Goal: Task Accomplishment & Management: Use online tool/utility

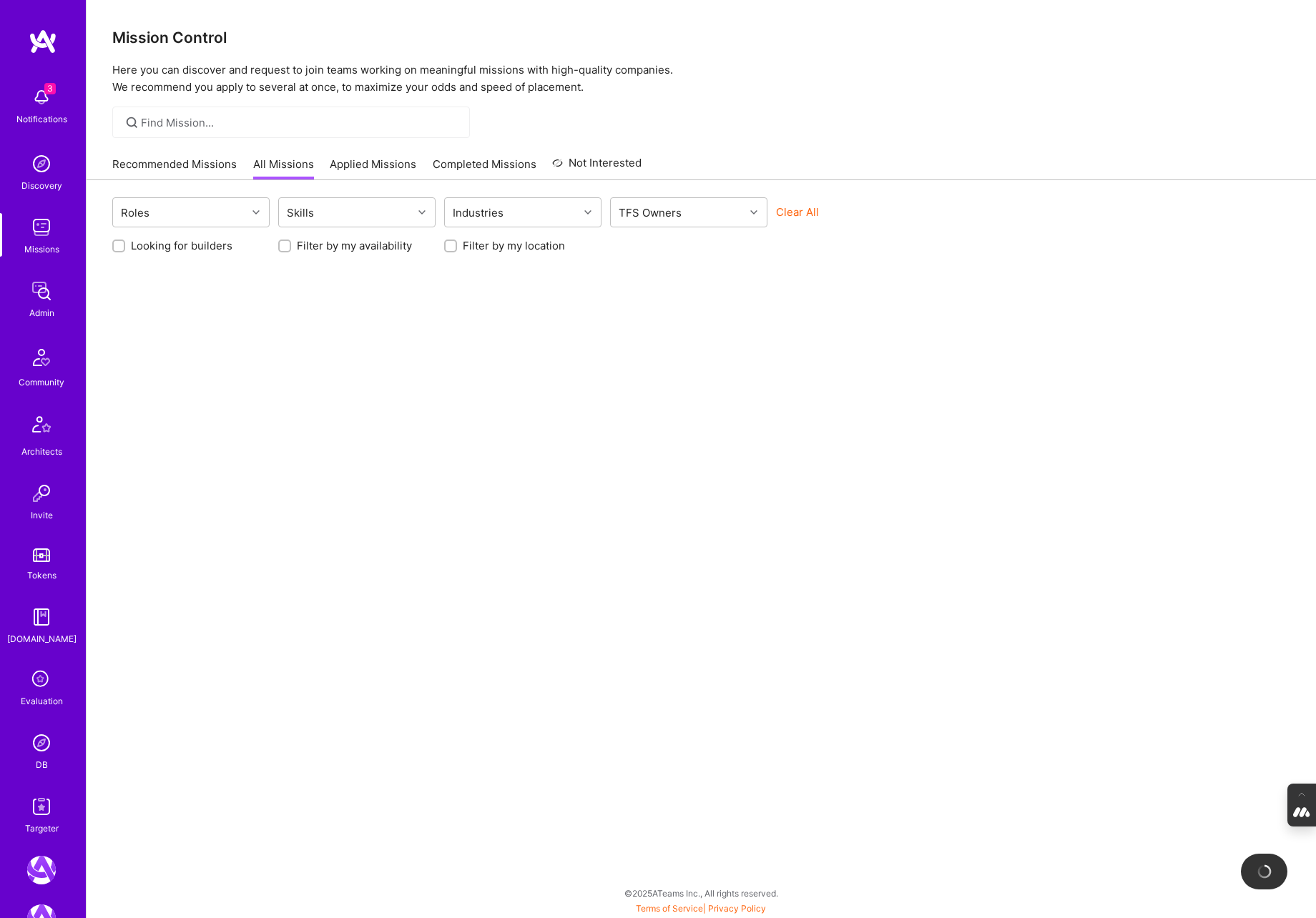
click at [37, 689] on icon at bounding box center [41, 680] width 27 height 27
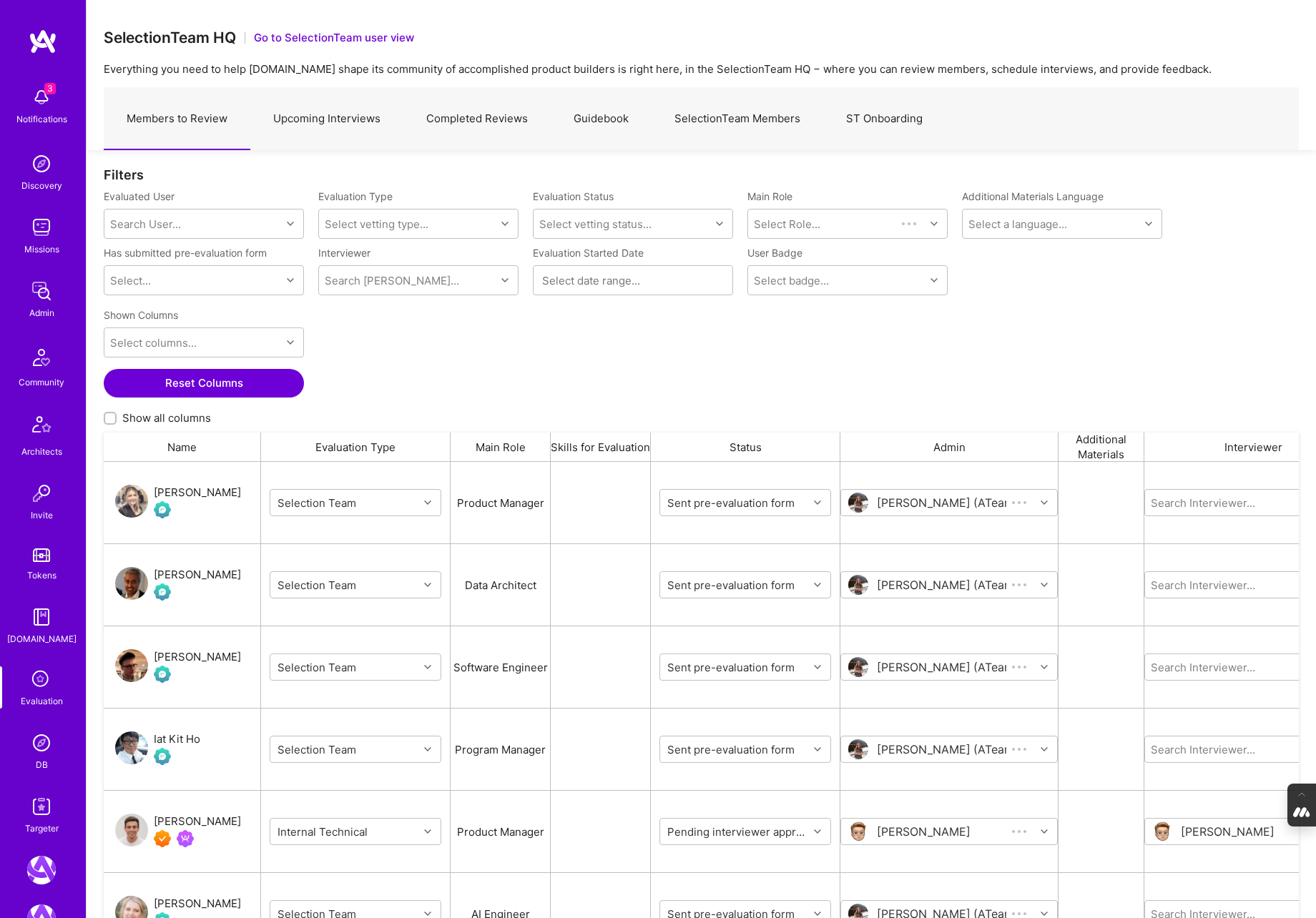
scroll to position [768, 1195]
click at [757, 123] on link "SelectionTeam Members" at bounding box center [737, 119] width 172 height 62
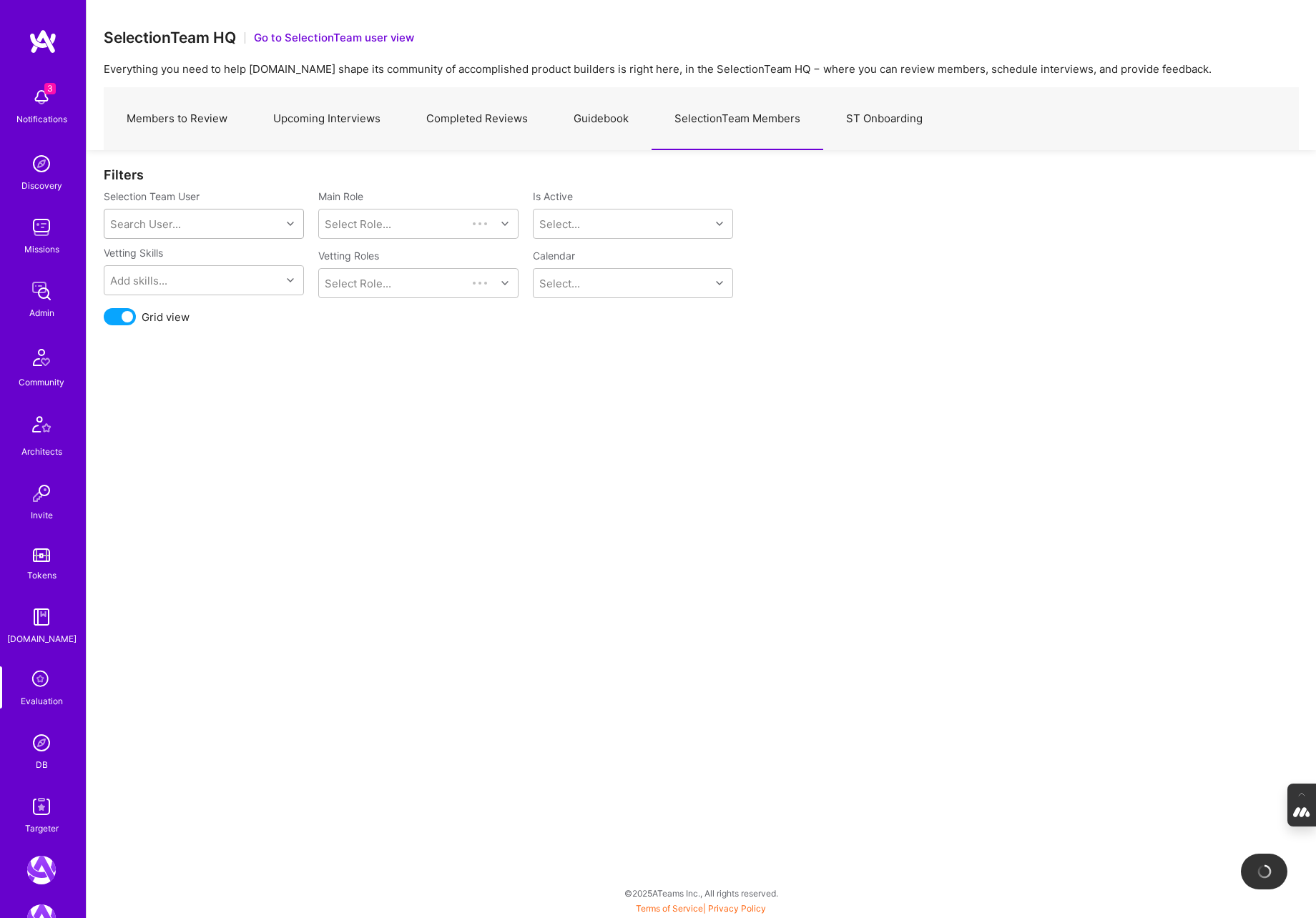
click at [242, 220] on div "Search User..." at bounding box center [193, 223] width 177 height 29
type input "mostafa"
click at [180, 266] on div "Mostafa D" at bounding box center [222, 260] width 145 height 15
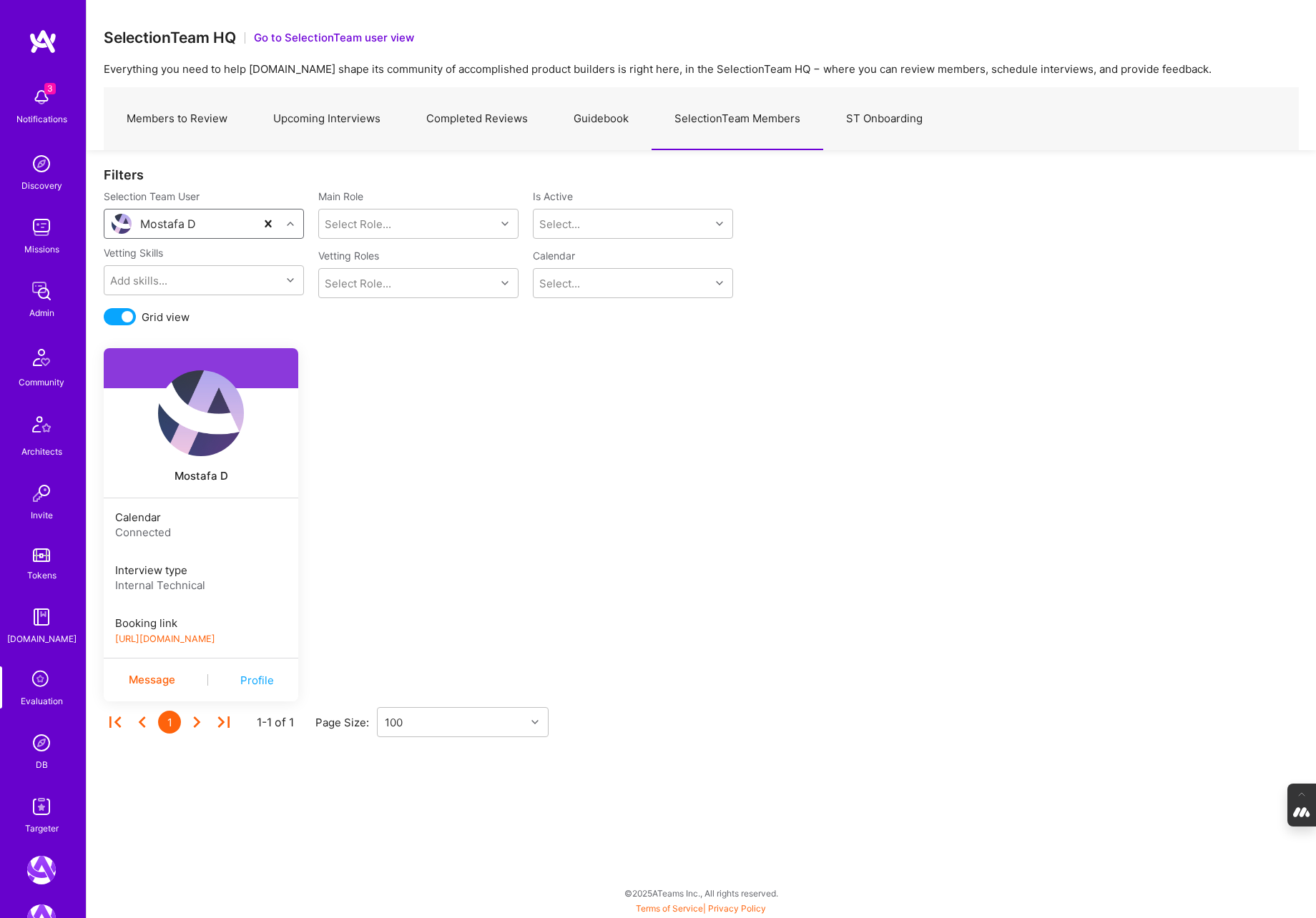
click at [205, 637] on link "https://platform-v2.a.team/interview-scheduling/booking/mostafad/evaluation" at bounding box center [165, 638] width 100 height 11
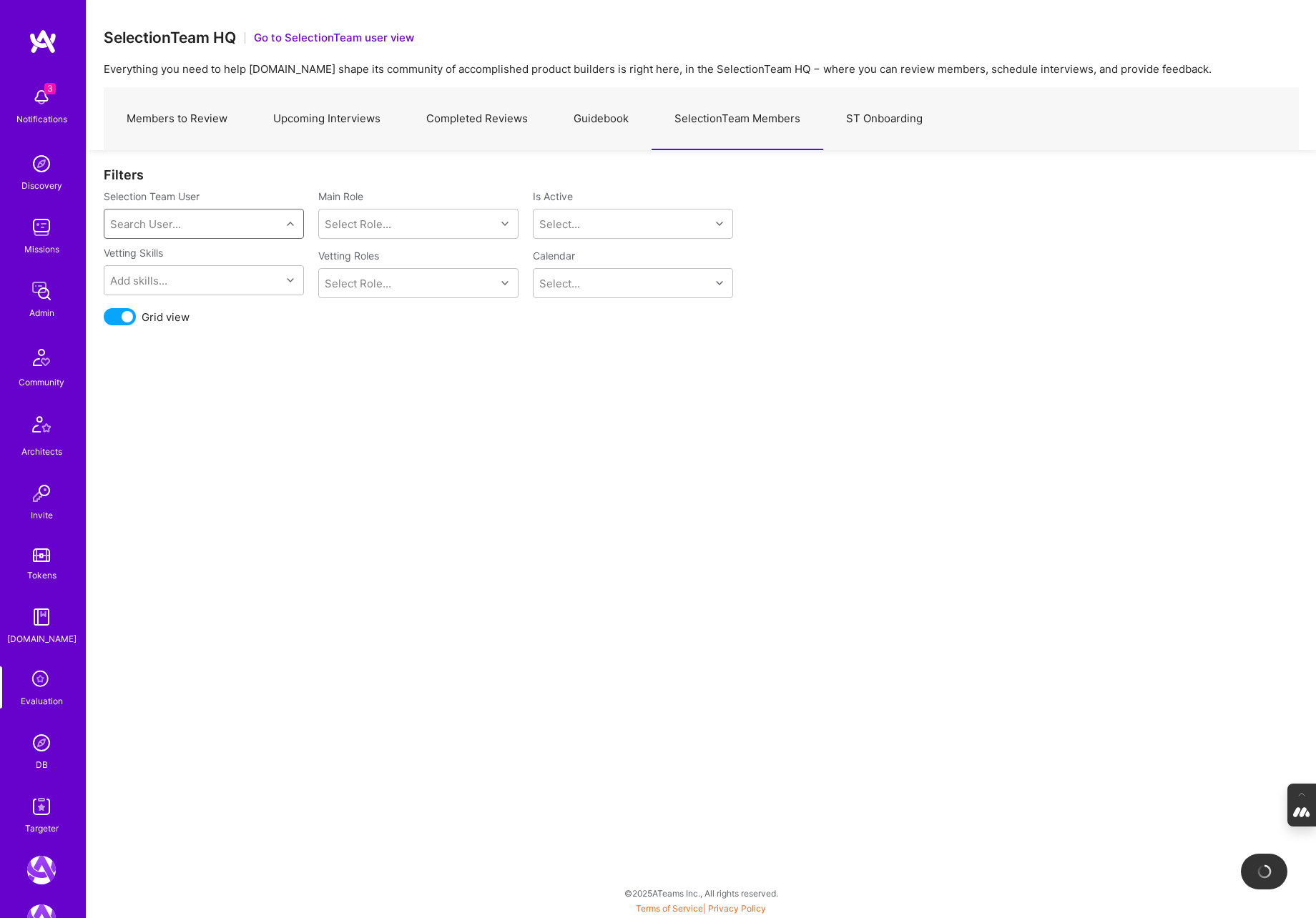
click at [152, 220] on div "Search User..." at bounding box center [145, 223] width 70 height 15
type input "luis"
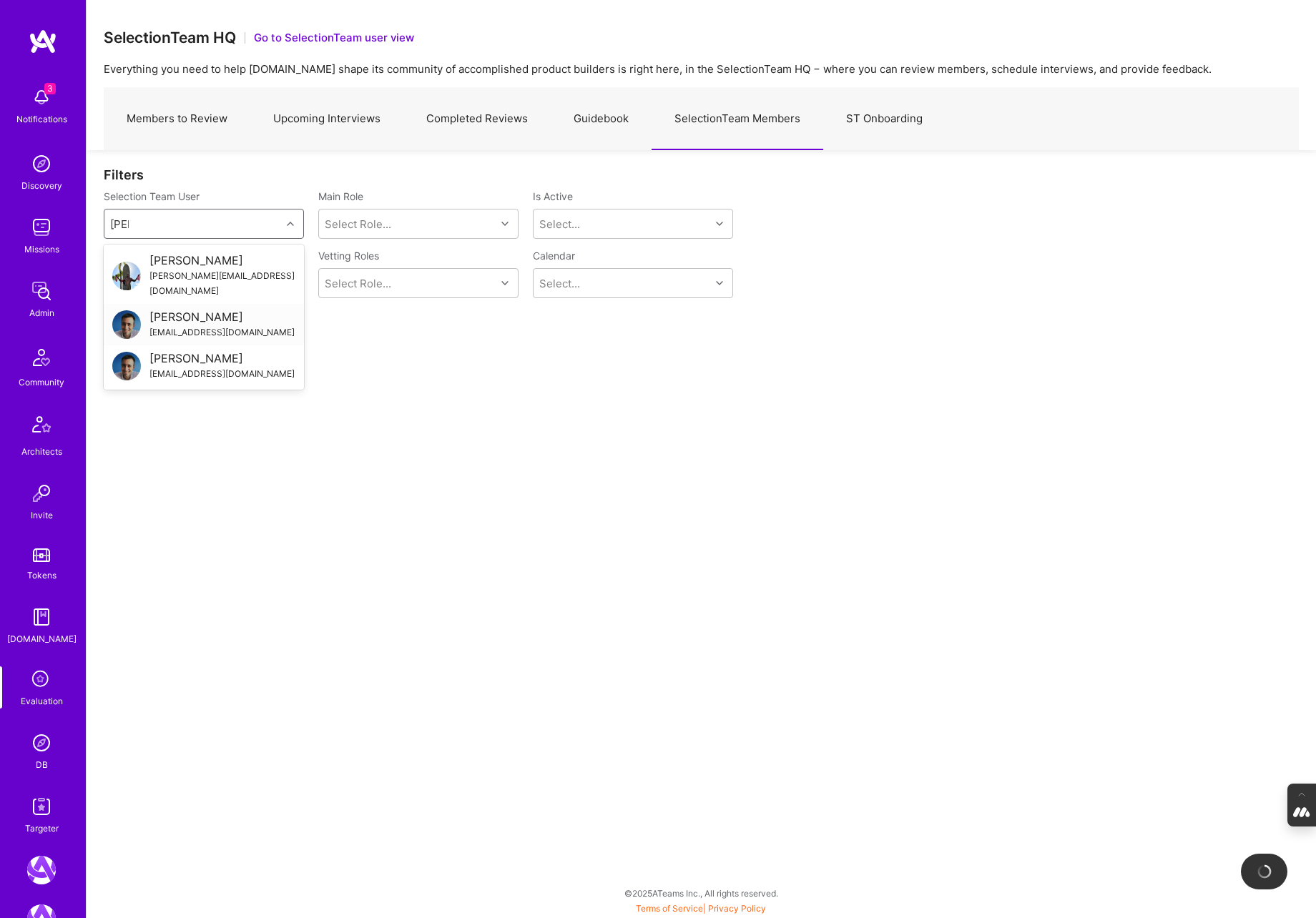
click at [197, 324] on div "luisteofilo@a.team" at bounding box center [222, 332] width 145 height 15
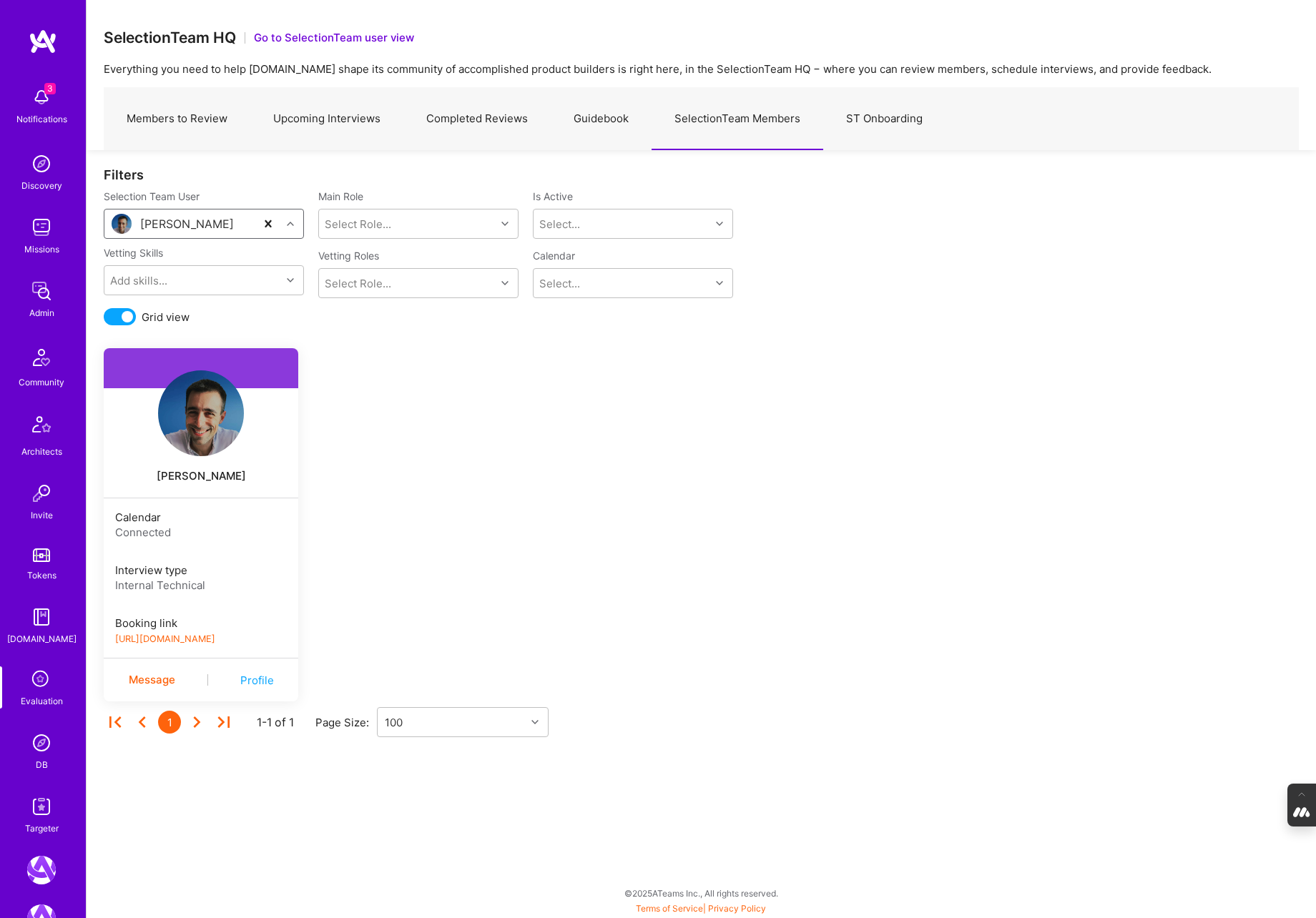
click at [216, 641] on link "https://platform-v2.a.team/interview-scheduling/booking/luisteofilo/evaluation" at bounding box center [165, 638] width 100 height 11
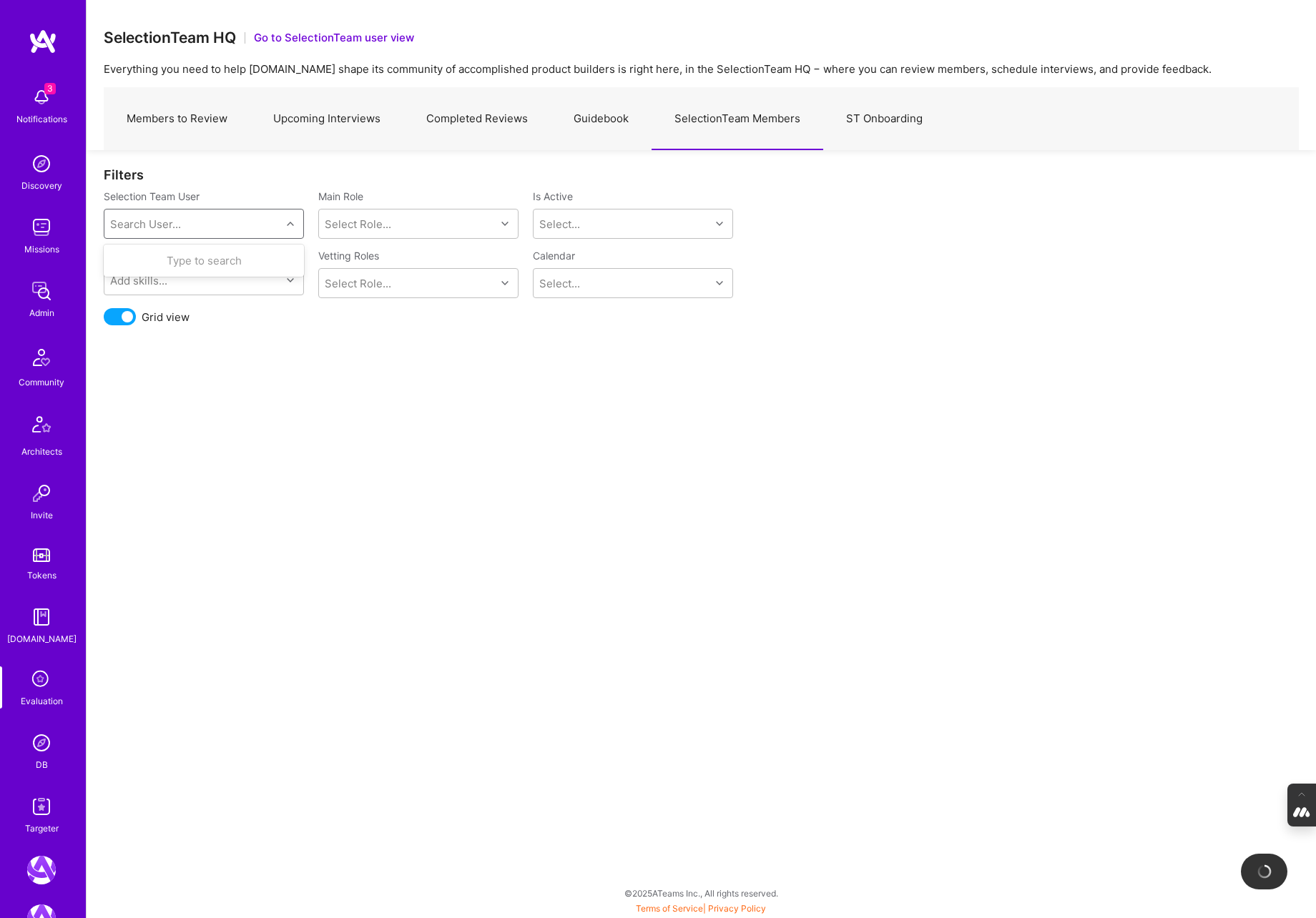
click at [137, 220] on div "Search User..." at bounding box center [145, 223] width 70 height 15
type input "pedro"
click at [158, 262] on div "Pedro Nogueira" at bounding box center [223, 260] width 146 height 15
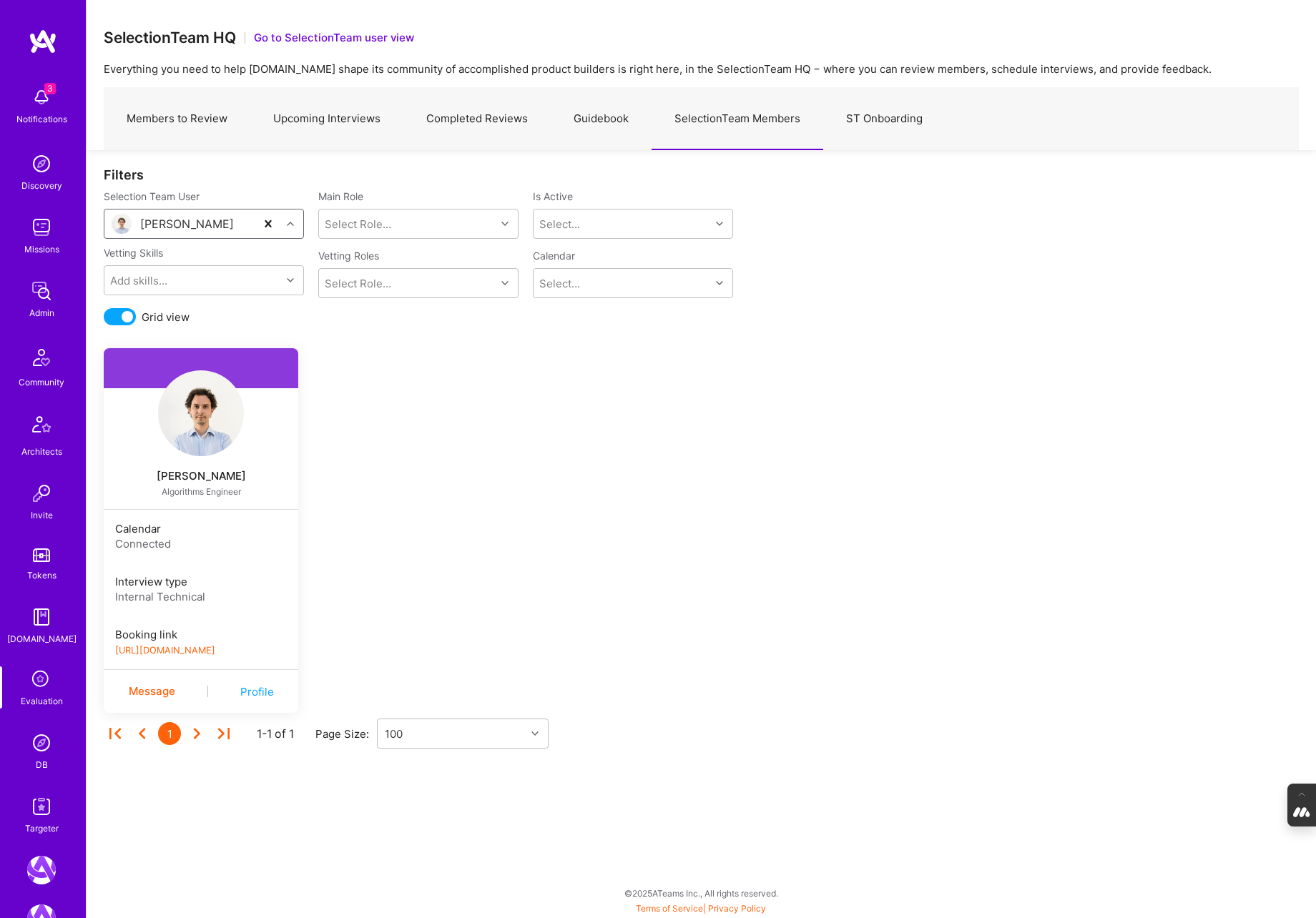
click at [194, 645] on link "https://book.a.team/pedronogueira1/evaluation" at bounding box center [165, 650] width 100 height 11
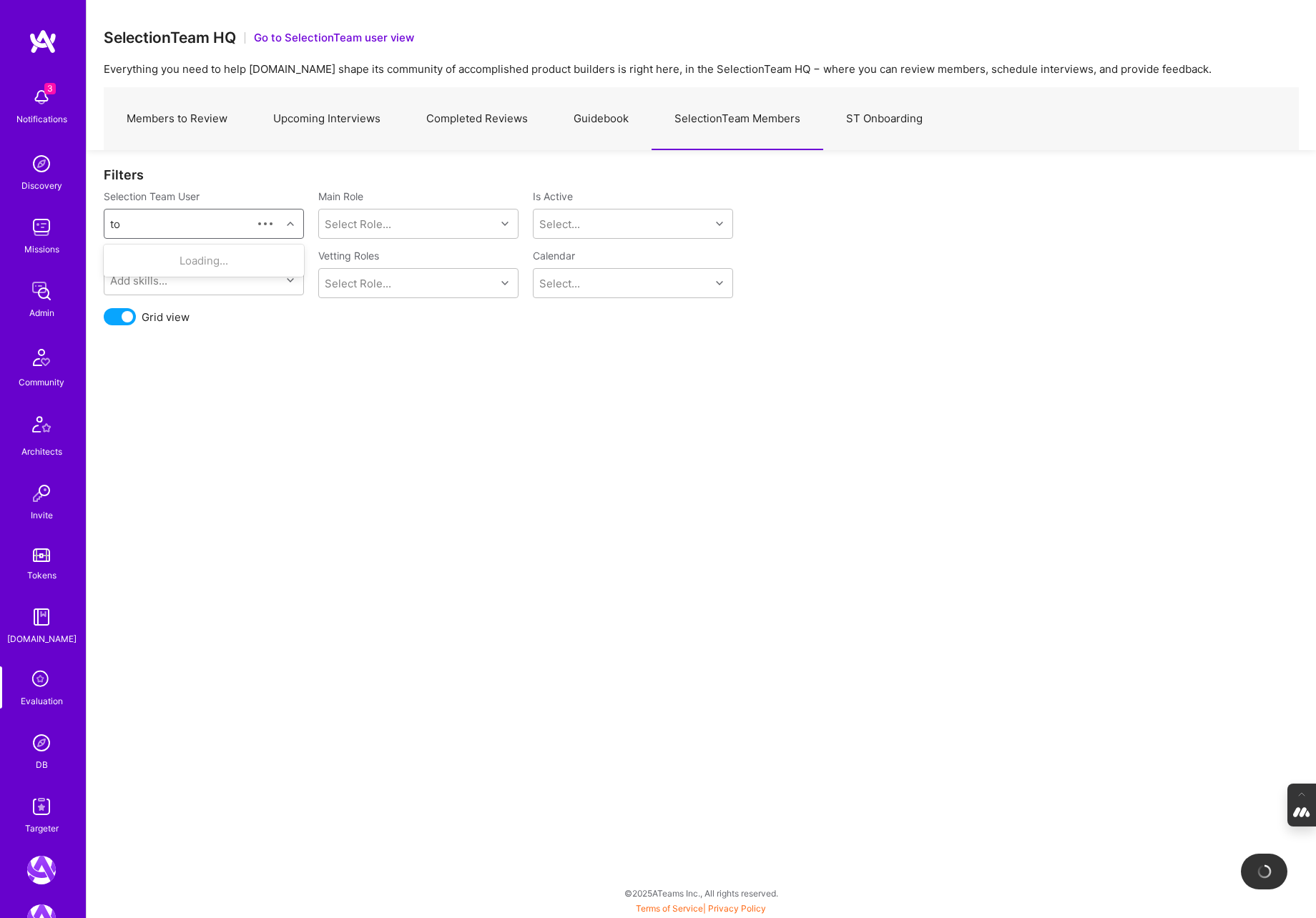
type input "tom"
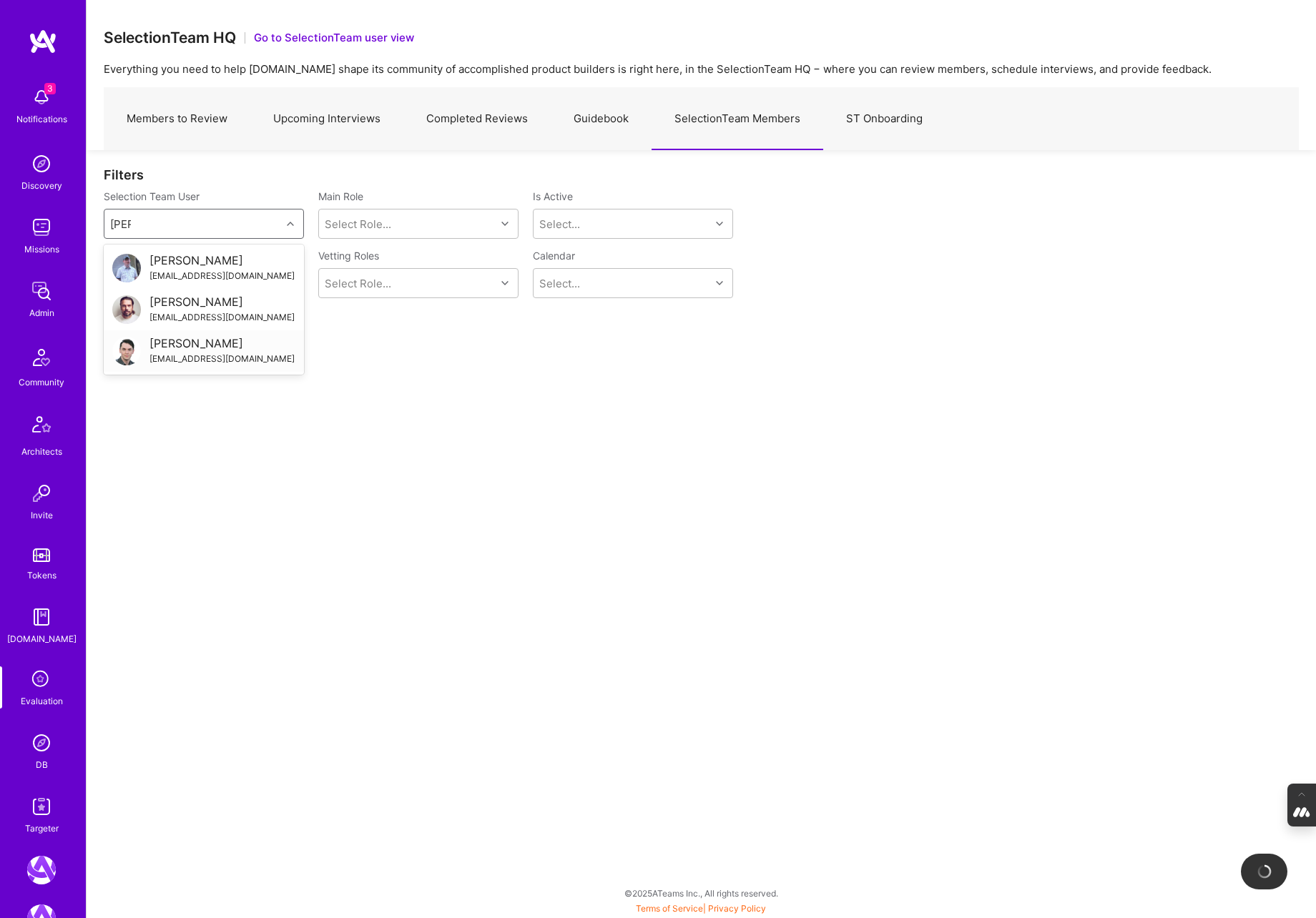
click at [169, 346] on div "Tomislav Peharda" at bounding box center [222, 343] width 145 height 15
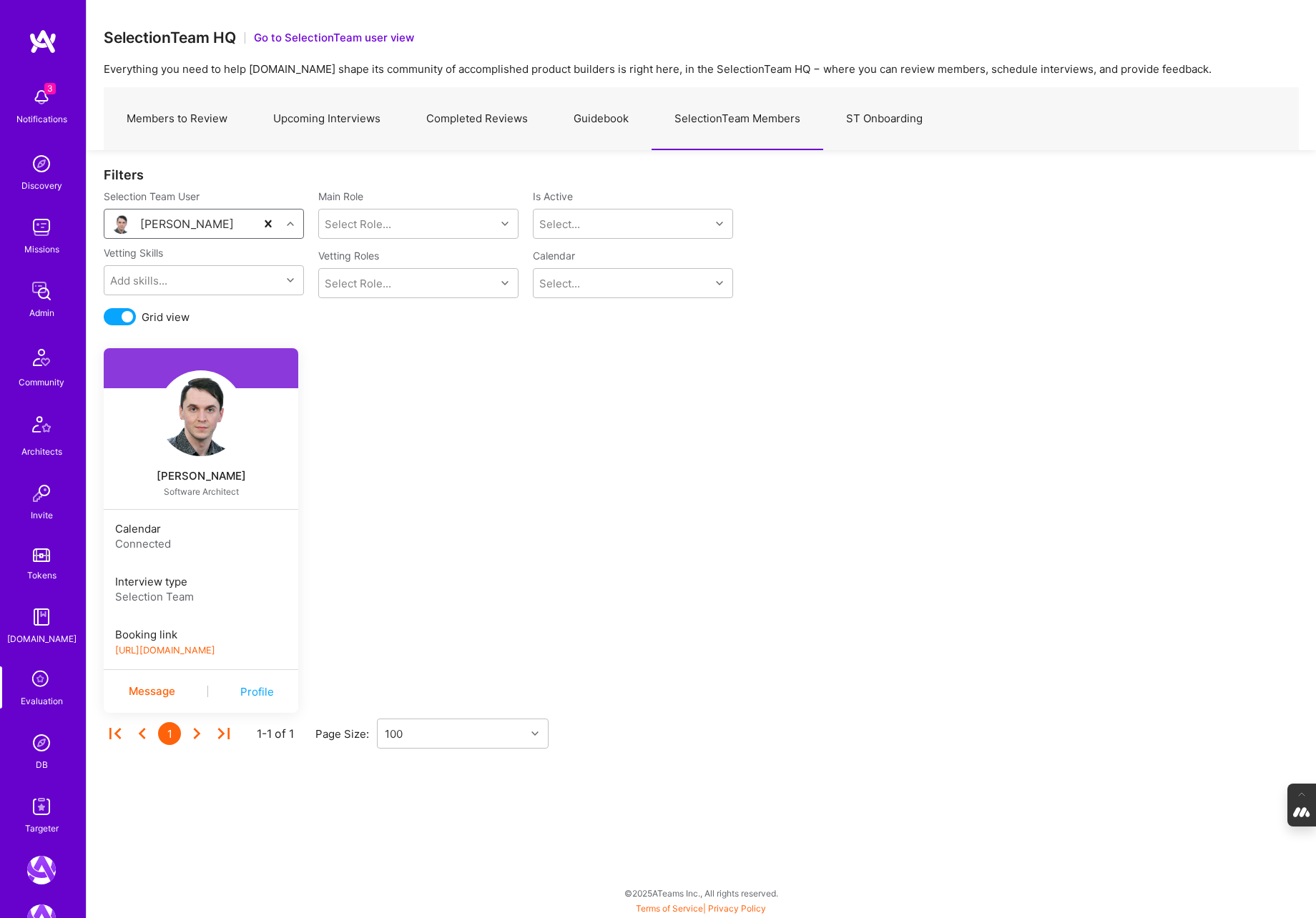
click at [216, 653] on link "https://book.a.team/tpharda/evaluation" at bounding box center [165, 650] width 100 height 11
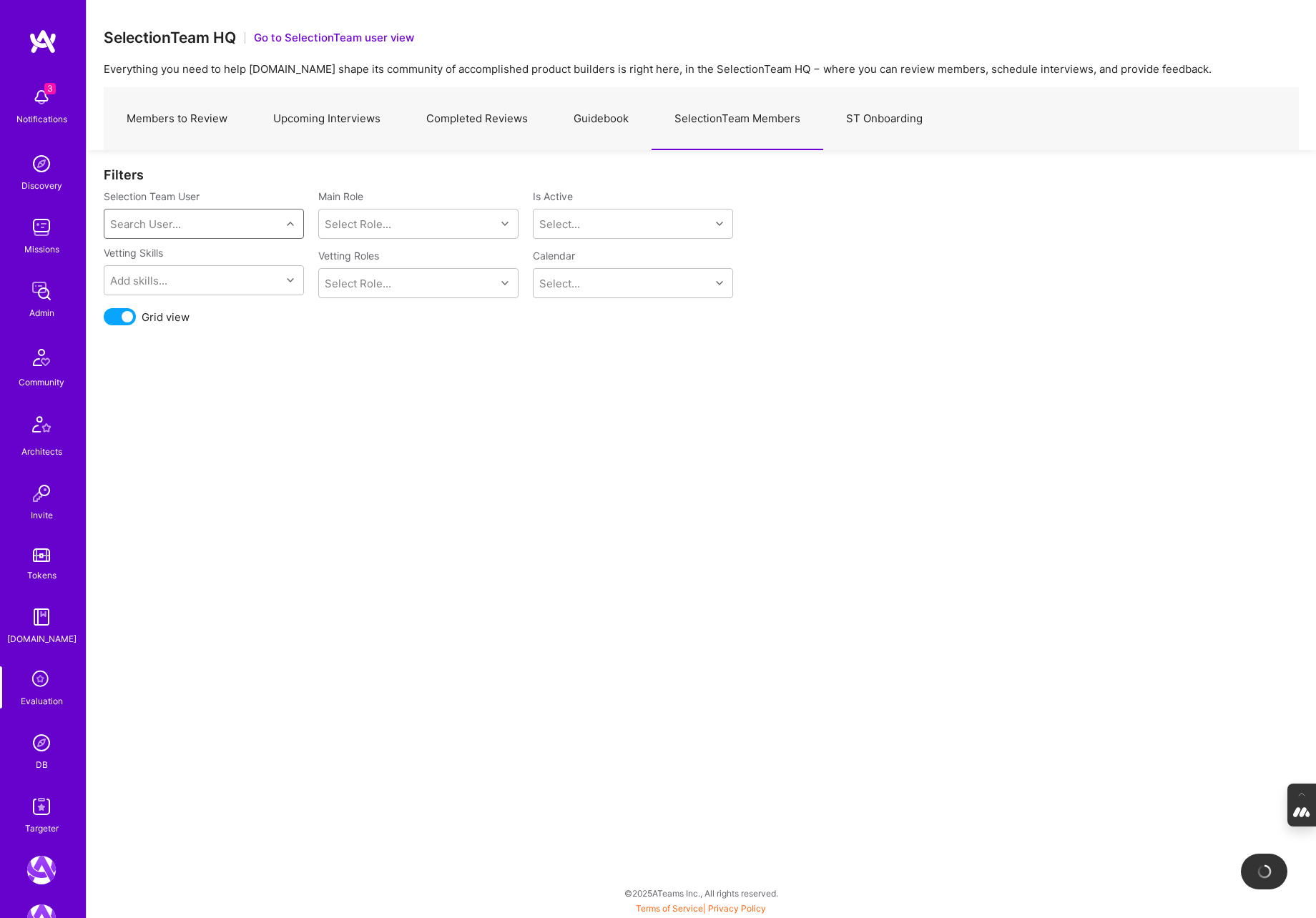
click at [194, 225] on div "Search User..." at bounding box center [193, 223] width 177 height 29
type input "elon"
click at [213, 273] on div "elon@salfatigroup.com" at bounding box center [222, 275] width 145 height 15
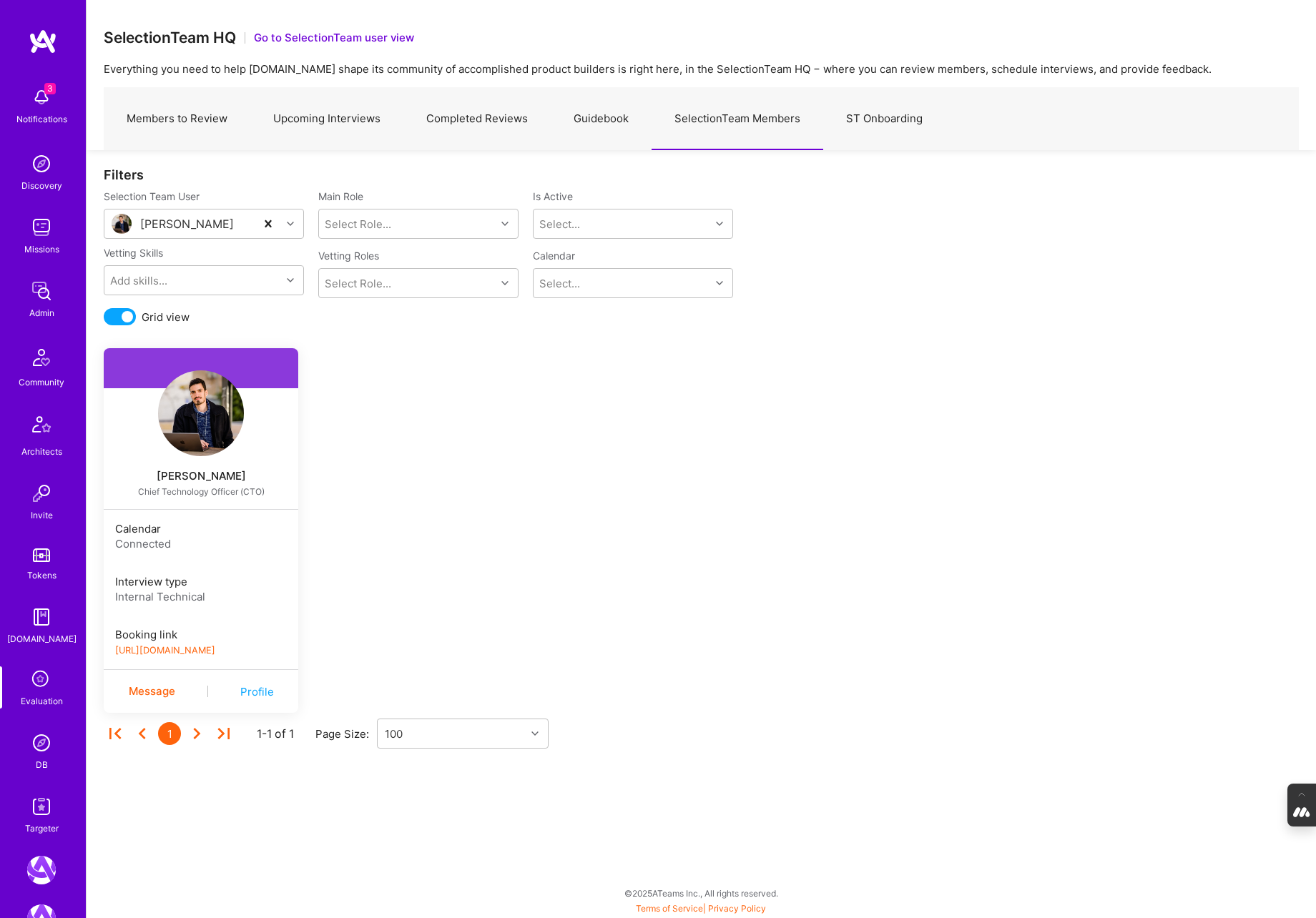
click at [216, 651] on link "https://platform-v2.a.team/interview-scheduling/booking/elonsalfati/evaluation" at bounding box center [165, 650] width 100 height 11
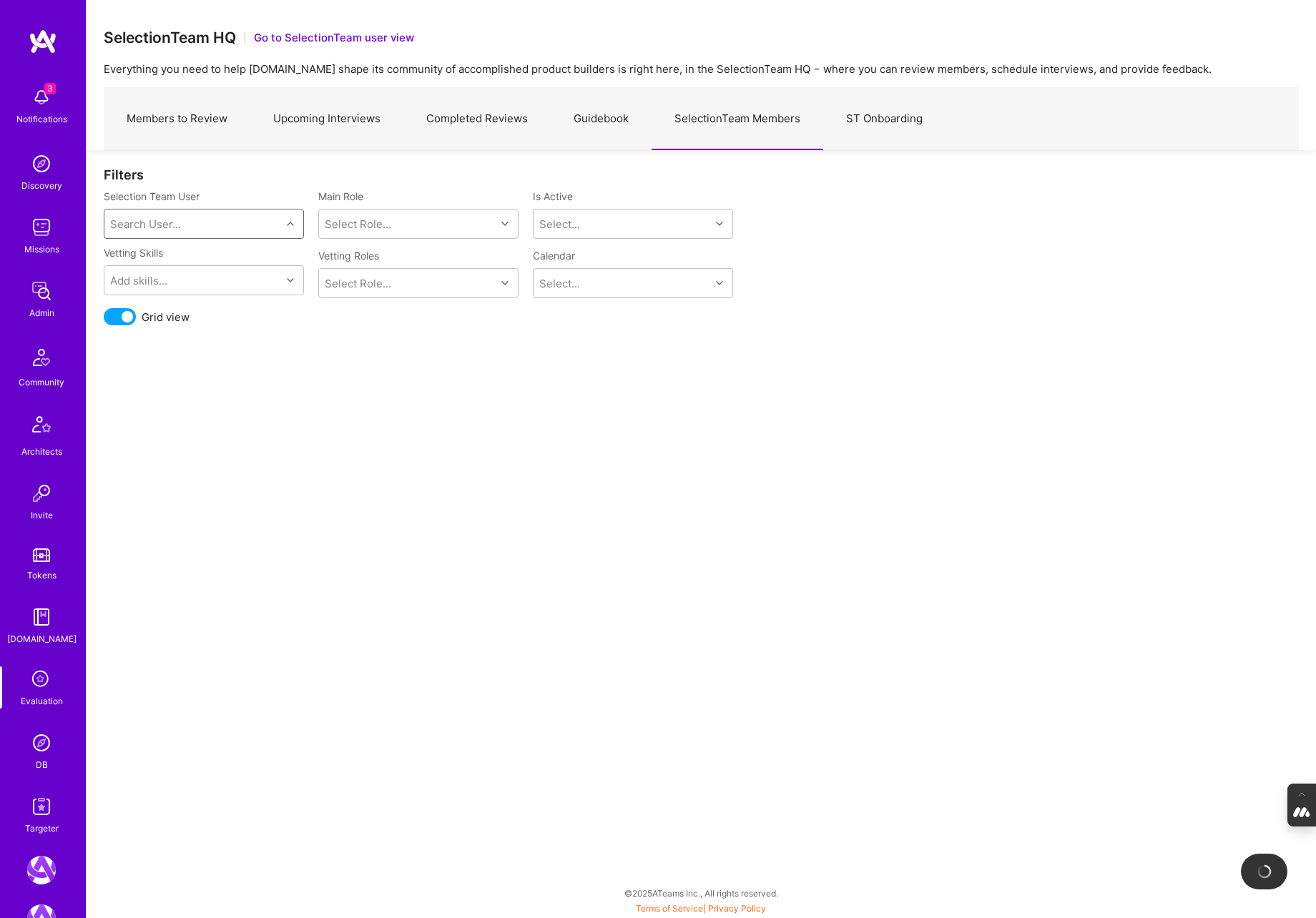
click at [201, 228] on div "Search User..." at bounding box center [193, 223] width 177 height 29
type input "nick"
click at [220, 273] on div "Nick Bartlett nick@a.team" at bounding box center [204, 268] width 183 height 30
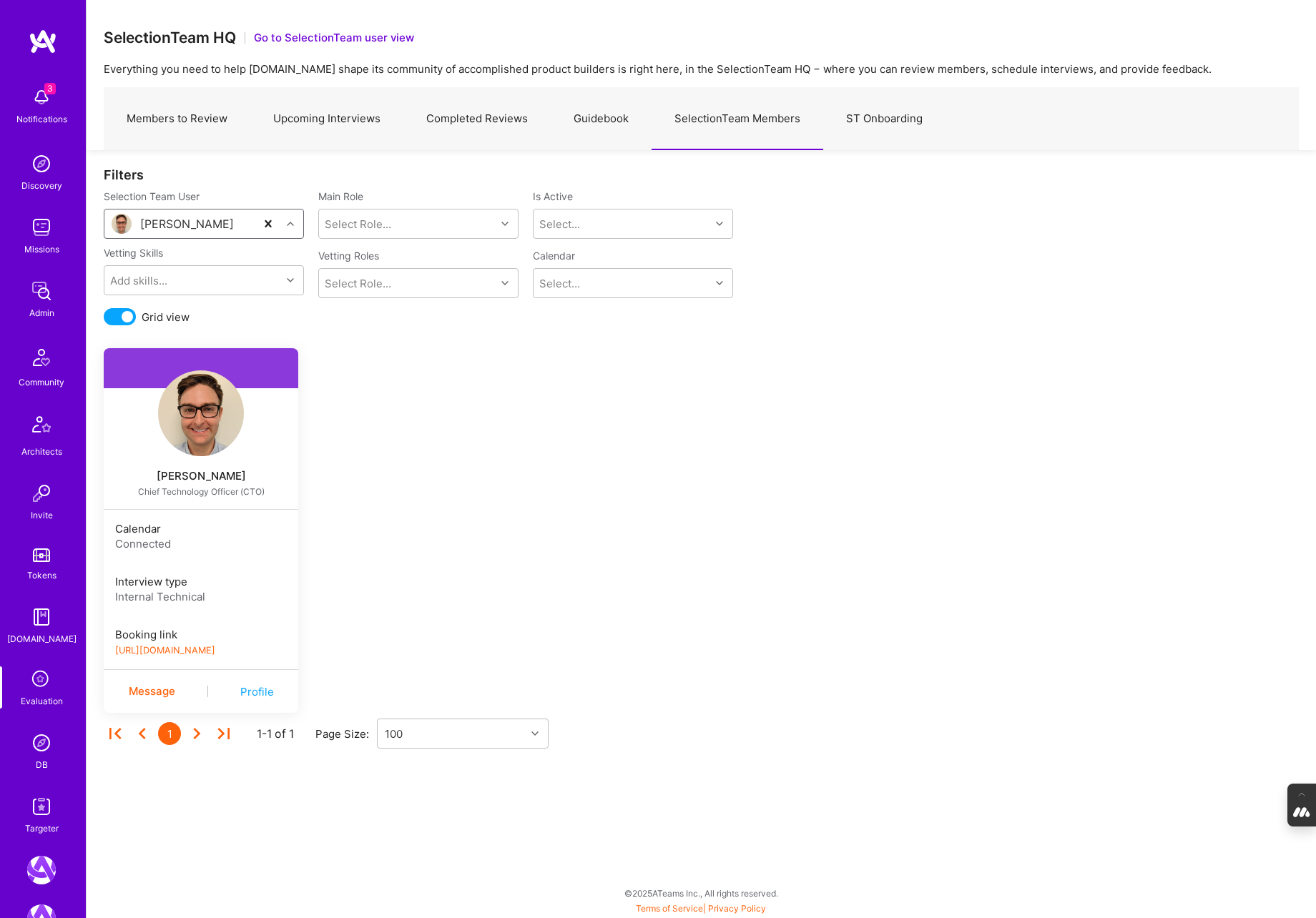
click at [209, 647] on link "https://book.a.team/nickbartlett1/evaluation" at bounding box center [165, 650] width 100 height 11
click at [178, 118] on link "Members to Review" at bounding box center [177, 119] width 147 height 62
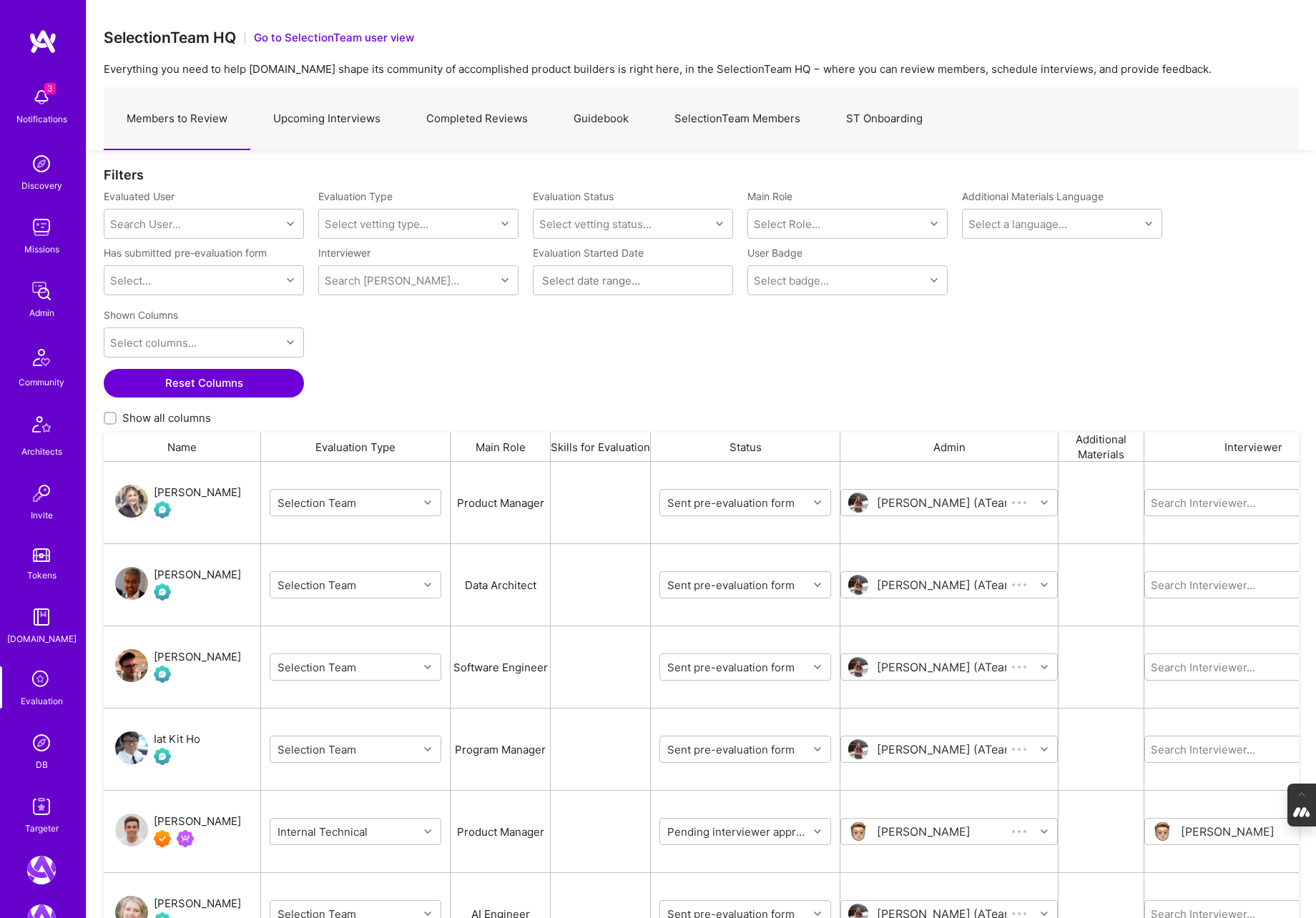
scroll to position [768, 1195]
click at [166, 222] on div "Search User..." at bounding box center [145, 223] width 70 height 15
paste input "kalnik.thomas@gmail.com"
type input "kalnik.thomas@gmail.com"
click at [197, 262] on div "THOMAS Kalnik" at bounding box center [223, 260] width 146 height 15
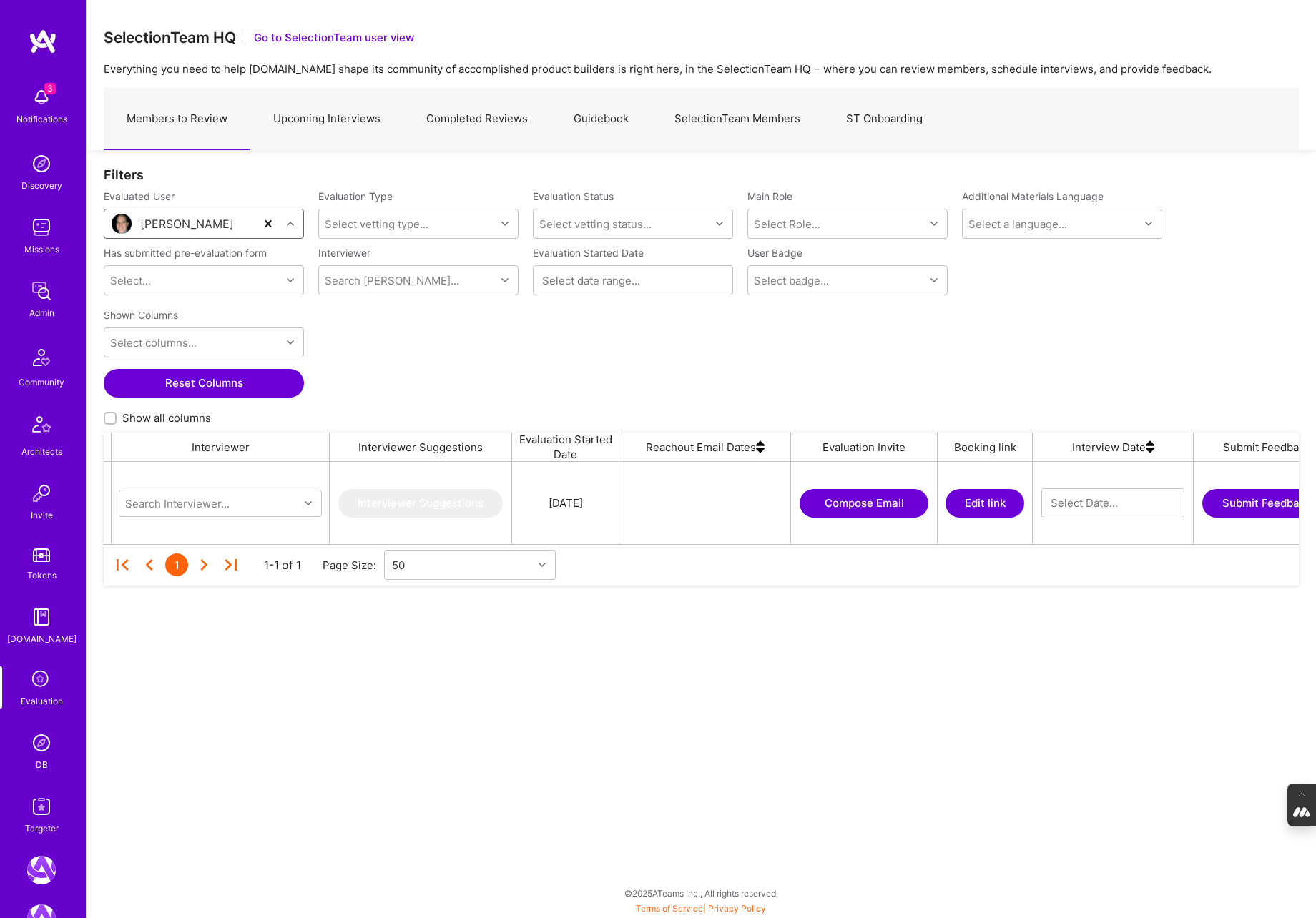
scroll to position [0, 1078]
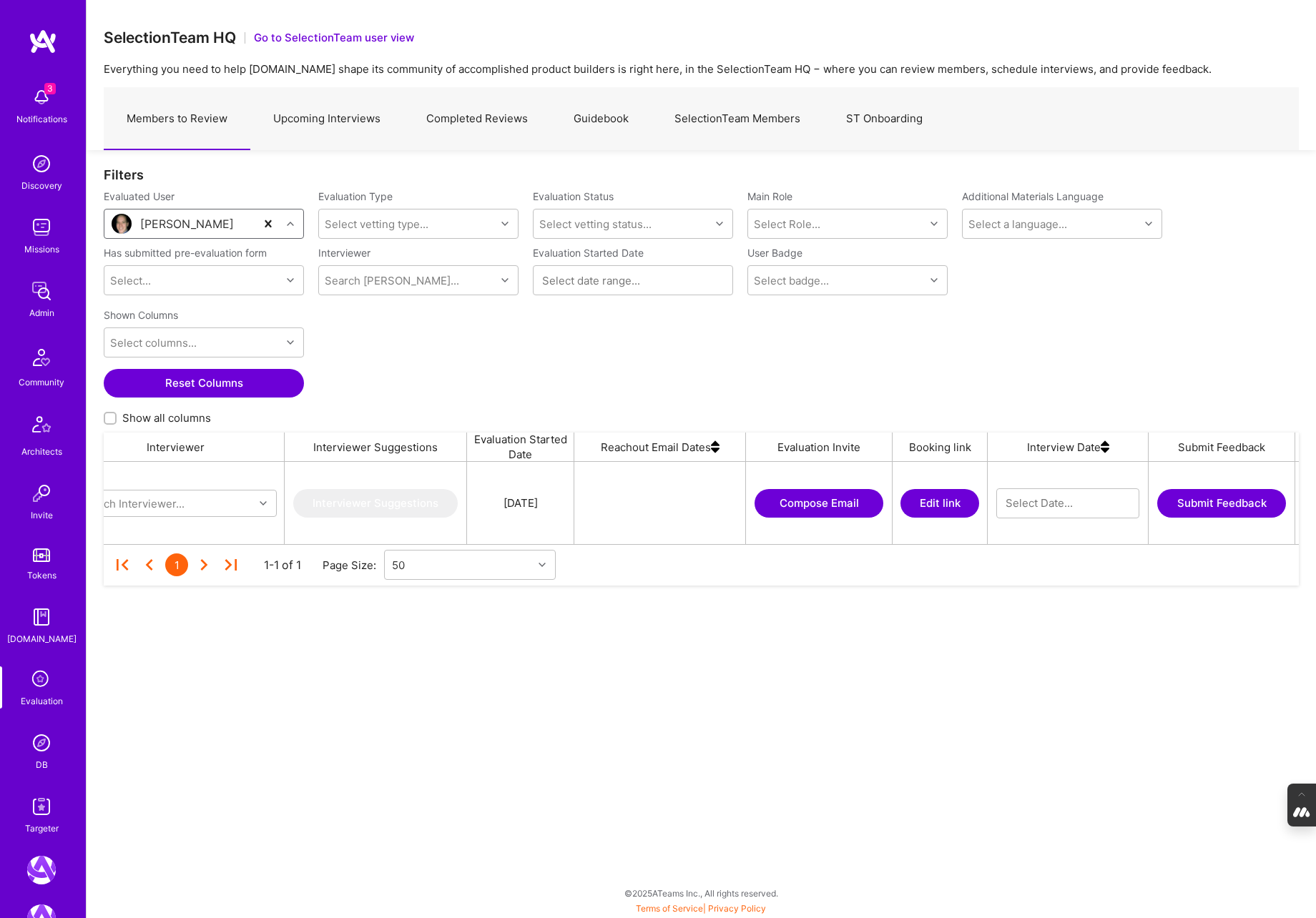
click at [930, 498] on button "Edit link" at bounding box center [939, 503] width 78 height 29
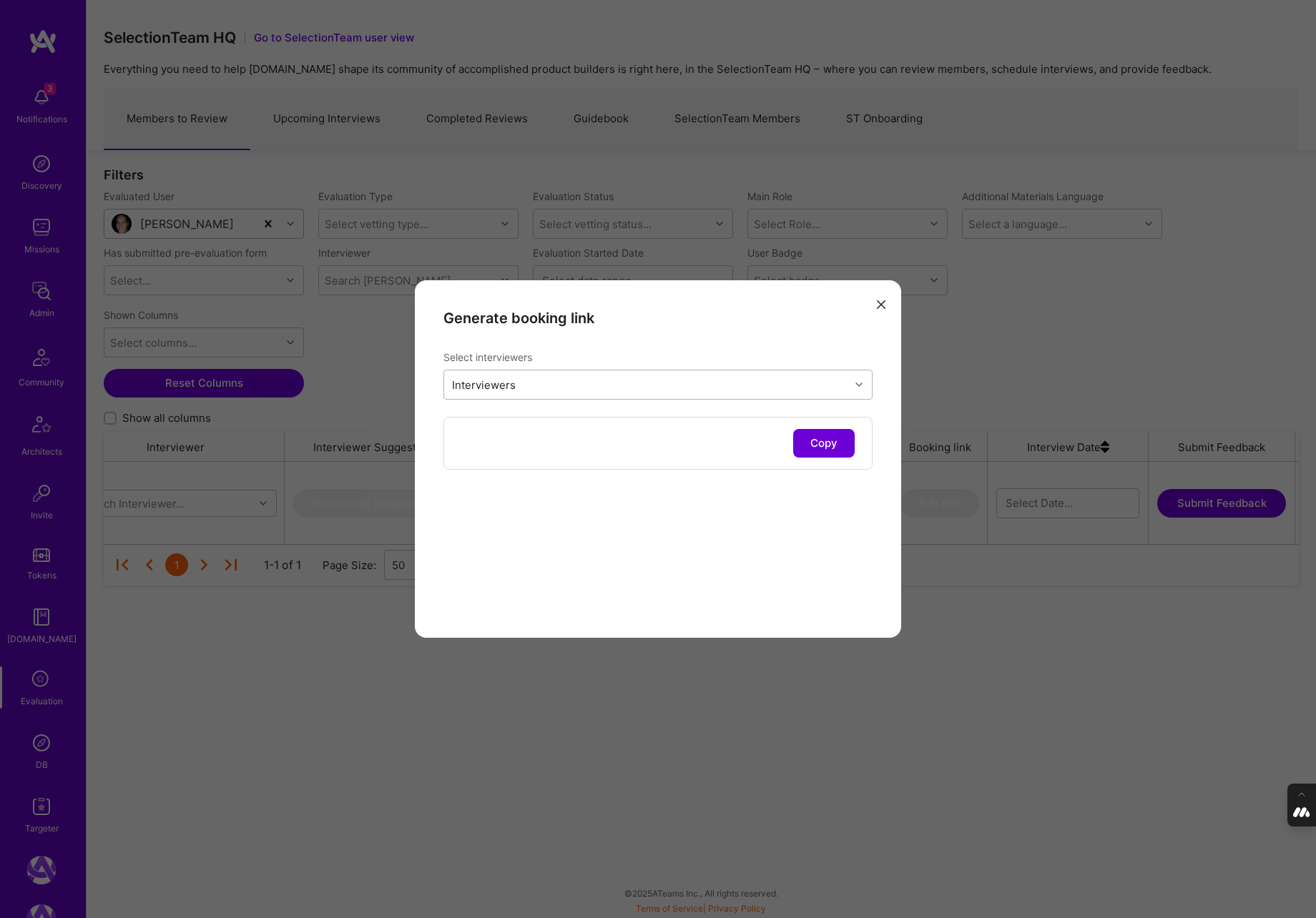
click at [596, 384] on div "Interviewers" at bounding box center [647, 384] width 406 height 29
type input "pedro"
click at [457, 422] on input "modal" at bounding box center [459, 422] width 10 height 10
checkbox input "true"
type input "mostafa"
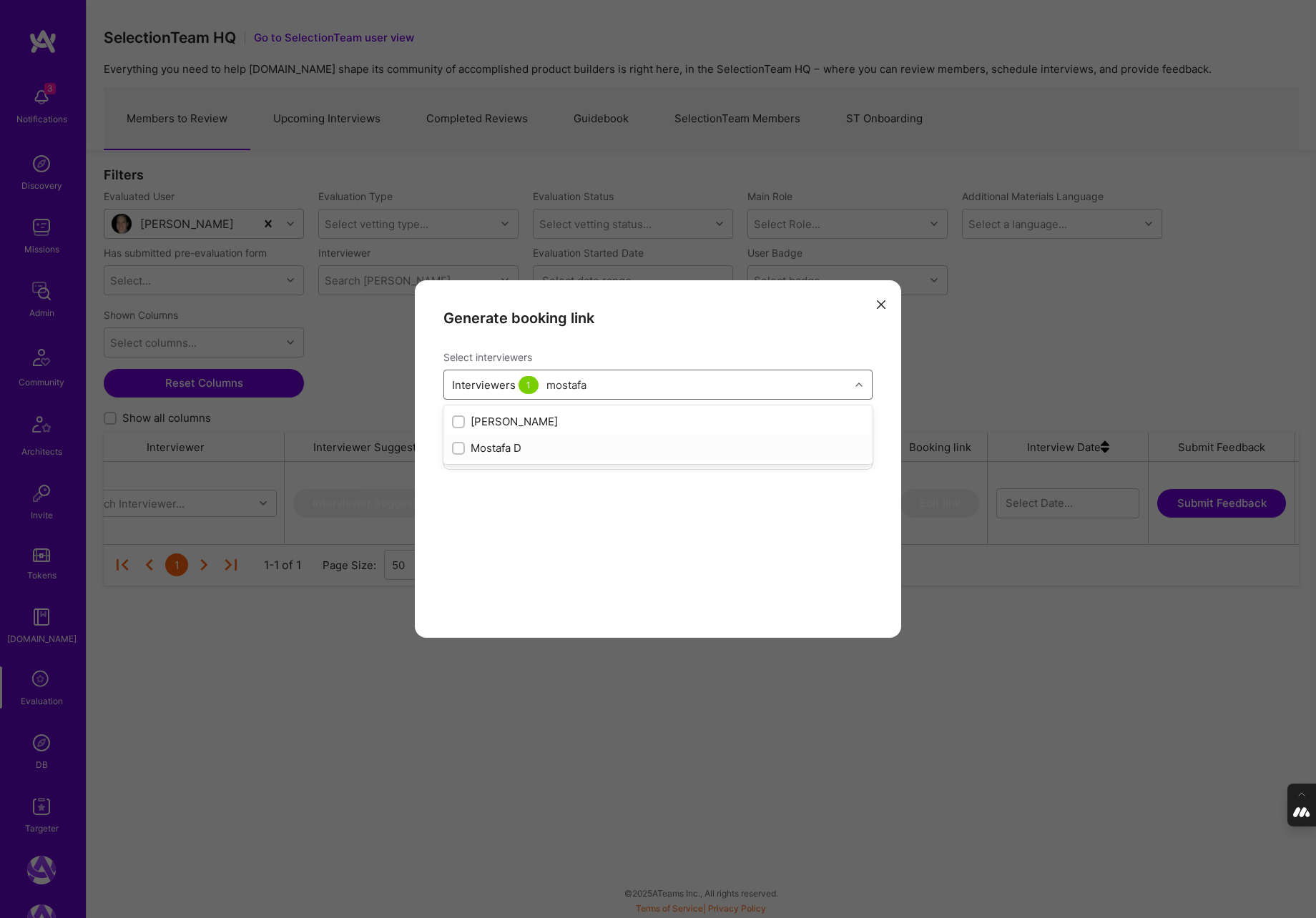
click at [457, 448] on input "modal" at bounding box center [459, 448] width 10 height 10
checkbox input "true"
type input "luis"
click at [457, 474] on input "modal" at bounding box center [459, 475] width 10 height 10
checkbox input "true"
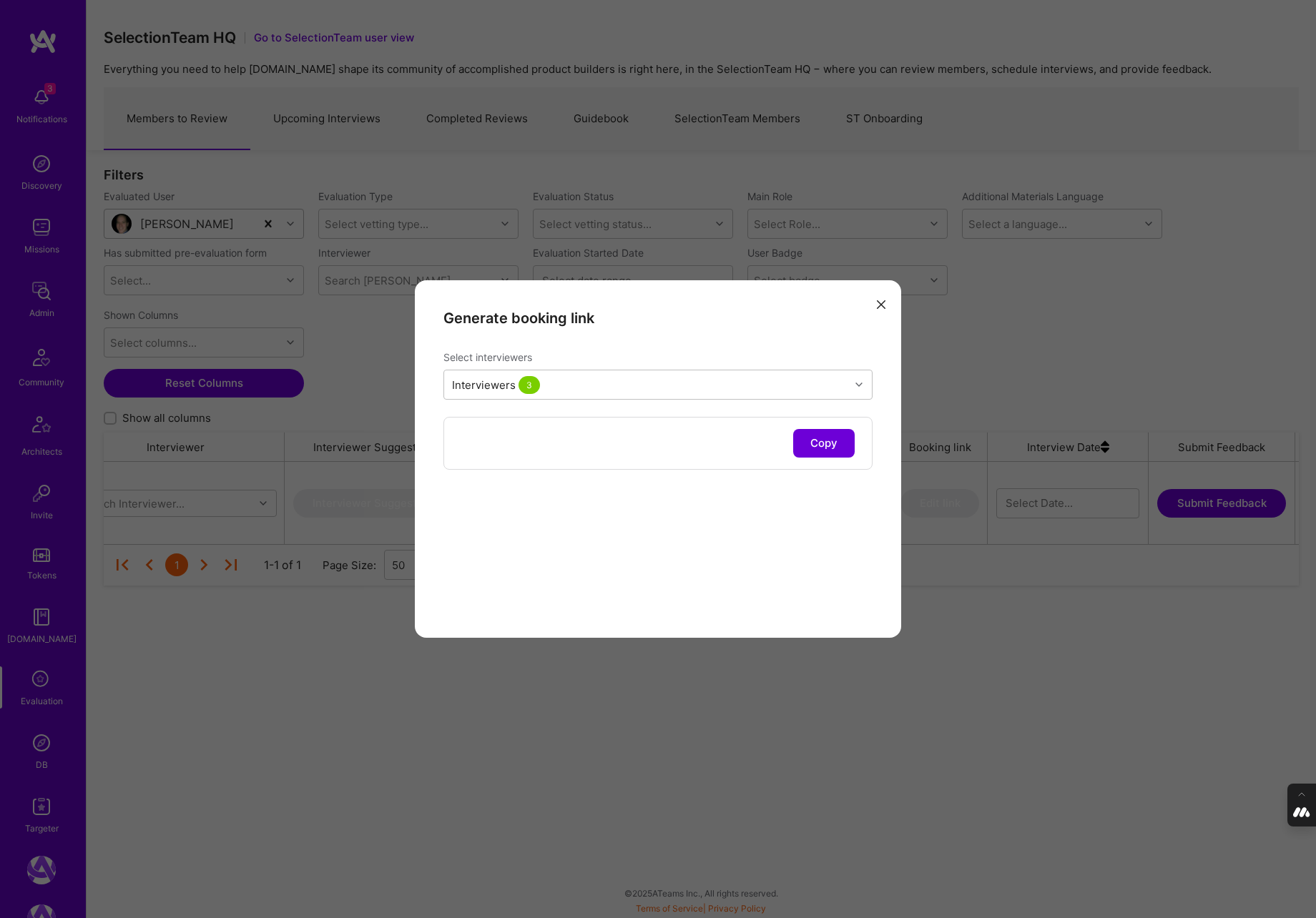
click at [536, 567] on div "Generate booking link Select interviewers Interviewers 3 Copy" at bounding box center [658, 459] width 486 height 357
click at [837, 438] on button "Copy" at bounding box center [824, 443] width 62 height 29
click at [878, 302] on icon "modal" at bounding box center [881, 304] width 9 height 9
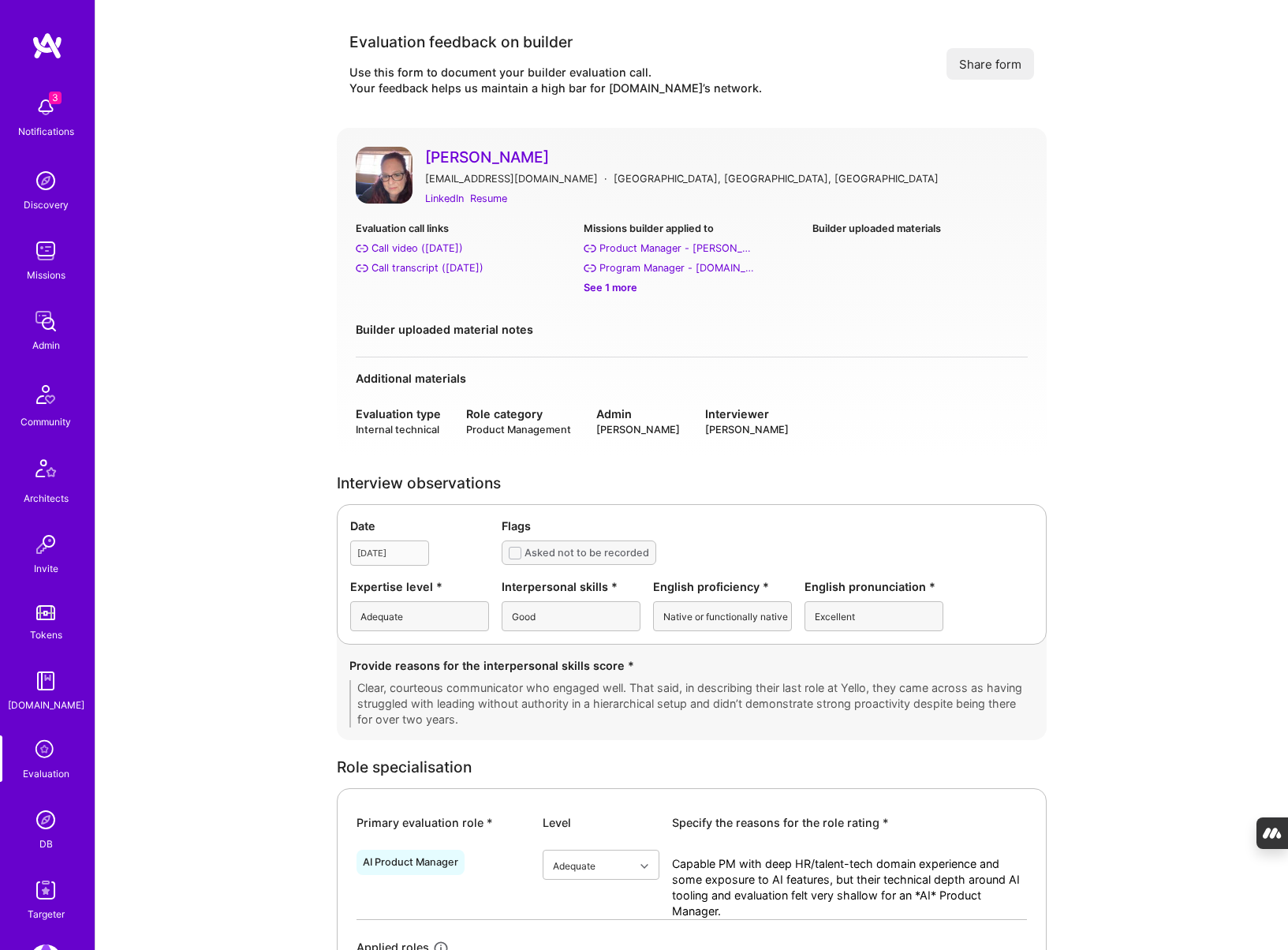
scroll to position [2635, 0]
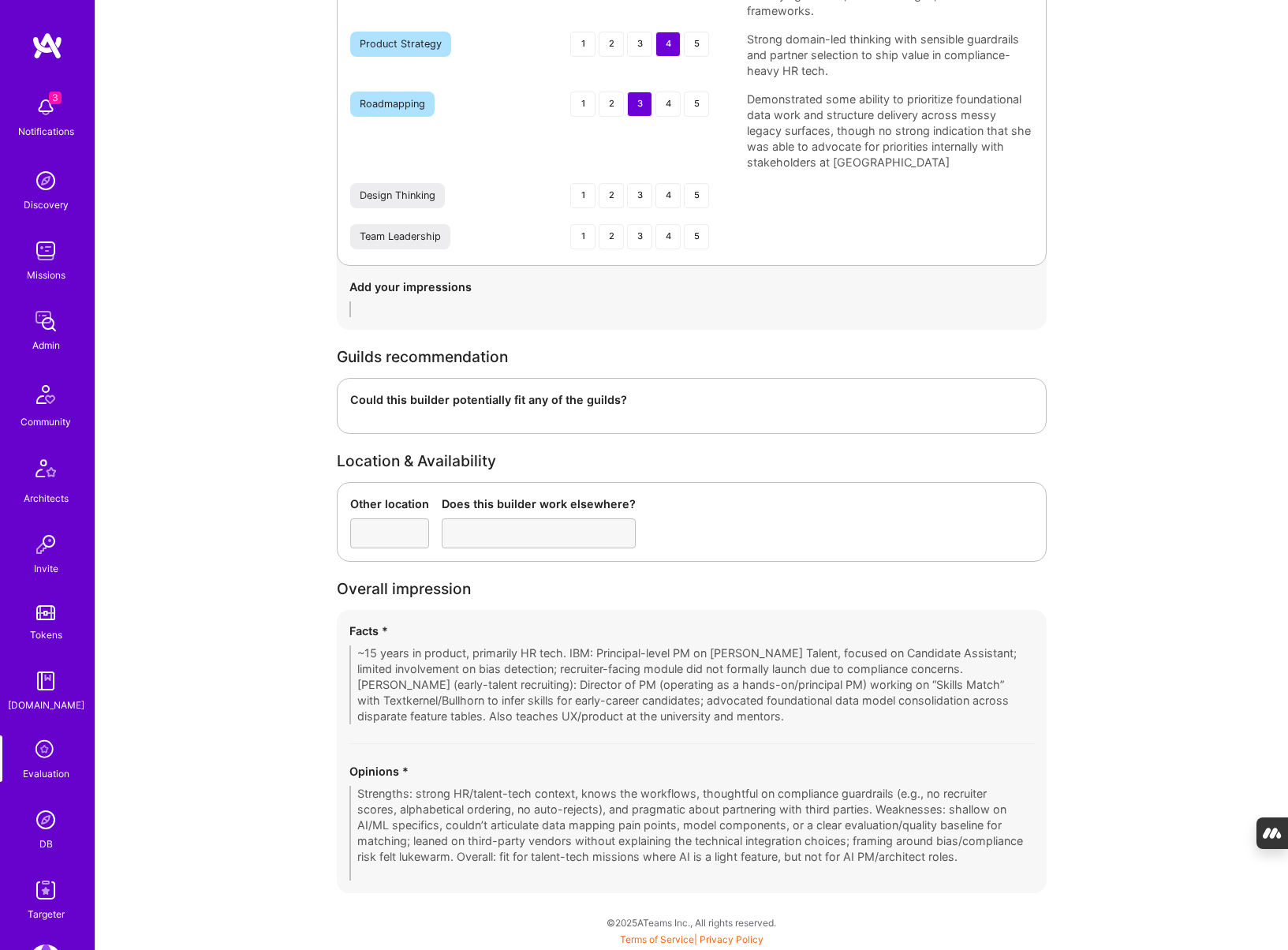
click at [42, 820] on img at bounding box center [46, 819] width 32 height 32
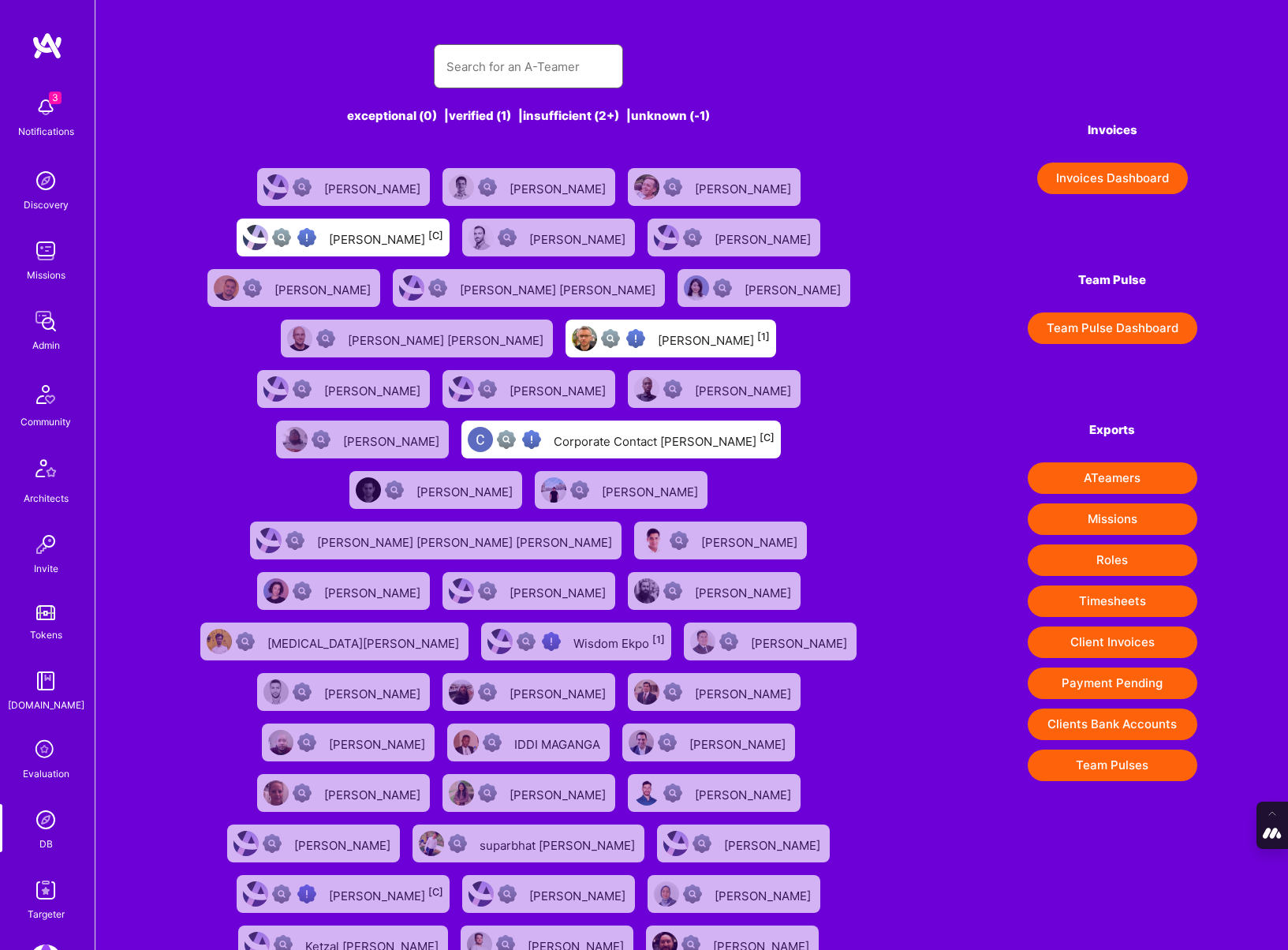
click at [481, 65] on input "text" at bounding box center [528, 66] width 164 height 40
paste input "kalnik.thomas@gmail.com"
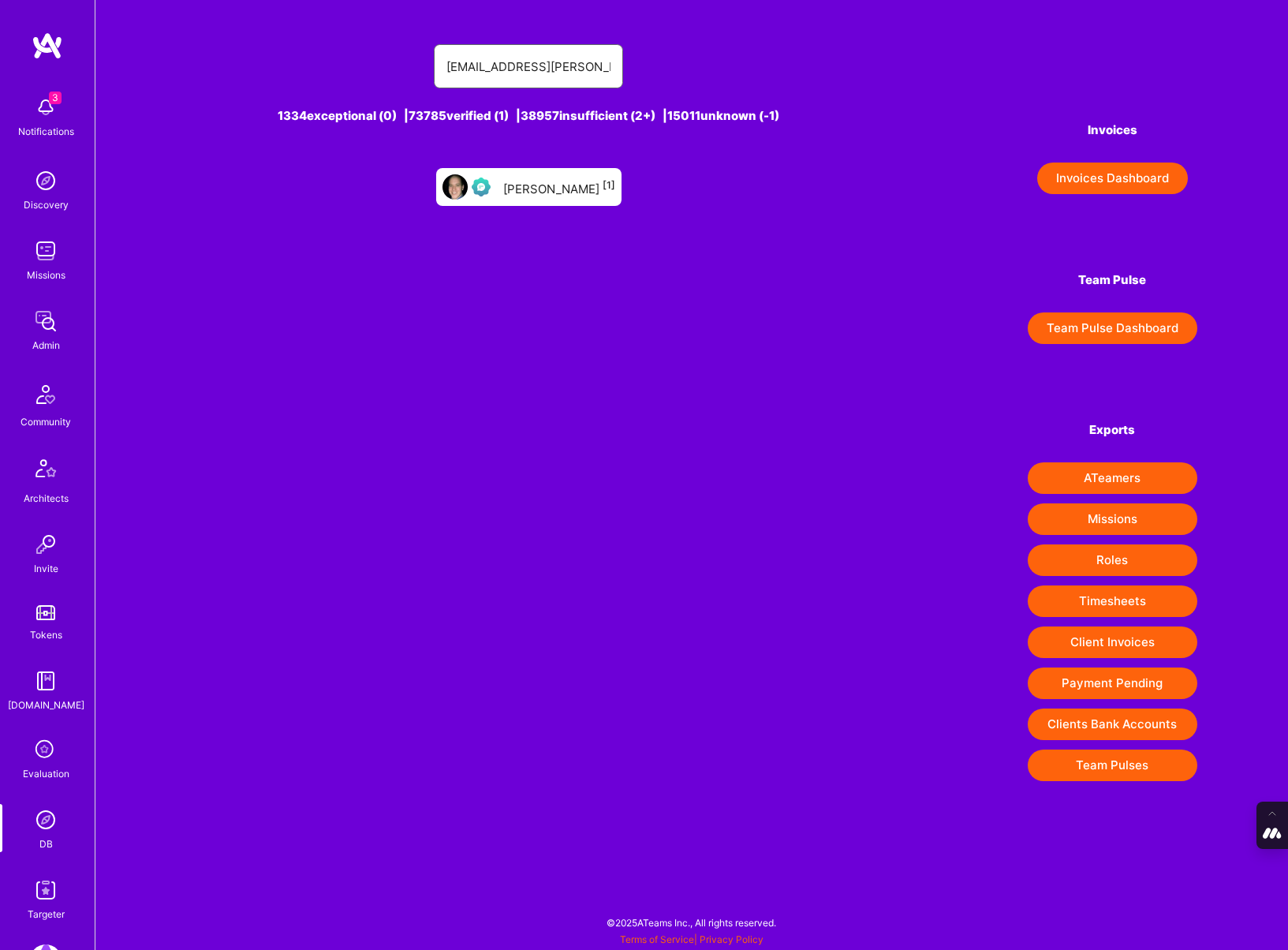
type input "kalnik.thomas@gmail.com"
click at [564, 185] on div "THOMAS Kalnik [1]" at bounding box center [559, 186] width 112 height 20
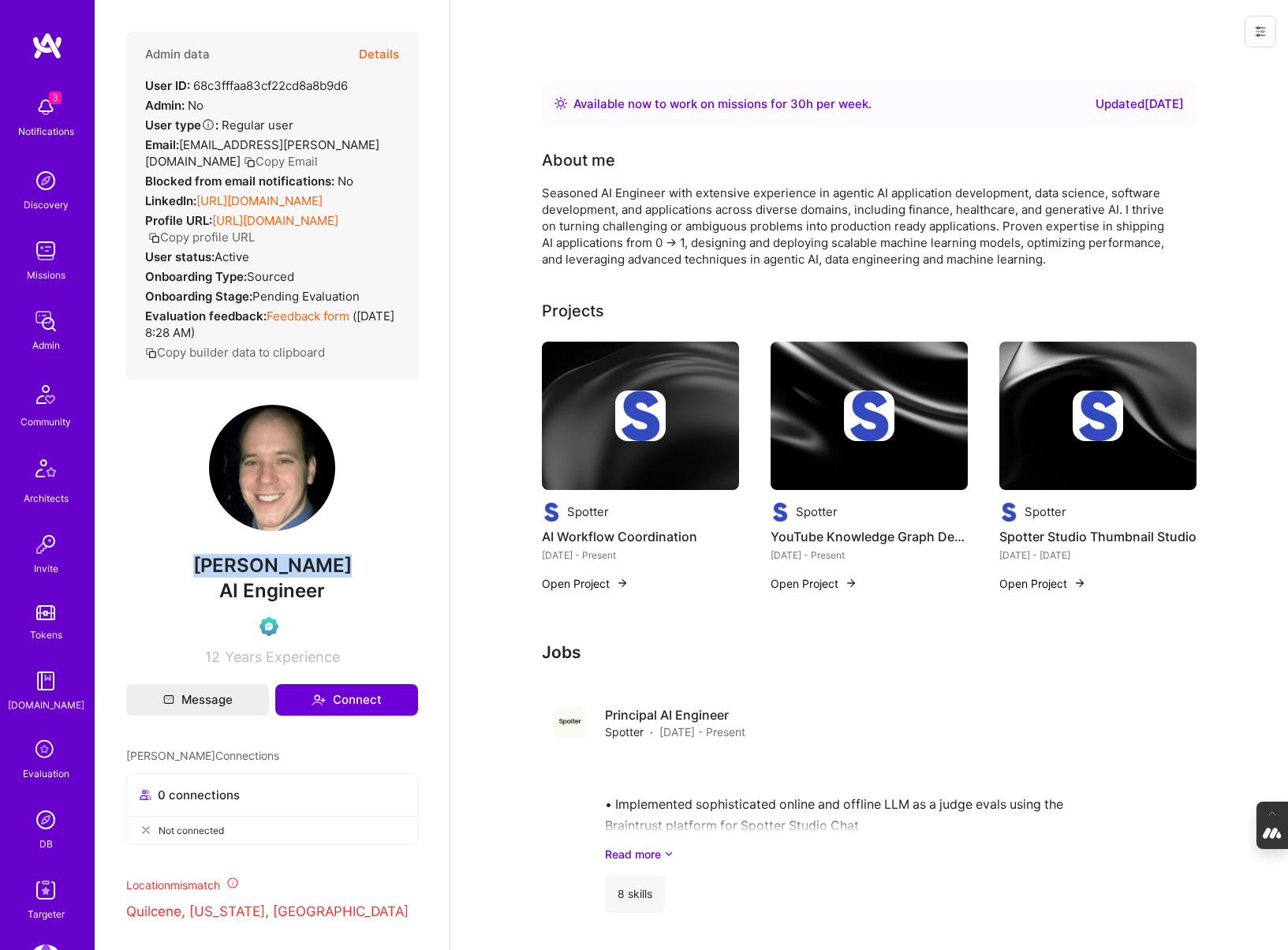
drag, startPoint x: 352, startPoint y: 601, endPoint x: 187, endPoint y: 601, distance: 165.0
click at [187, 577] on span "THOMAS Kalnik" at bounding box center [272, 566] width 292 height 23
copy span "THOMAS Kalnik"
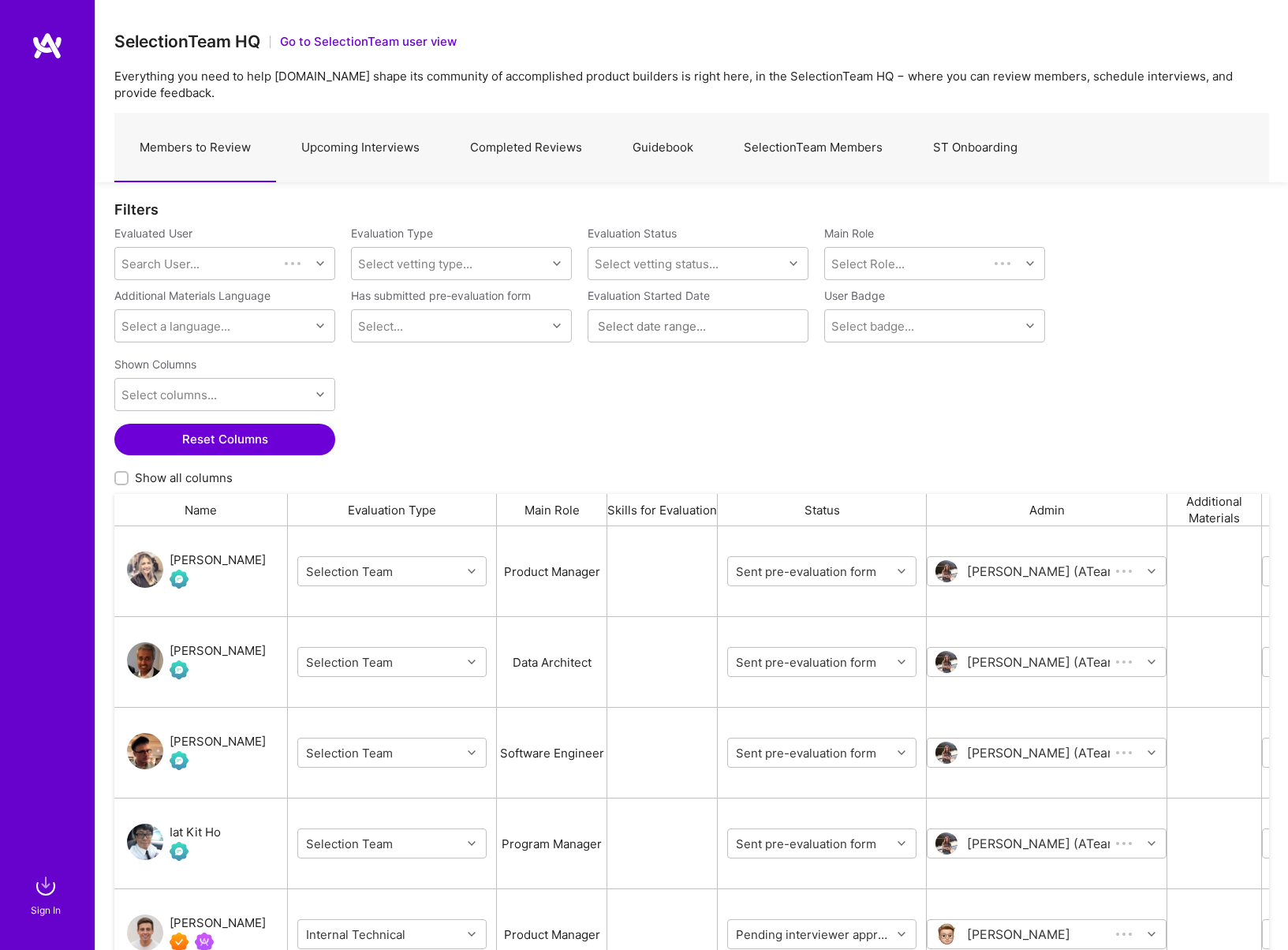
scroll to position [784, 1154]
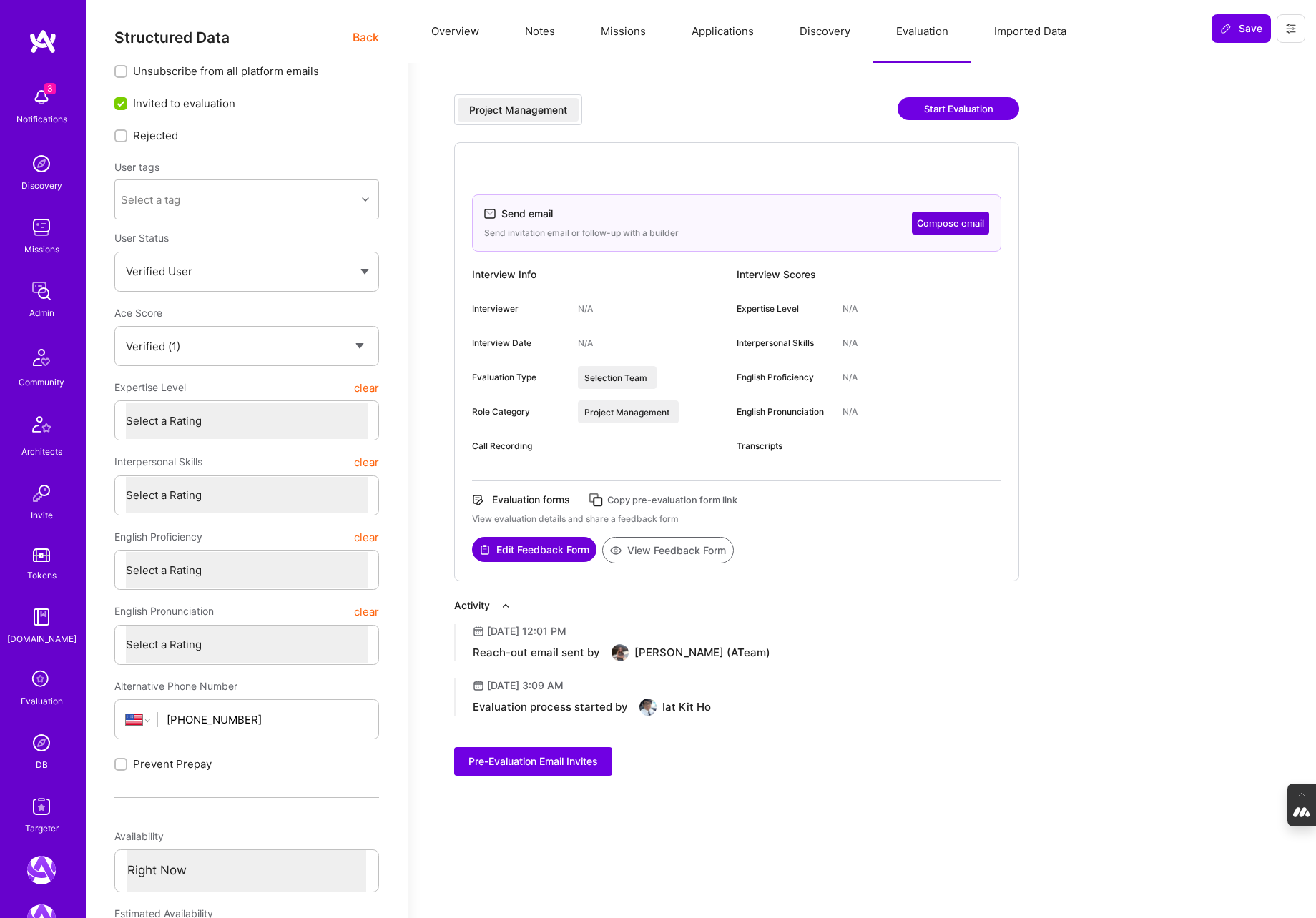
select select "Verified"
select select "US"
select select "Right Now"
click at [40, 747] on img at bounding box center [41, 742] width 29 height 29
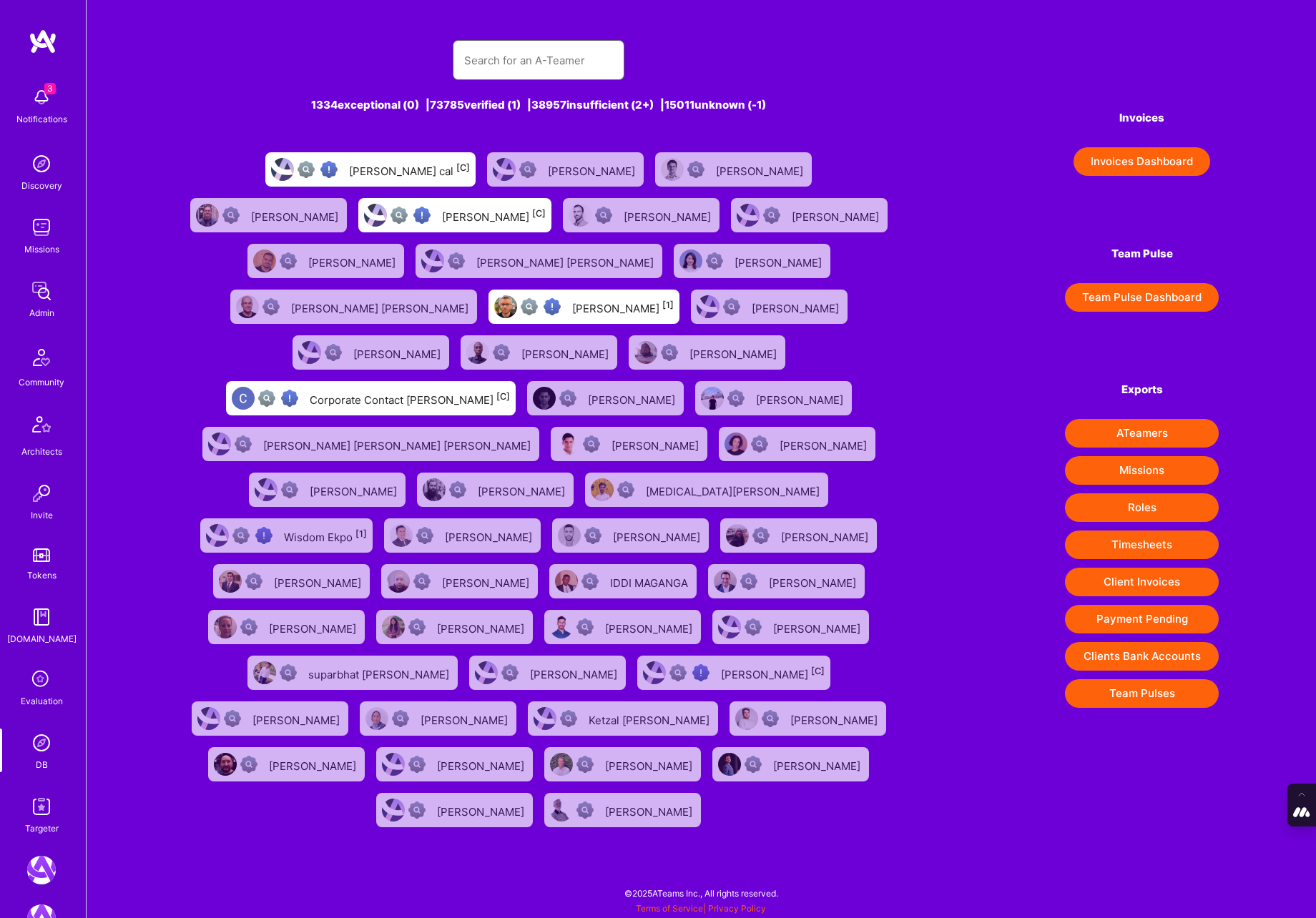
click at [533, 67] on input "text" at bounding box center [538, 60] width 149 height 36
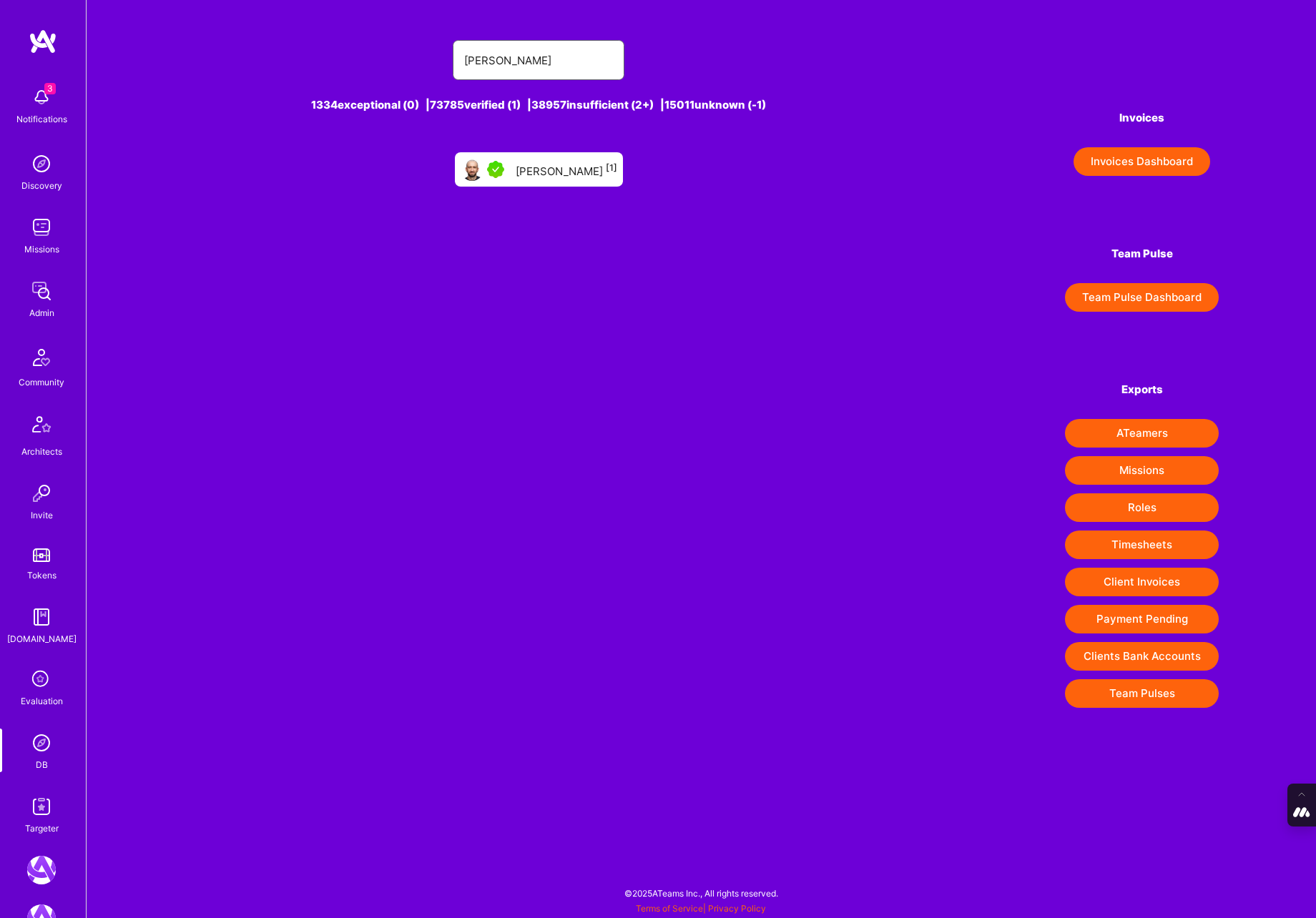
type input "adrian wolny"
click at [567, 168] on div "Adrian Wolny [1]" at bounding box center [566, 169] width 101 height 18
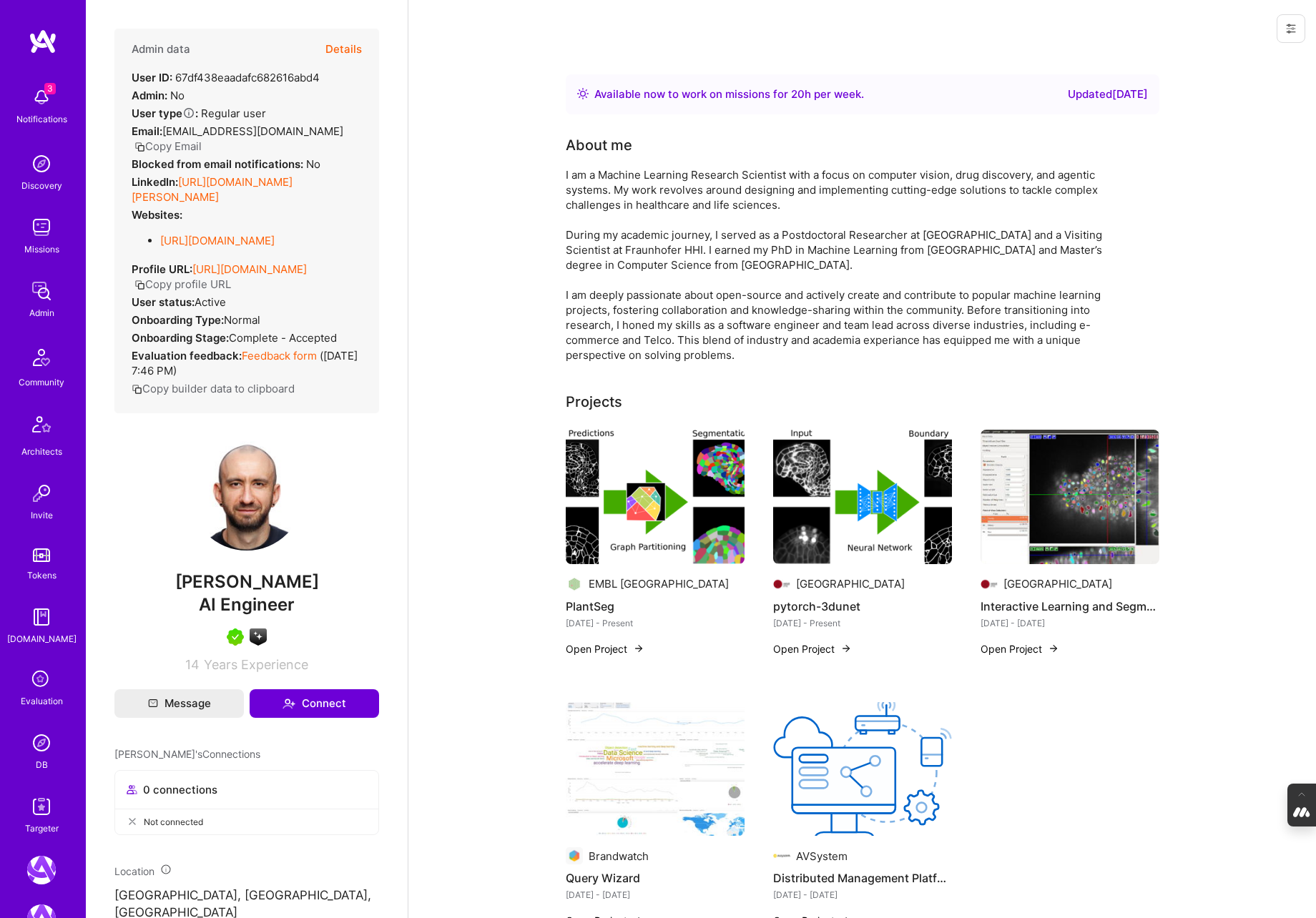
click at [344, 48] on button "Details" at bounding box center [343, 49] width 36 height 41
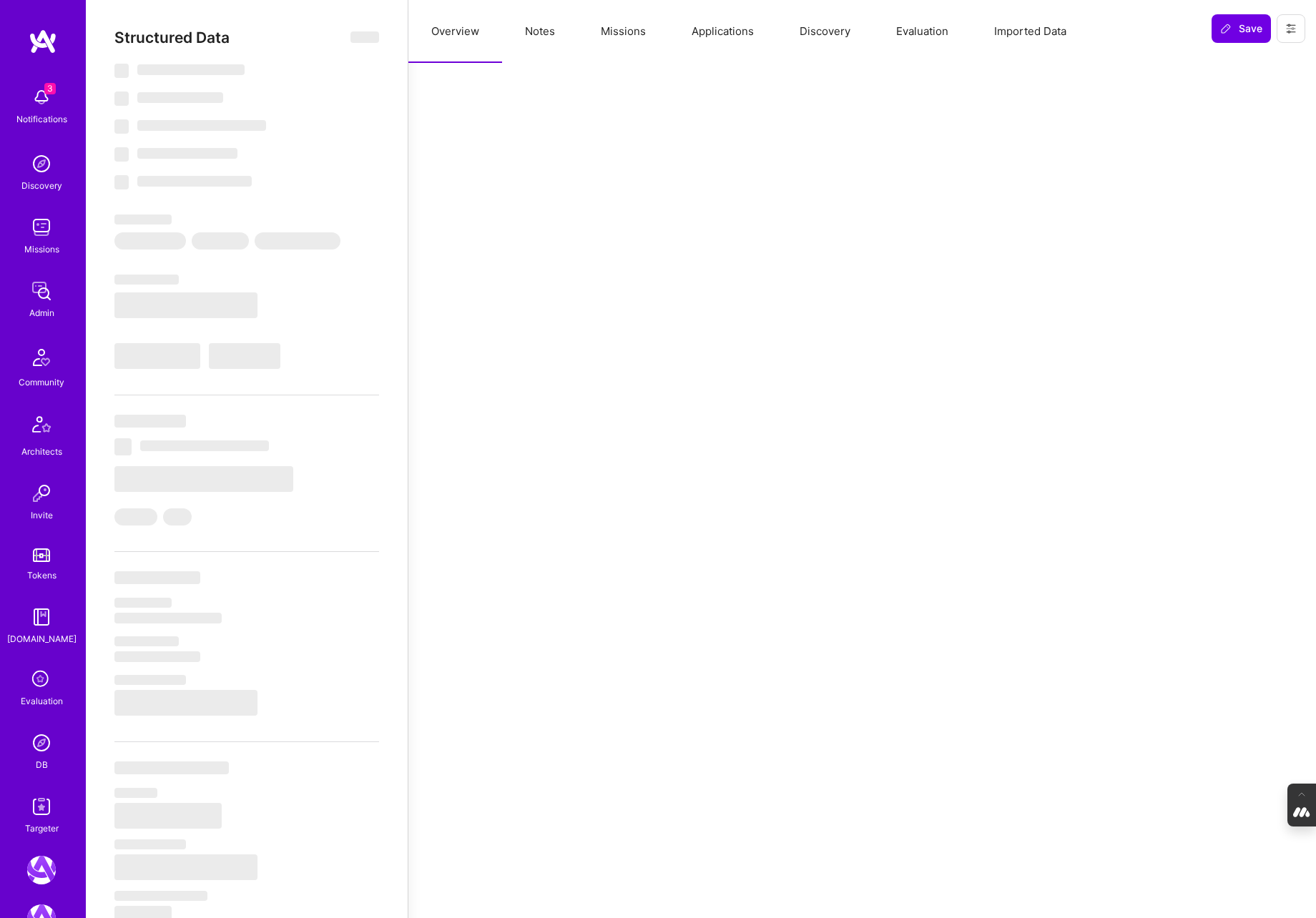
type textarea "x"
select select "Right Now"
select select "5"
select select "7"
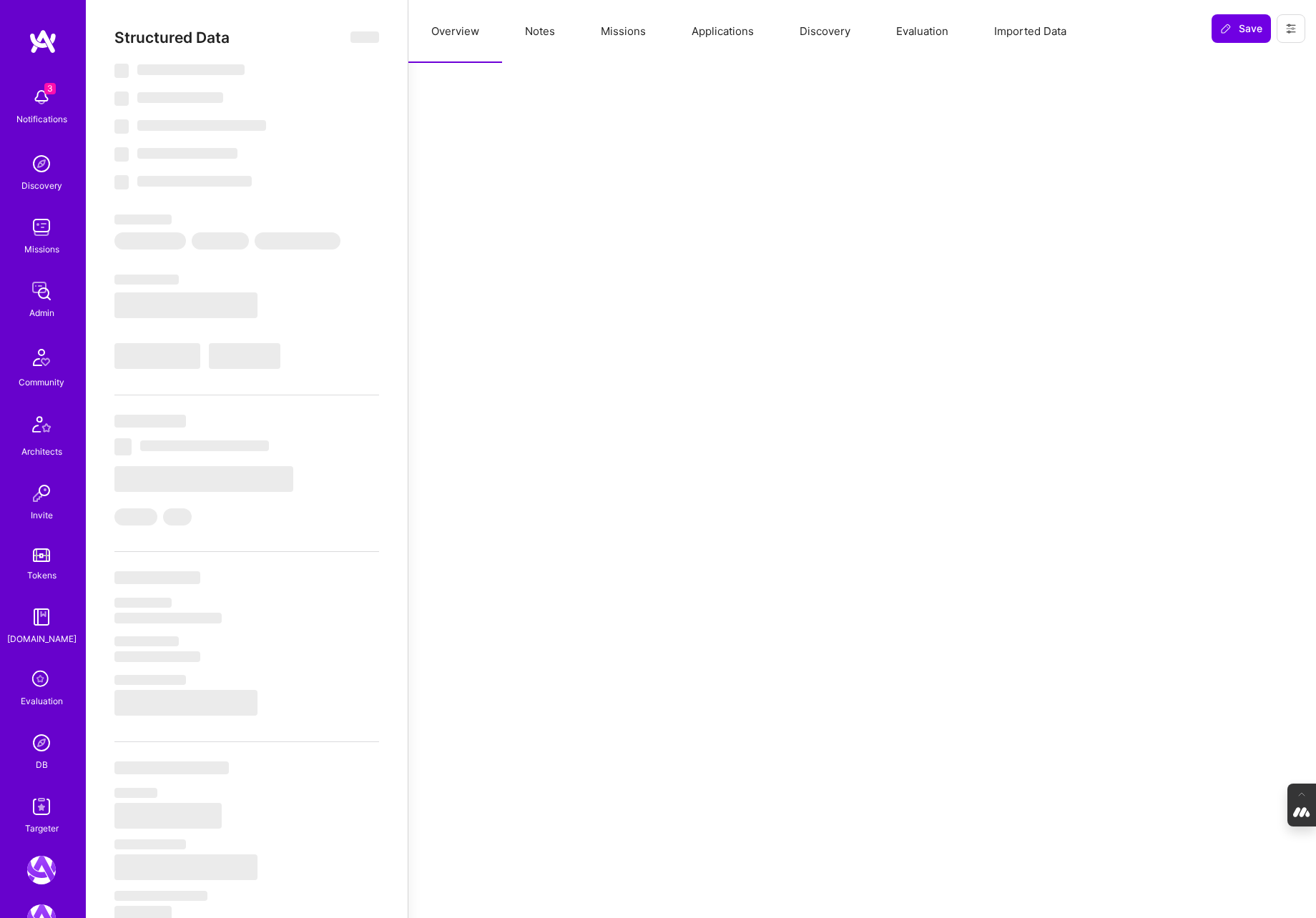
select select "6"
select select "DE"
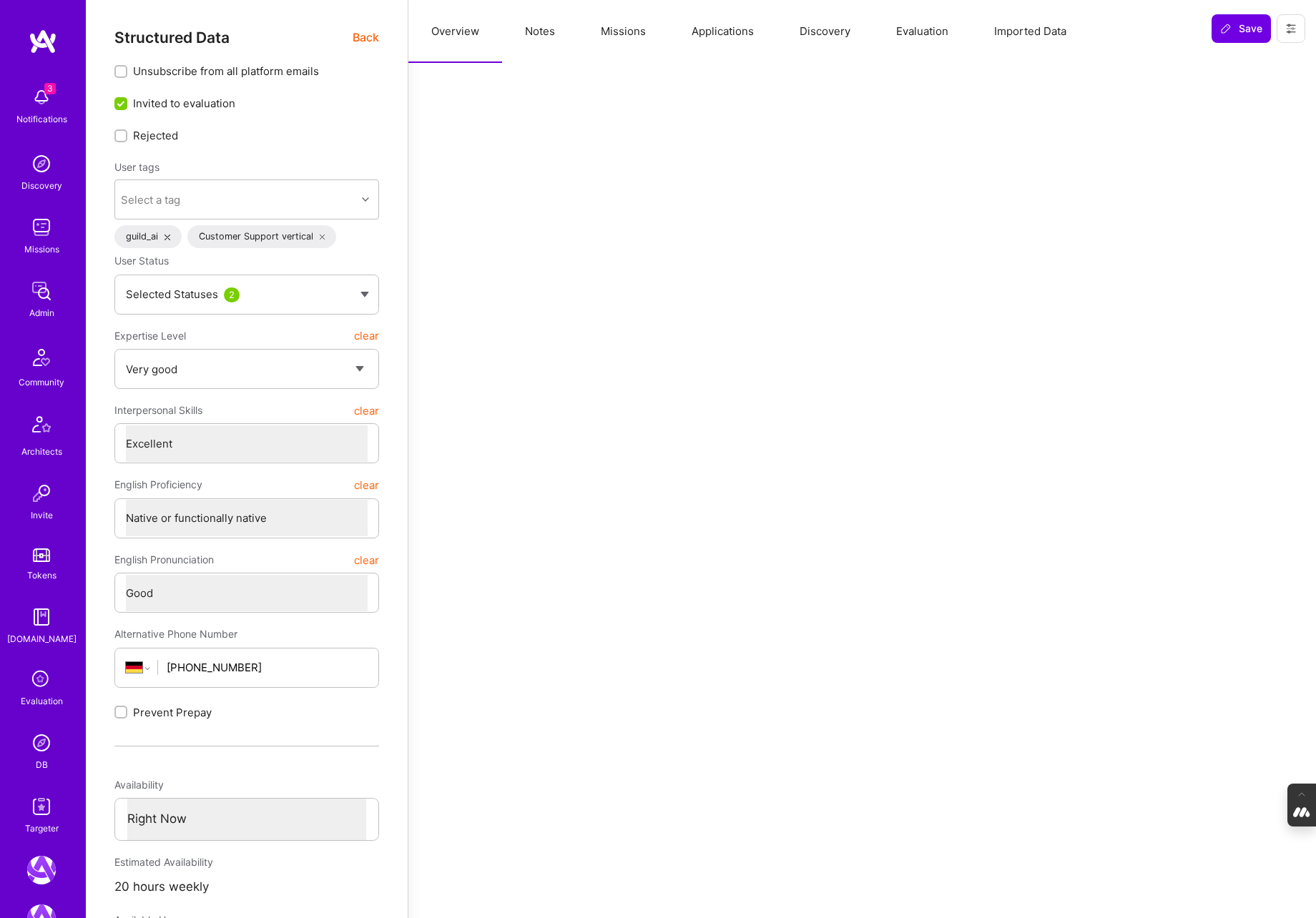
click at [927, 28] on button "Evaluation" at bounding box center [922, 32] width 98 height 63
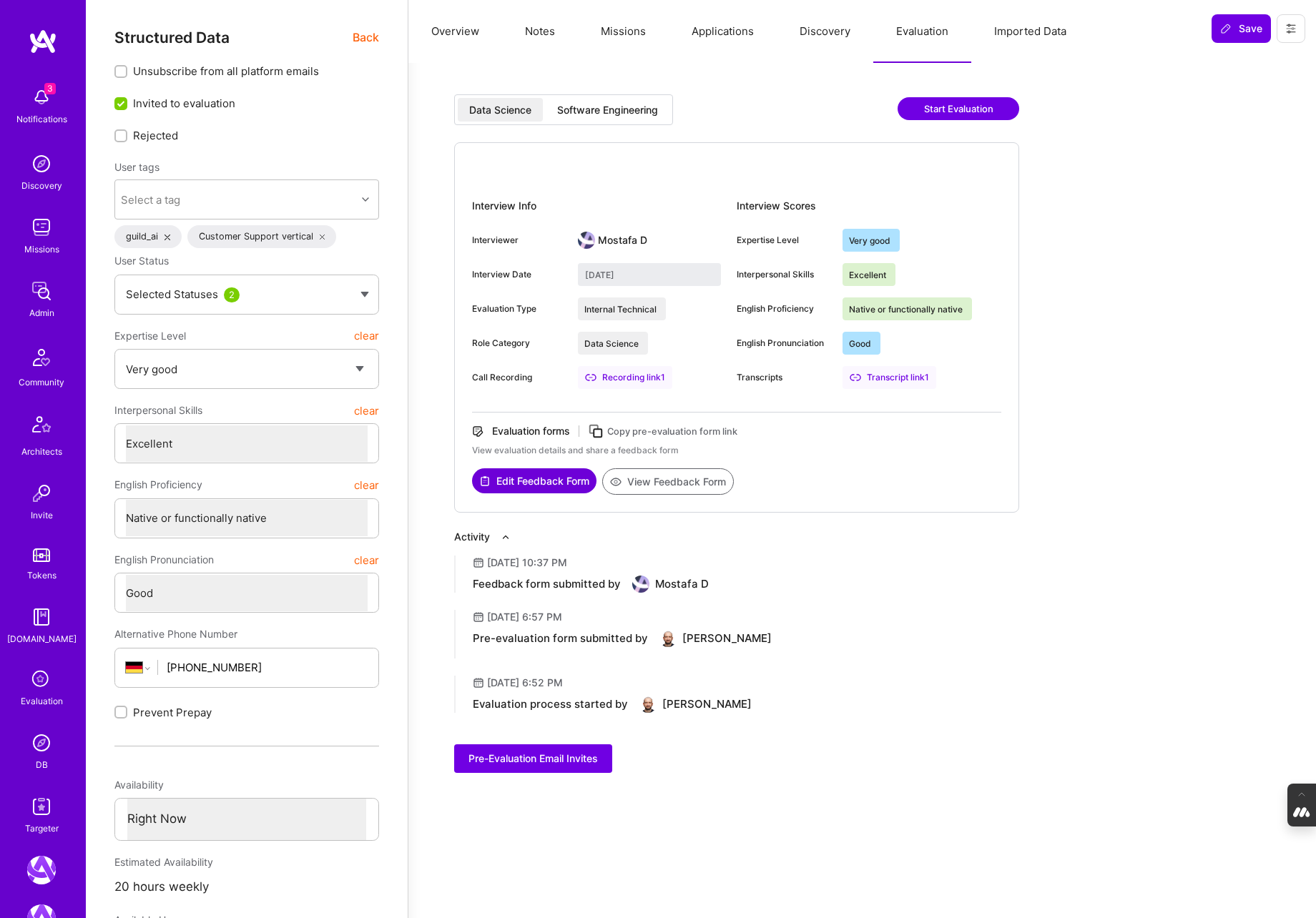
click at [620, 108] on div "Software Engineering" at bounding box center [607, 110] width 101 height 14
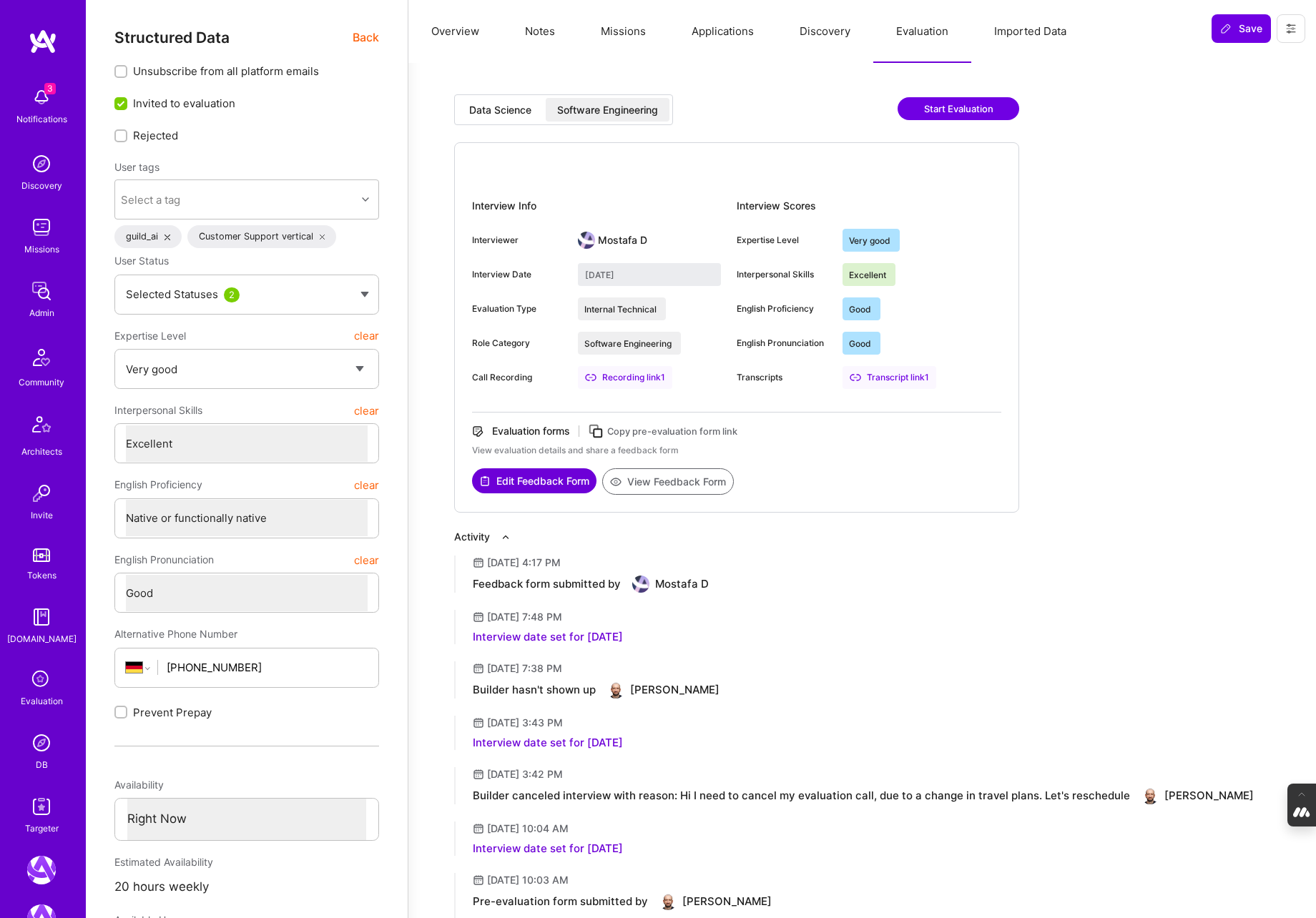
click at [468, 107] on div "Data Science" at bounding box center [500, 109] width 85 height 24
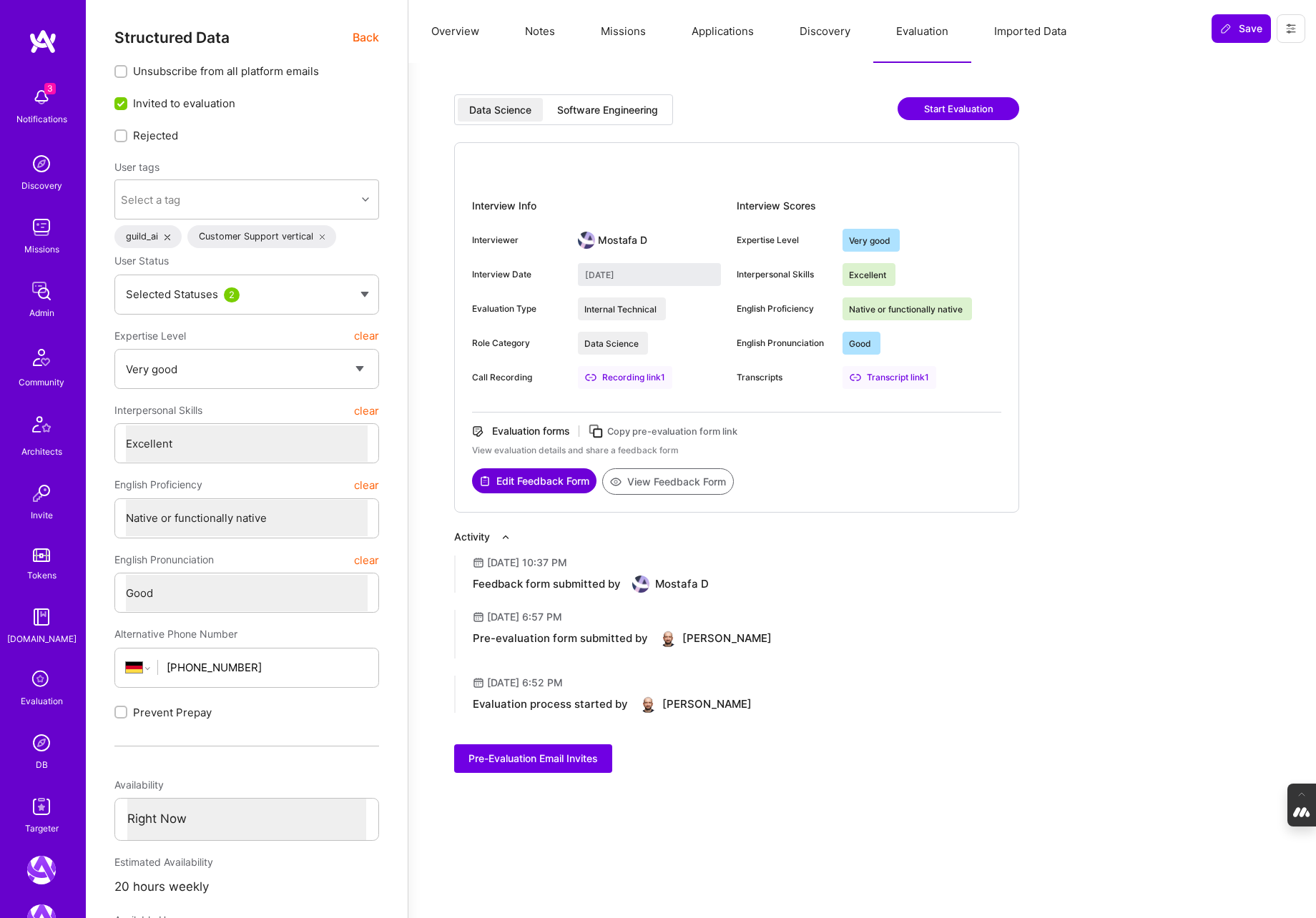
click at [581, 106] on div "Software Engineering" at bounding box center [607, 110] width 101 height 14
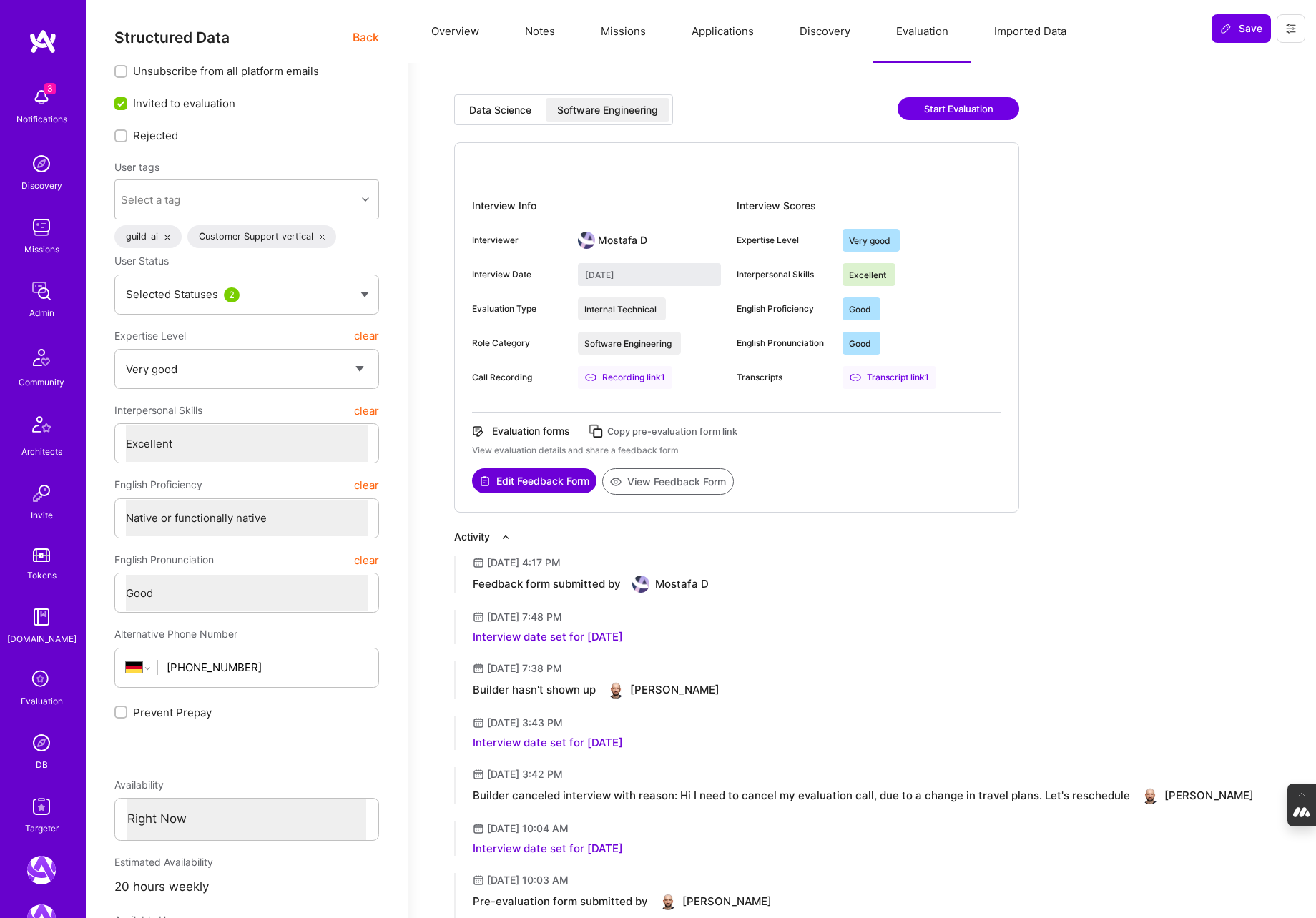
click at [495, 113] on div "Data Science" at bounding box center [500, 110] width 62 height 14
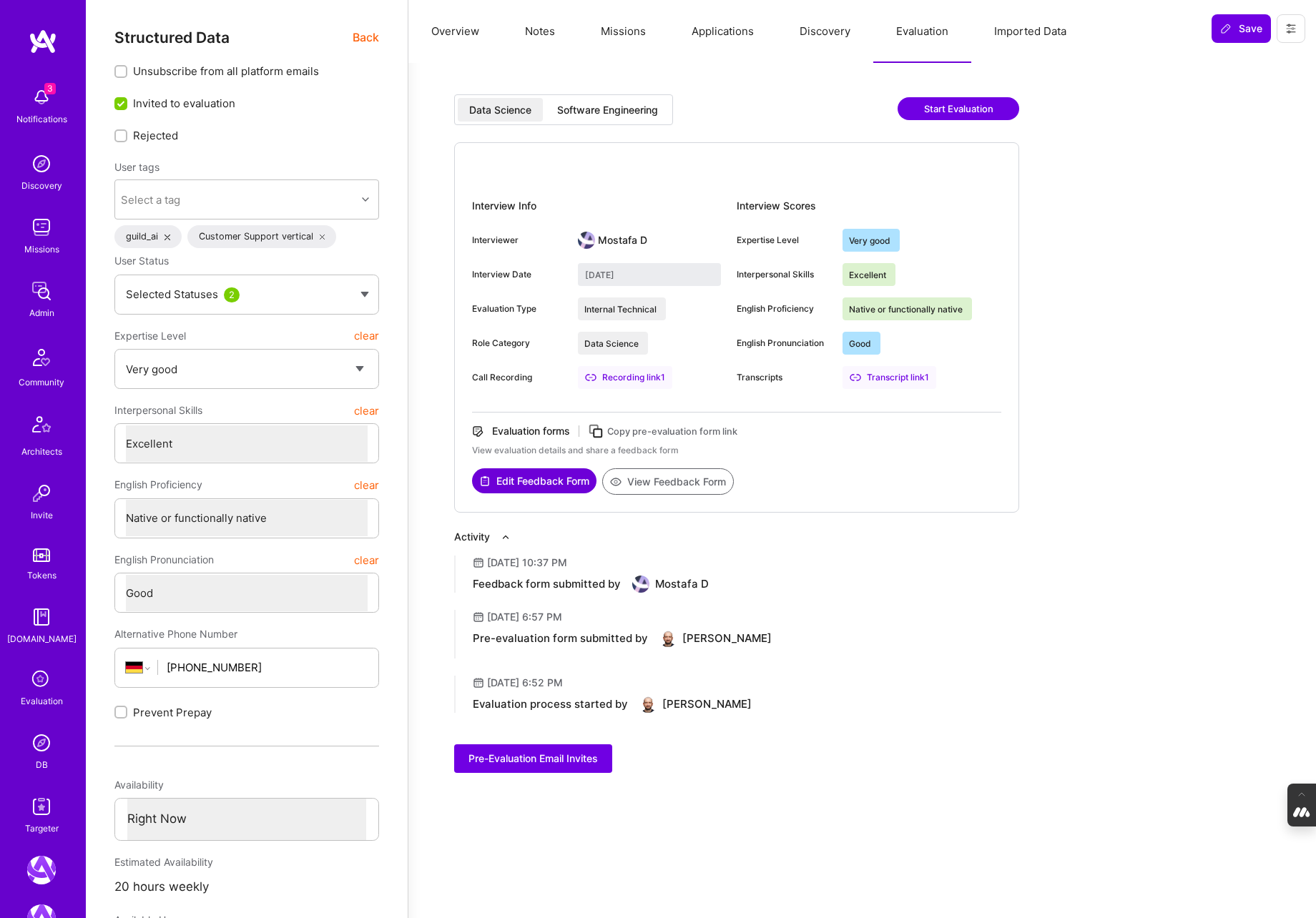
click at [608, 115] on div "Software Engineering" at bounding box center [607, 110] width 101 height 14
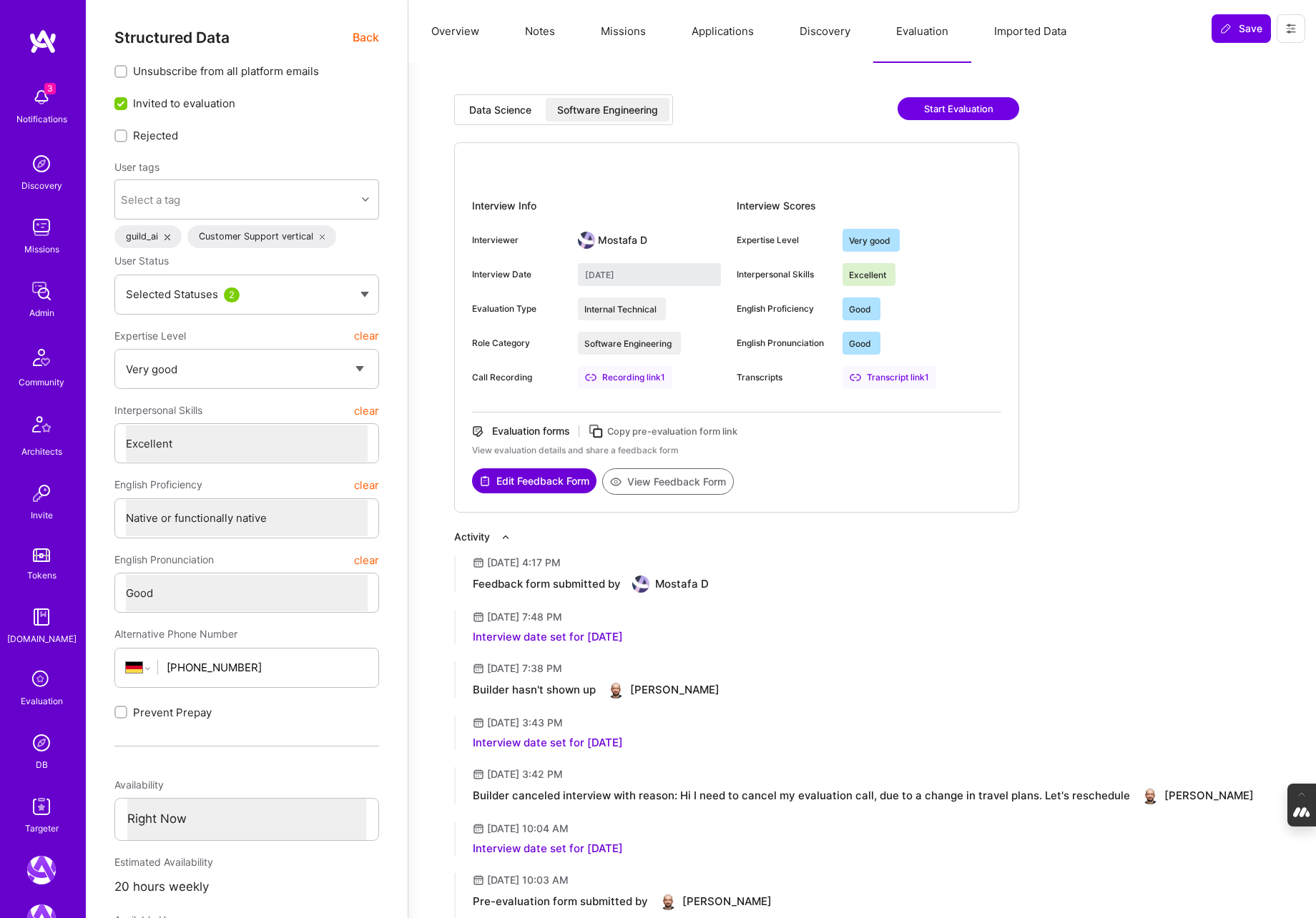
click at [512, 109] on div "Data Science" at bounding box center [500, 110] width 62 height 14
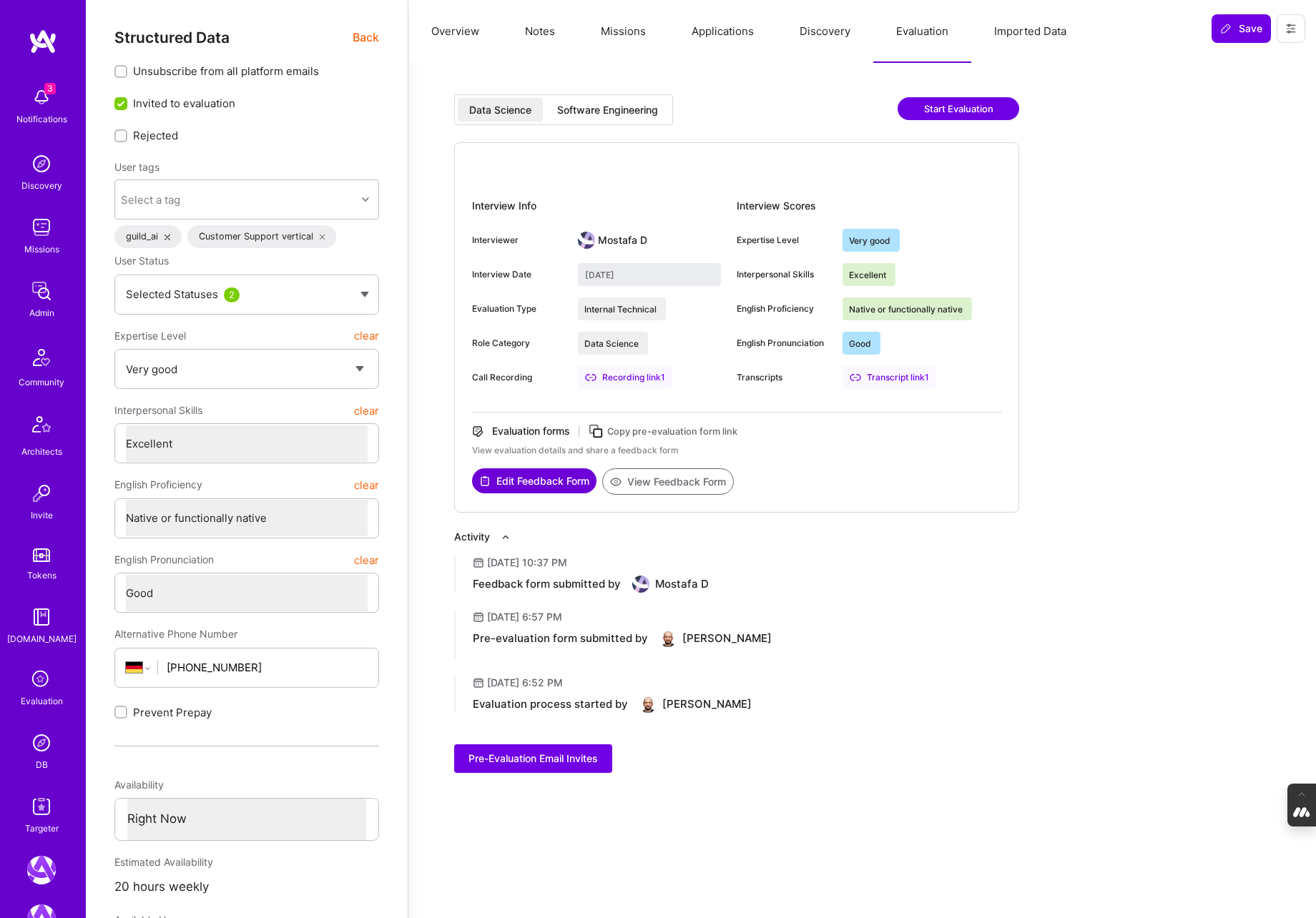
click at [647, 108] on div "Software Engineering" at bounding box center [607, 110] width 101 height 14
type input "August 29, 2025"
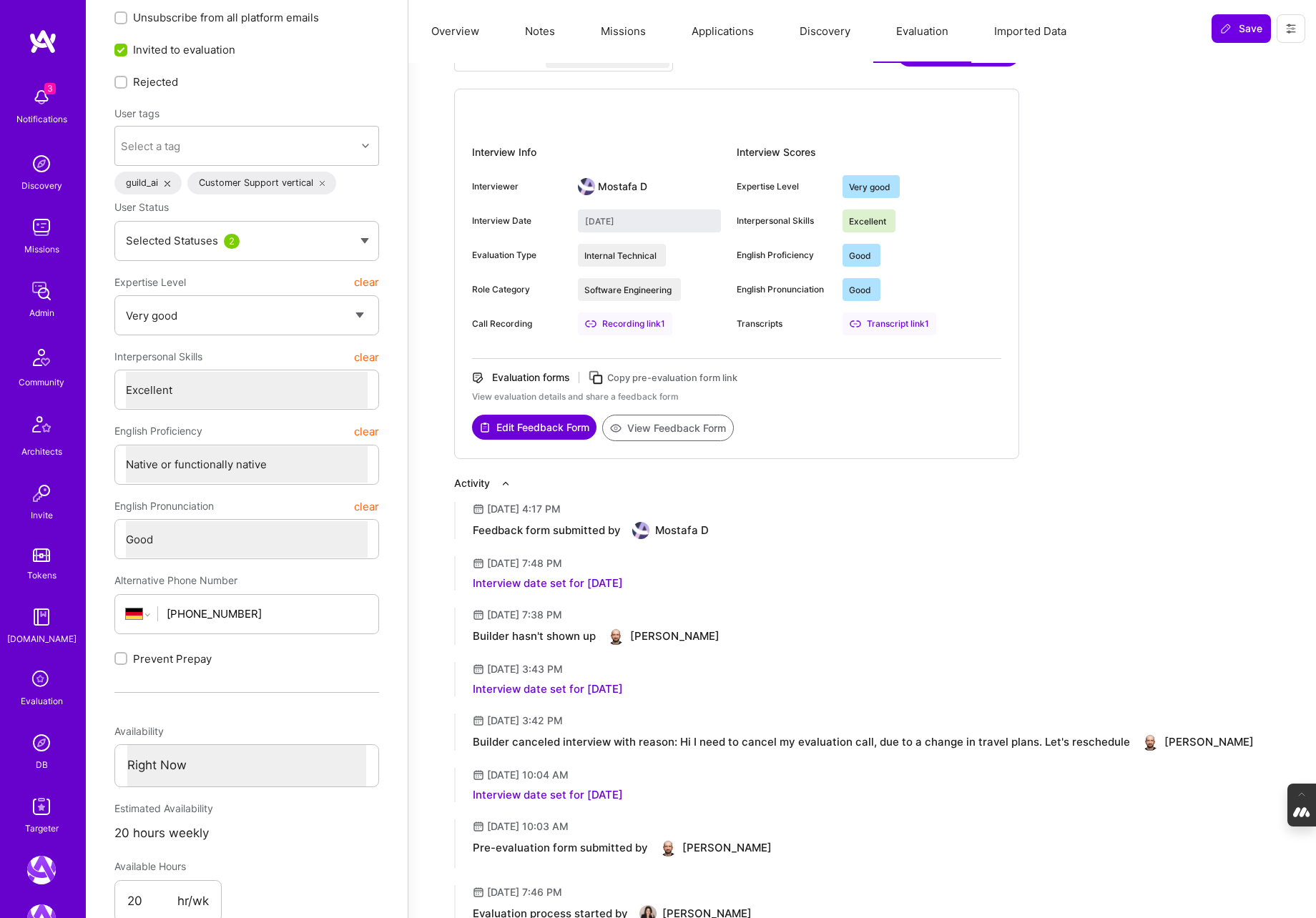
scroll to position [57, 0]
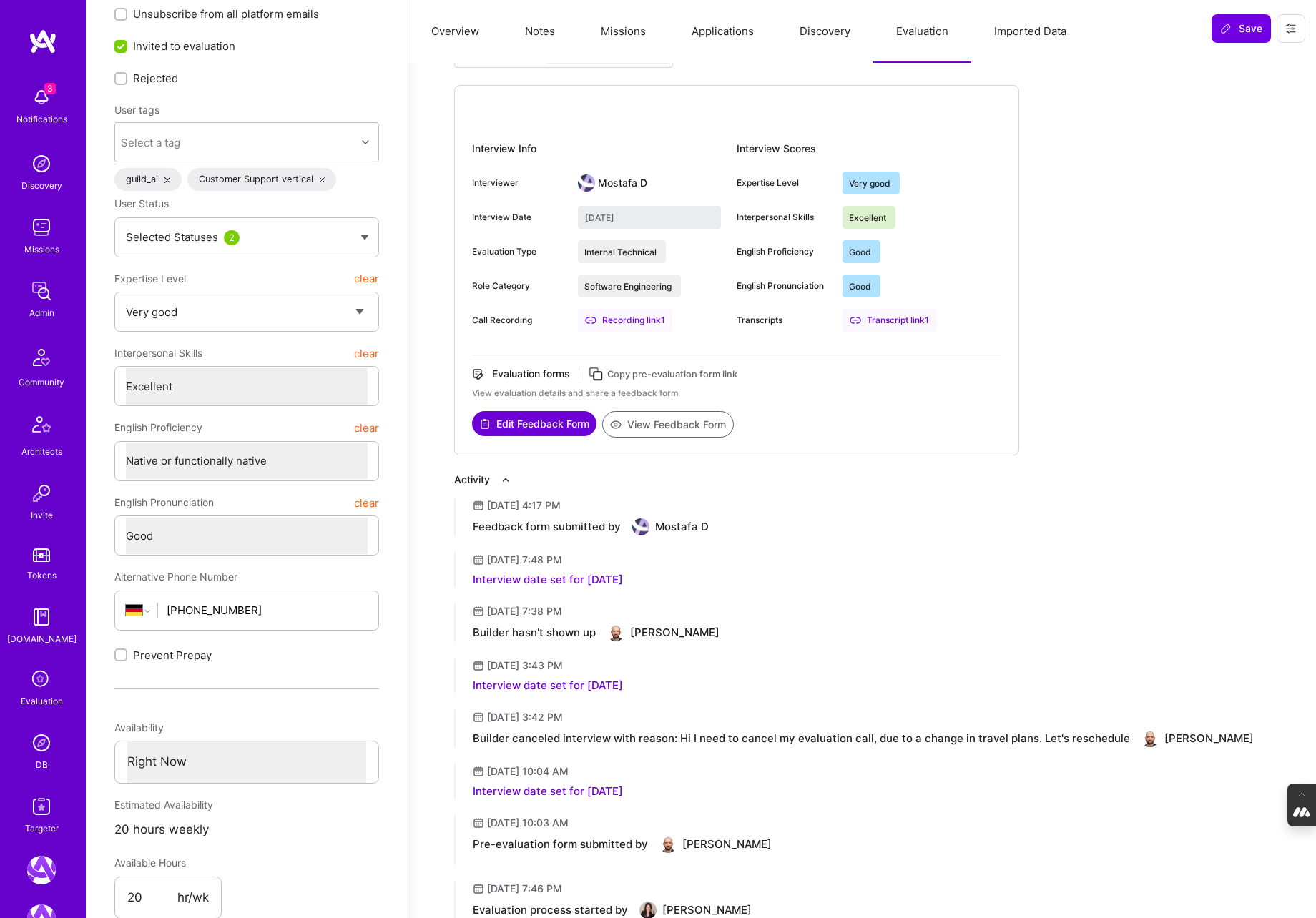
click at [675, 413] on button "View Feedback Form" at bounding box center [669, 424] width 132 height 26
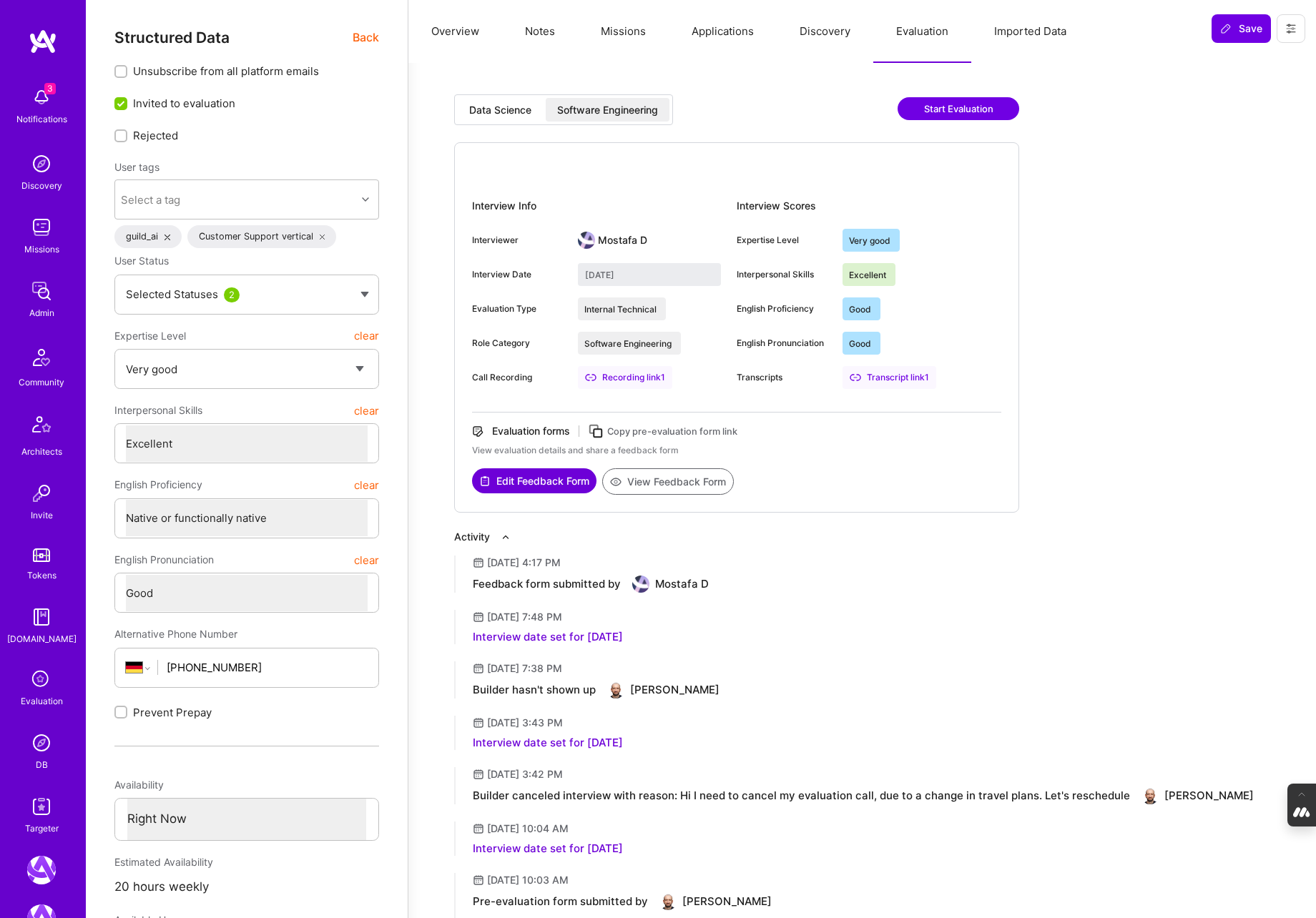
click at [365, 35] on span "Back" at bounding box center [366, 38] width 26 height 18
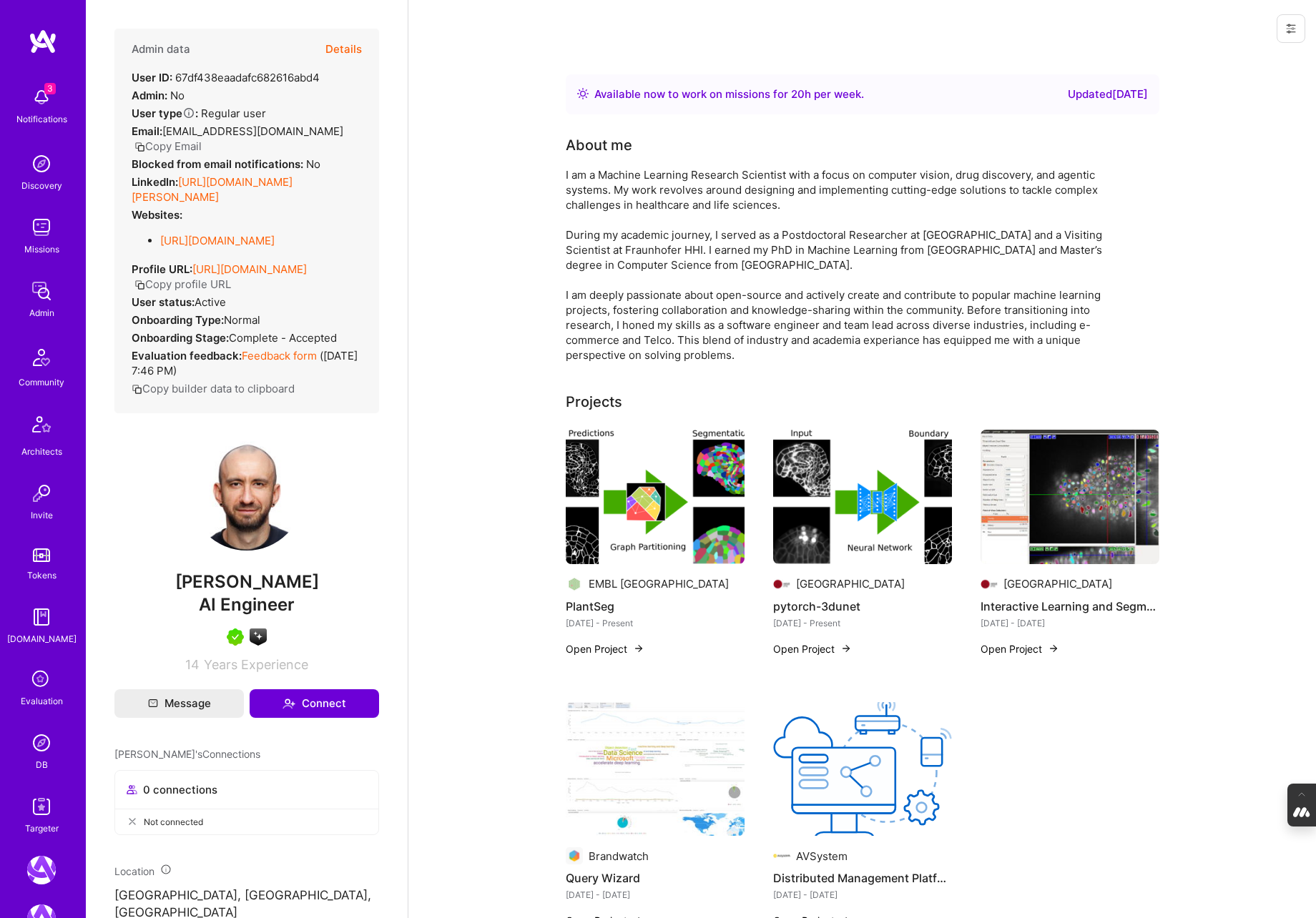
click at [25, 745] on link "DB" at bounding box center [41, 750] width 89 height 44
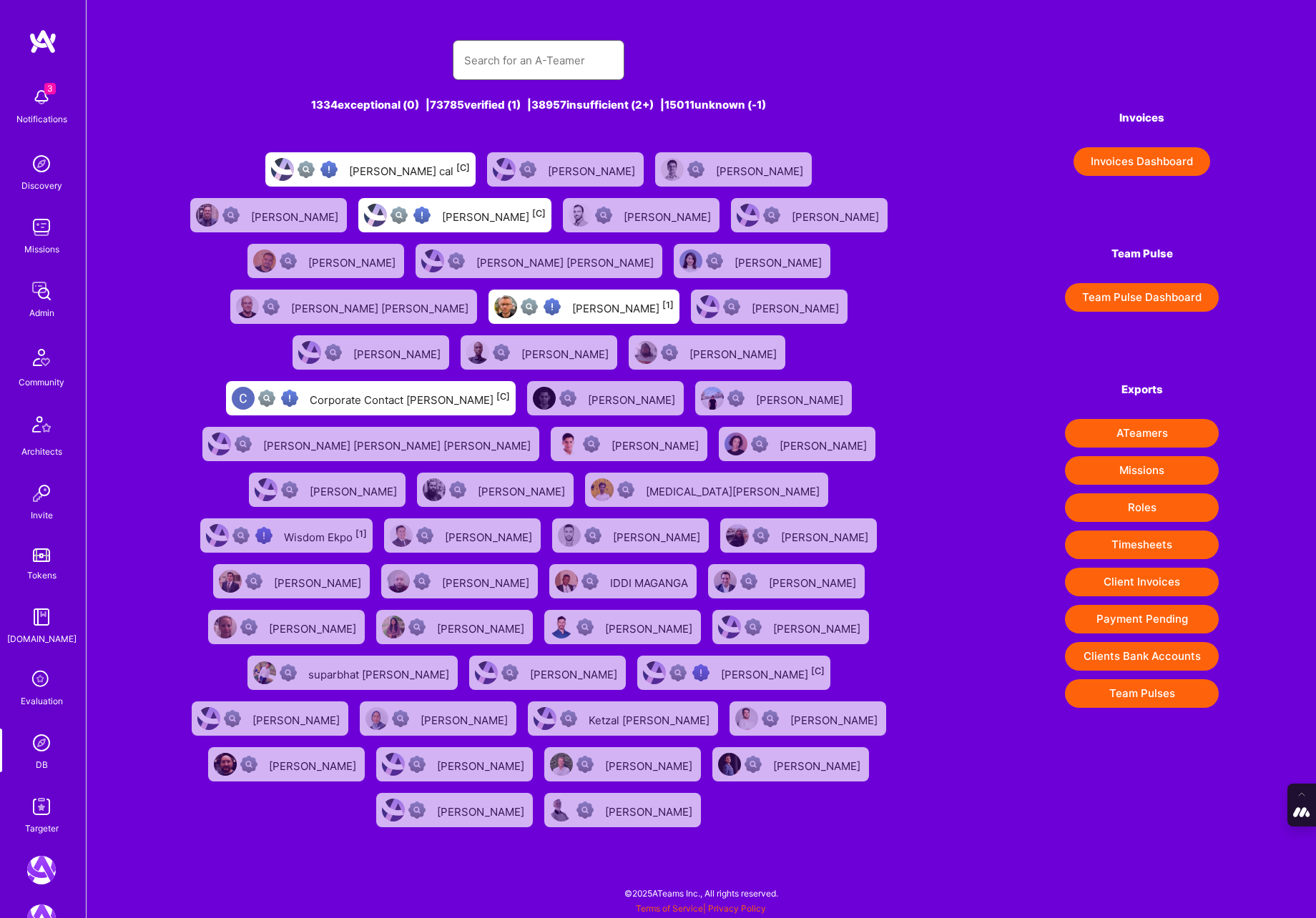
click at [541, 53] on input "text" at bounding box center [538, 60] width 149 height 36
type input "stefan micic"
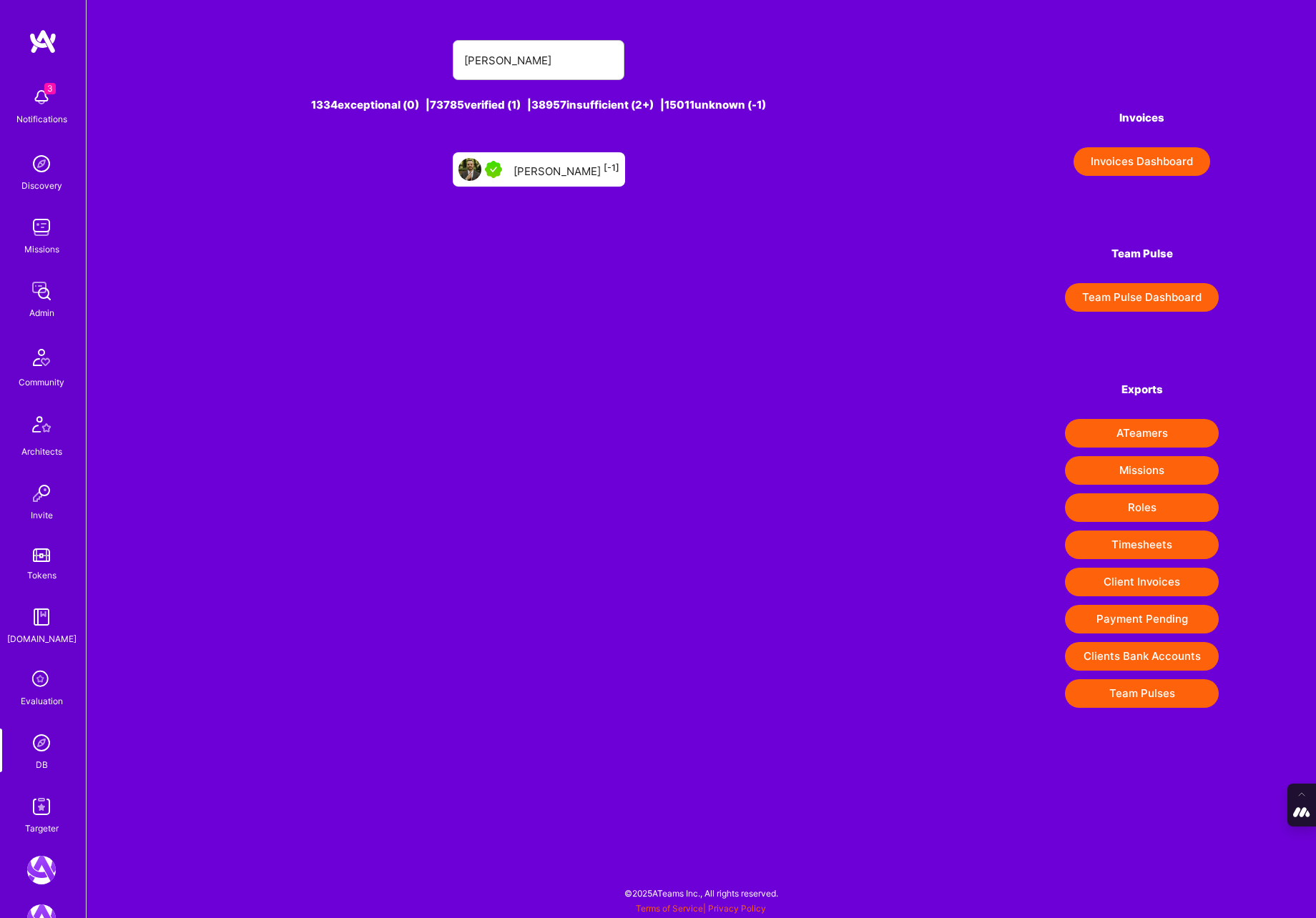
click at [523, 166] on div "Stefan Micic [-1]" at bounding box center [539, 169] width 172 height 34
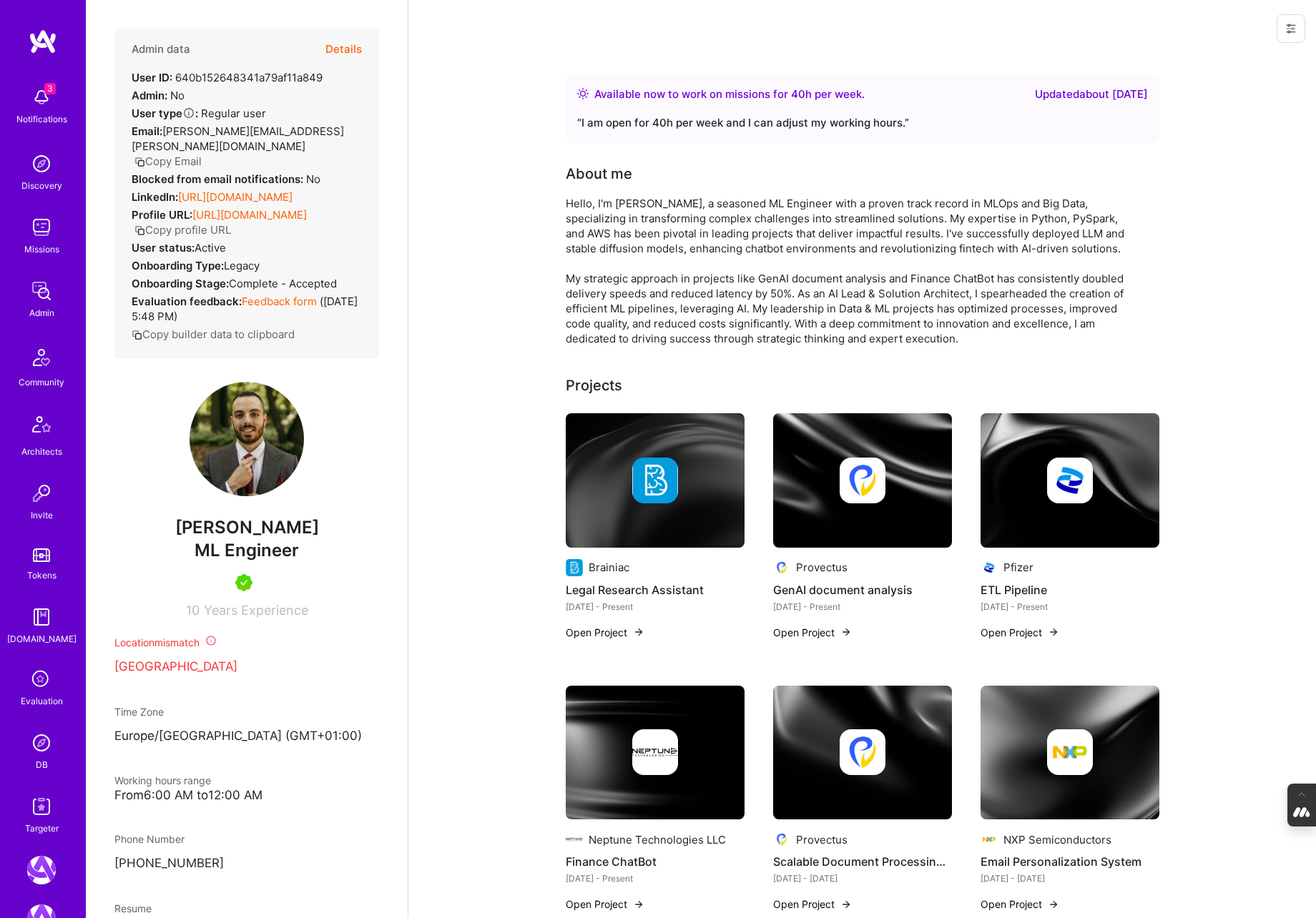
click at [355, 47] on button "Details" at bounding box center [343, 49] width 36 height 41
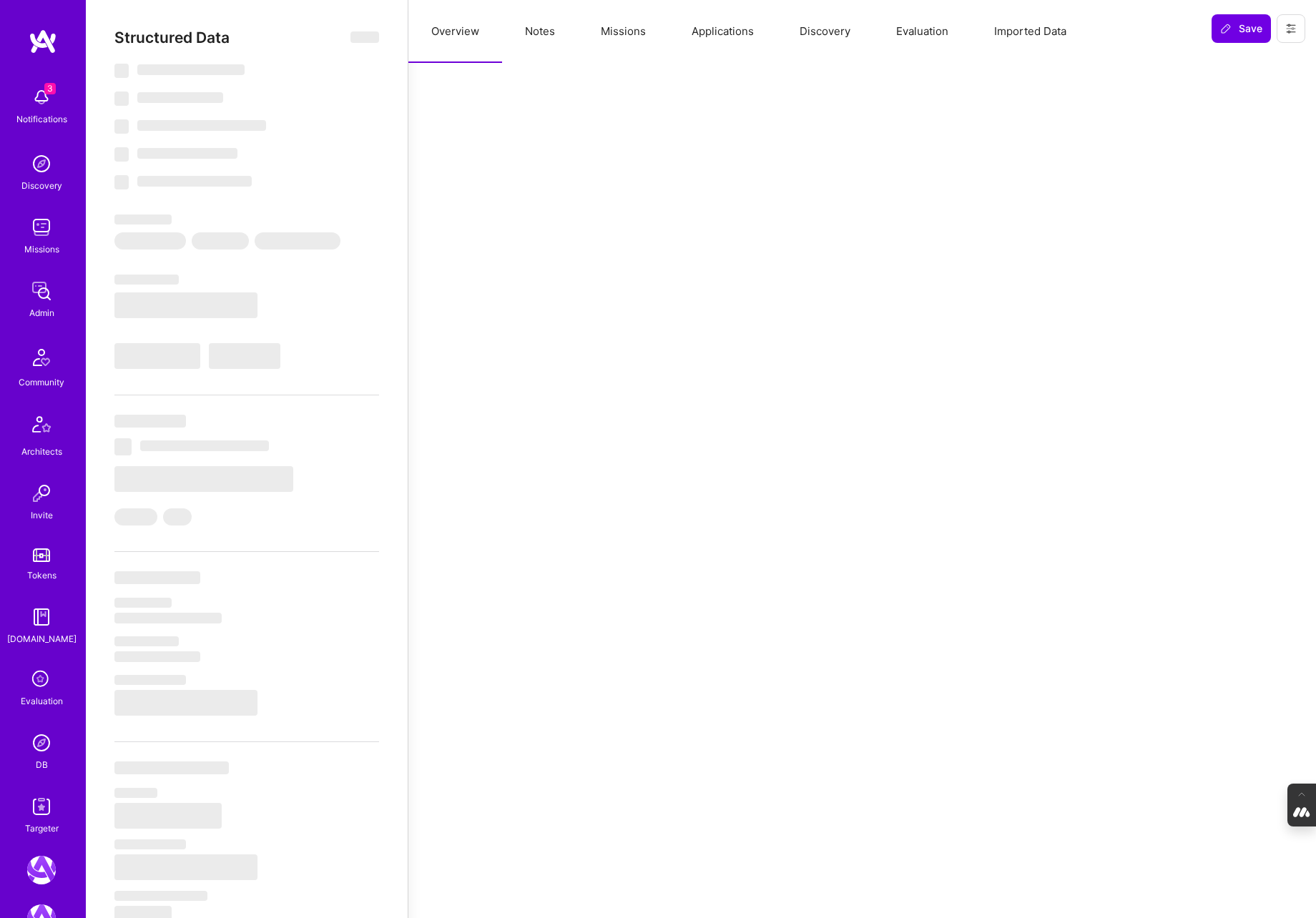
click at [926, 36] on button "Evaluation" at bounding box center [922, 32] width 98 height 63
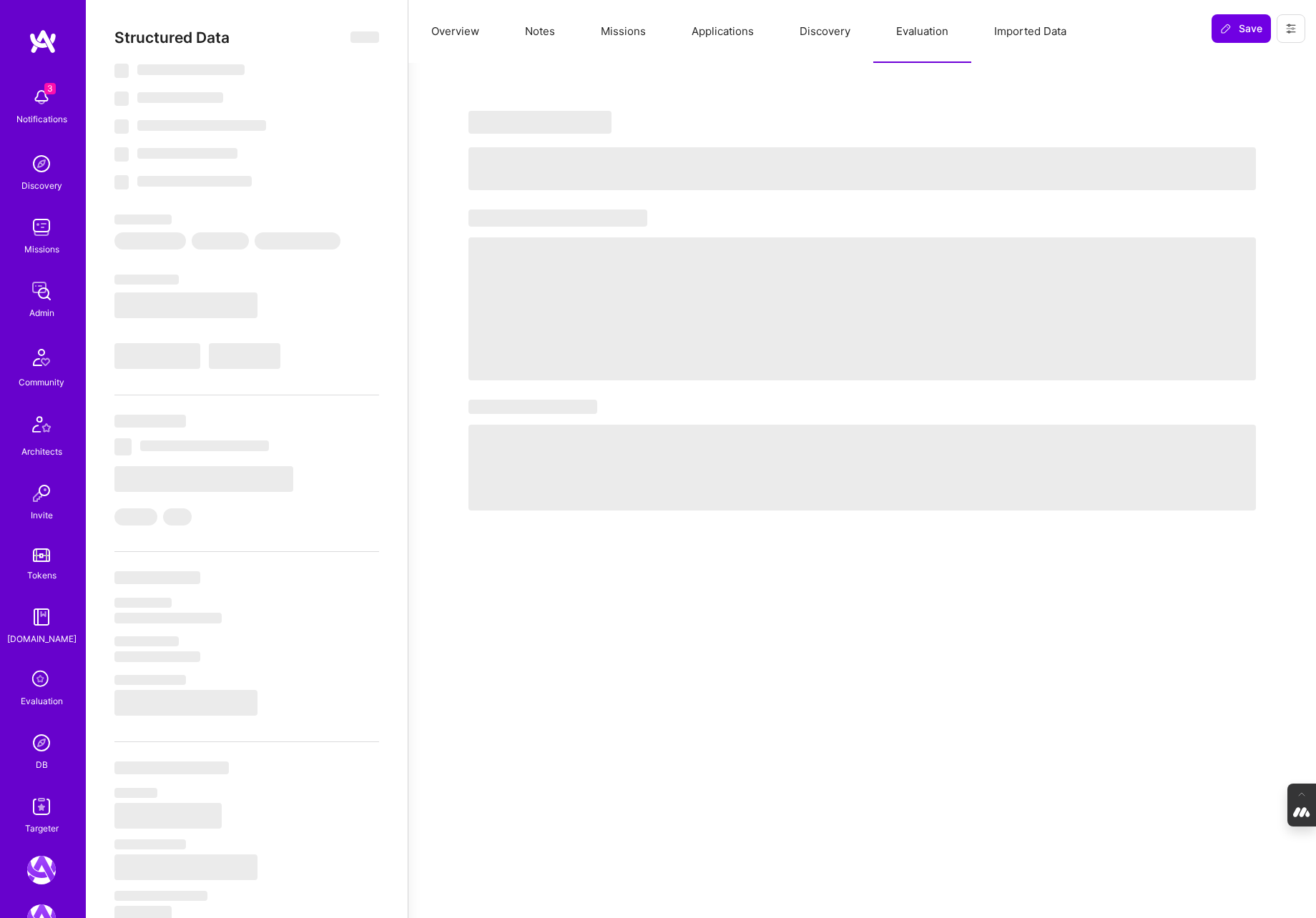
type textarea "x"
select select "Right Now"
select select "5"
select select "7"
select select "6"
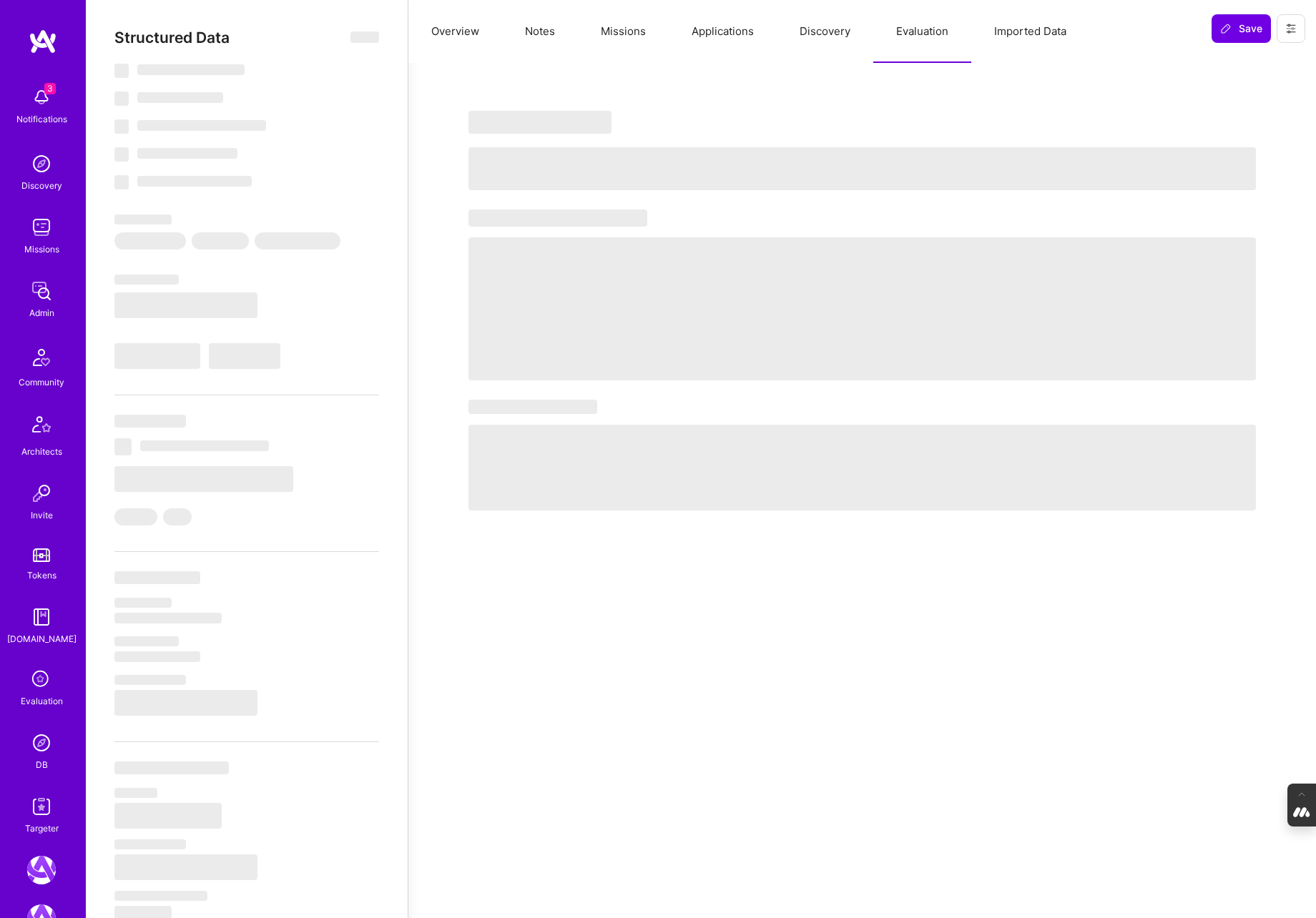
select select "6"
select select "RS"
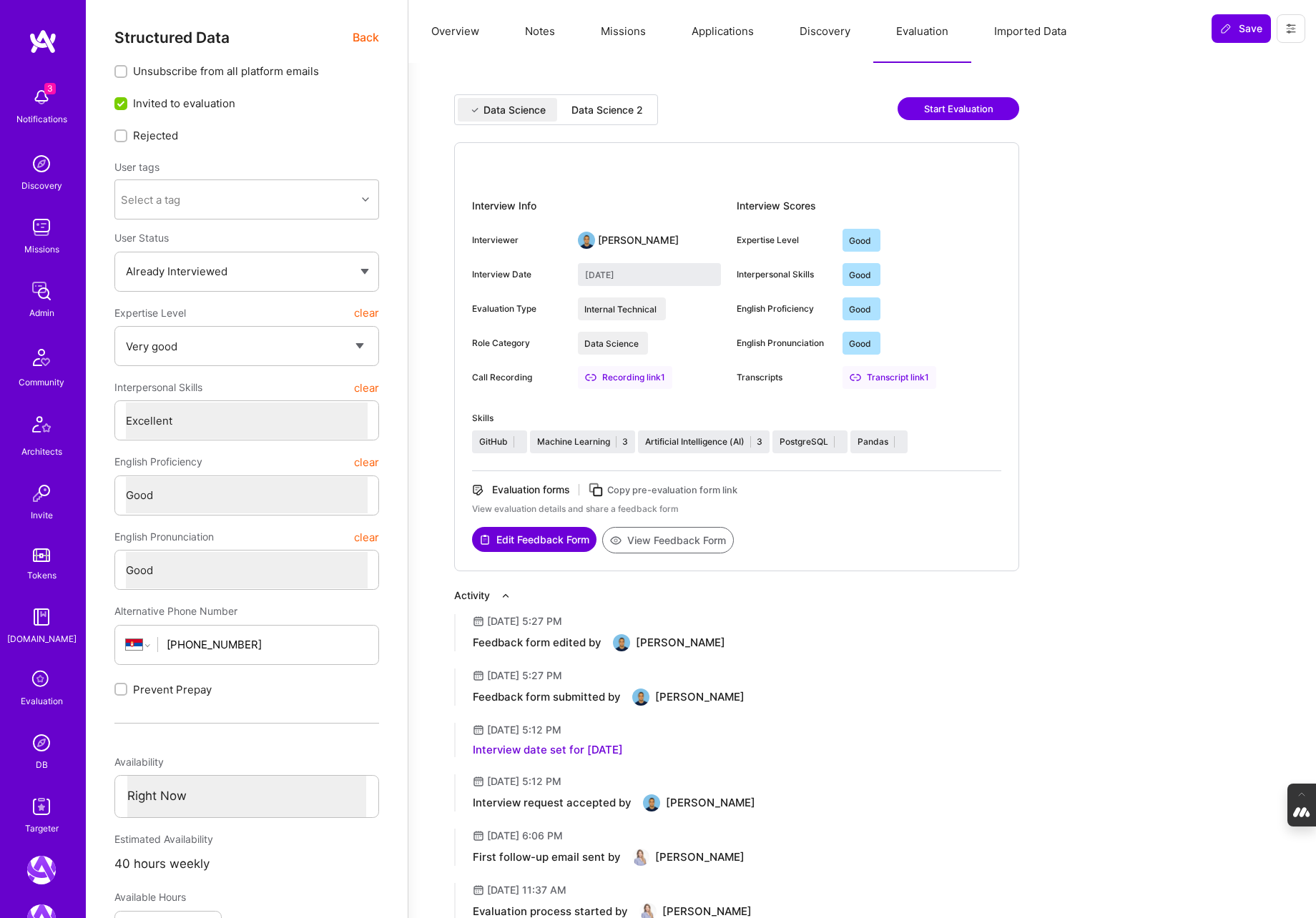
click at [606, 117] on div "Data Science 2" at bounding box center [607, 109] width 94 height 24
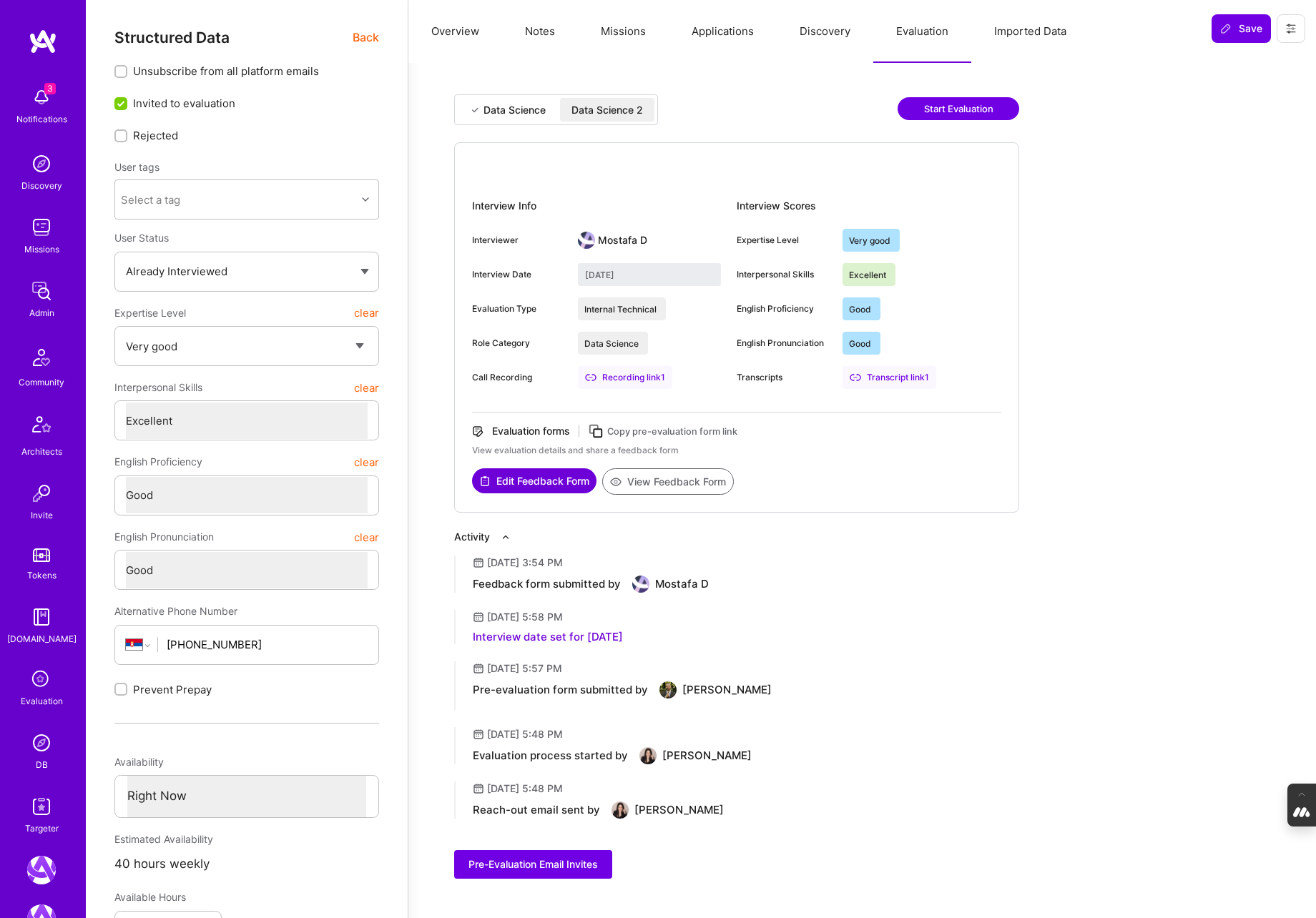
click at [515, 105] on div "Data Science" at bounding box center [515, 110] width 62 height 14
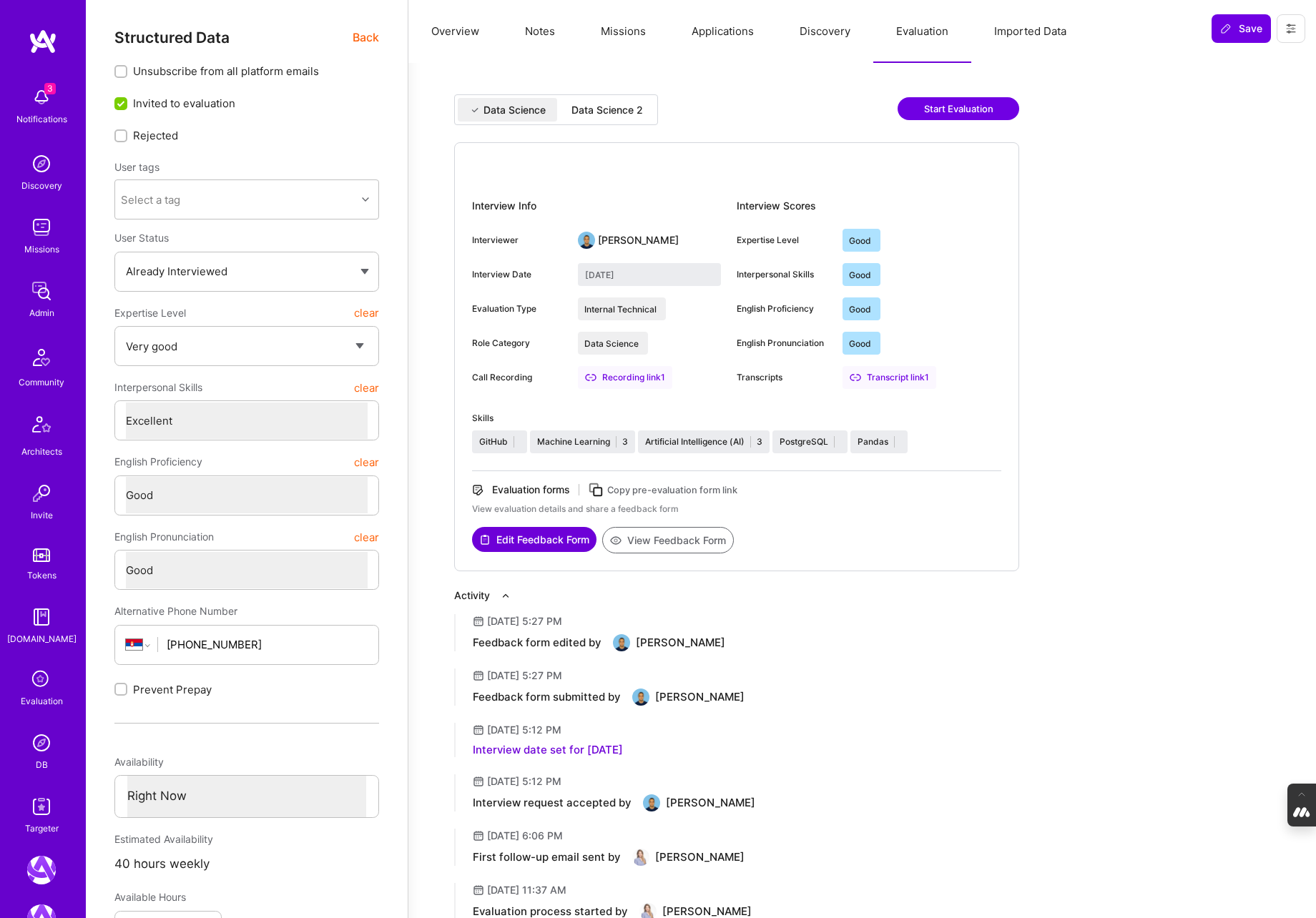
click at [625, 103] on div "Data Science 2" at bounding box center [607, 110] width 71 height 14
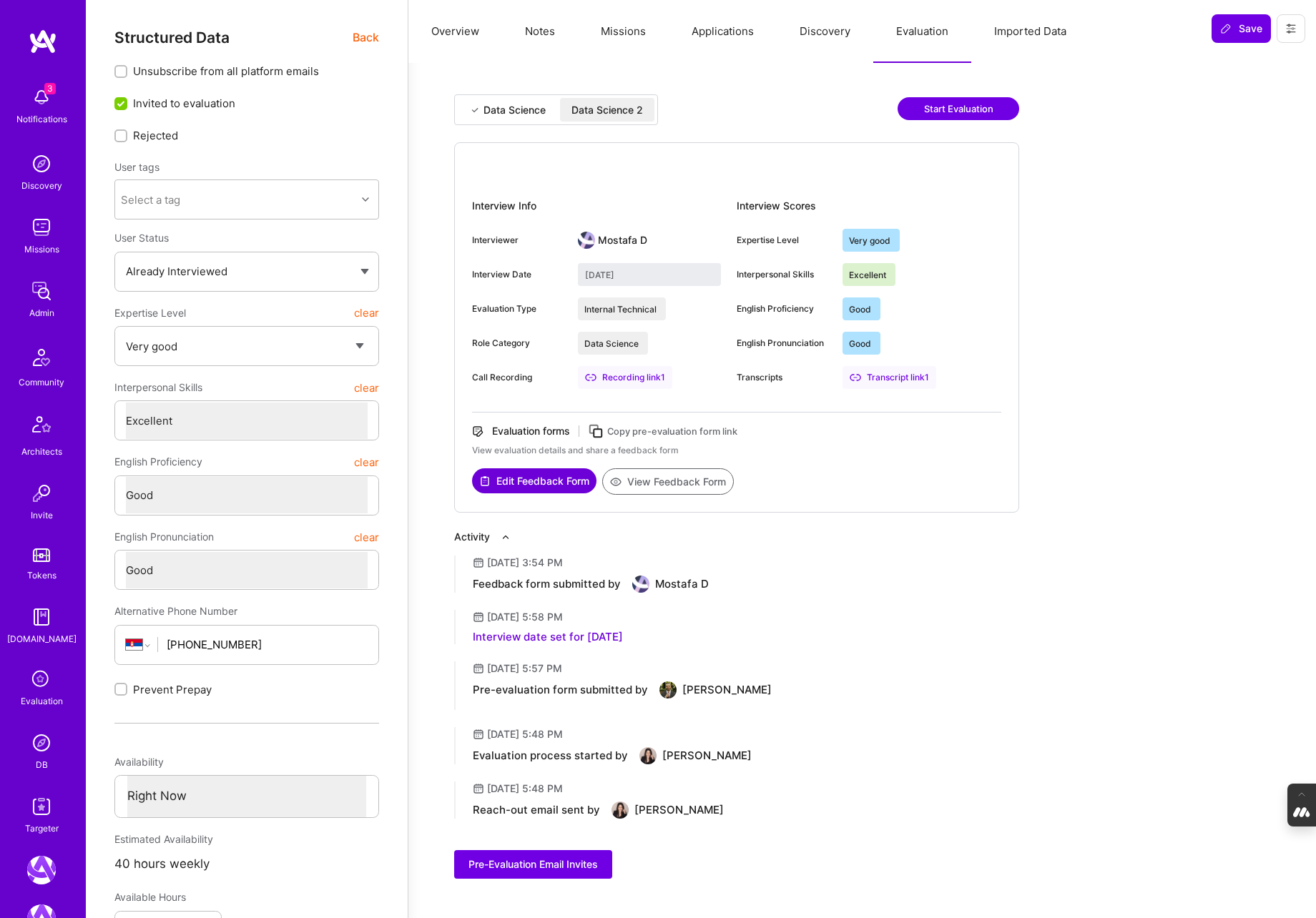
click at [505, 103] on div "Data Science" at bounding box center [515, 110] width 62 height 14
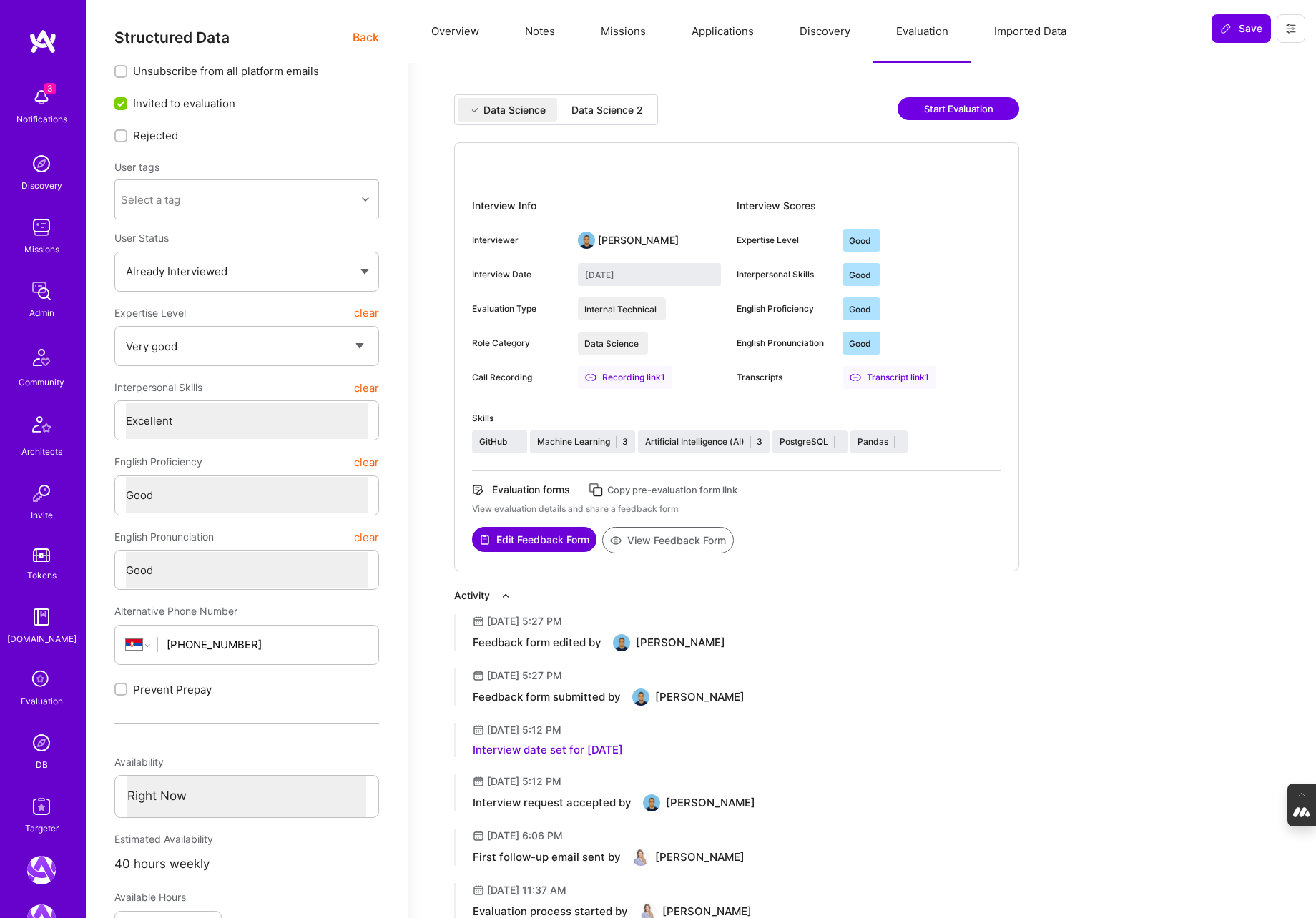
click at [663, 546] on button "View Feedback Form" at bounding box center [669, 540] width 132 height 26
click at [618, 113] on div "Data Science 2" at bounding box center [607, 110] width 71 height 14
type input "September 5, 2025"
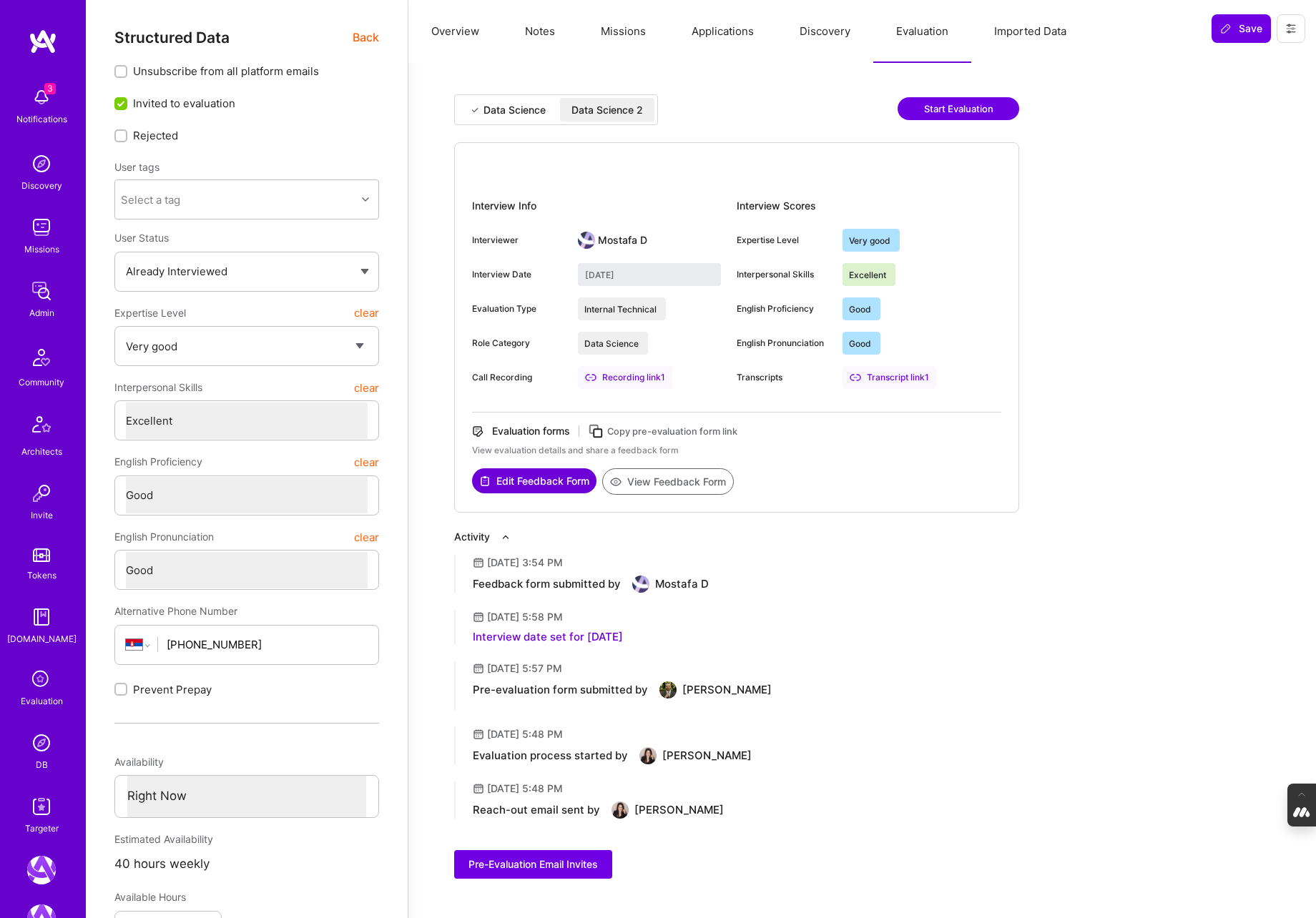
click at [365, 36] on span "Back" at bounding box center [366, 38] width 26 height 18
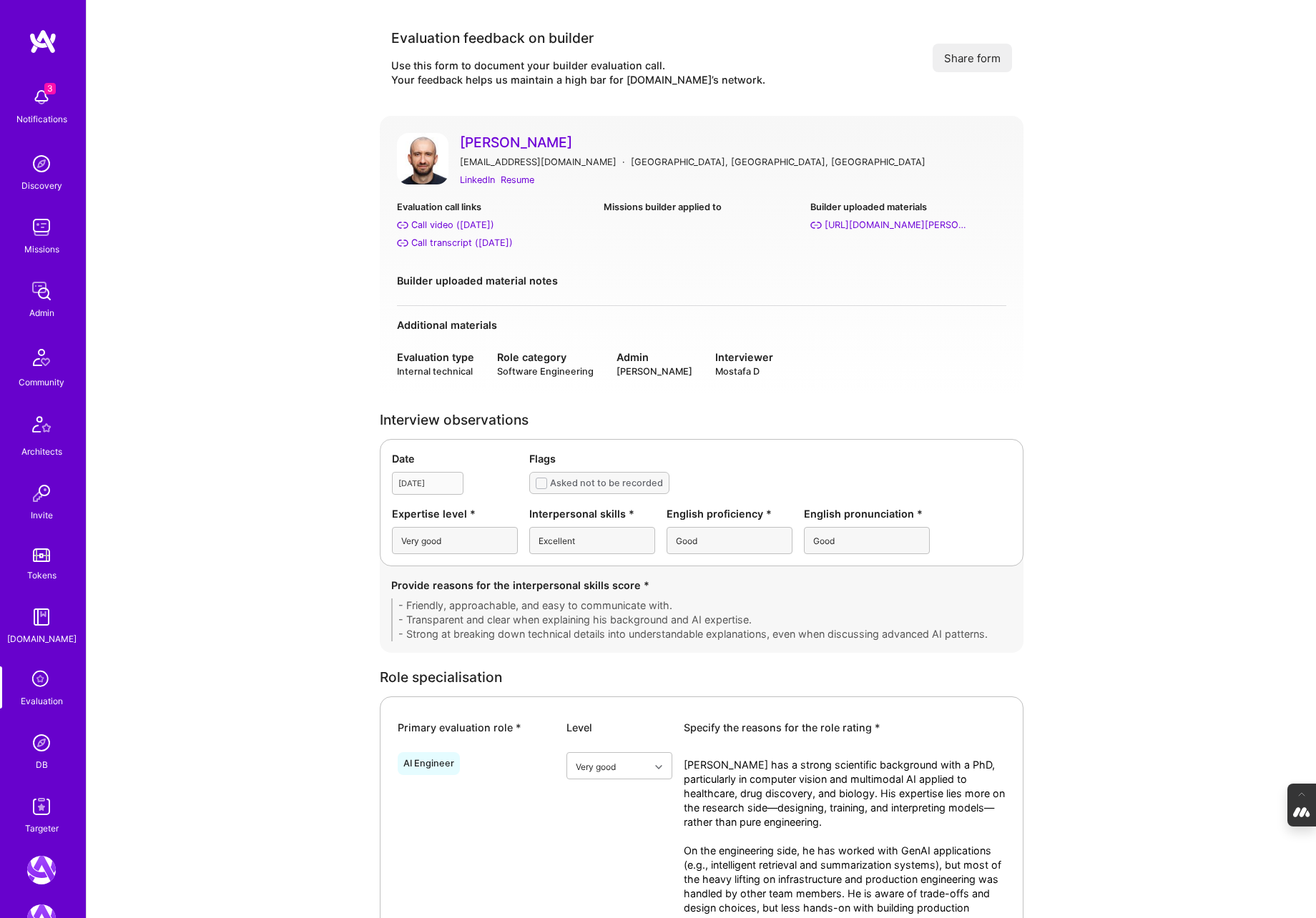
click at [481, 148] on link "[PERSON_NAME]" at bounding box center [733, 142] width 546 height 18
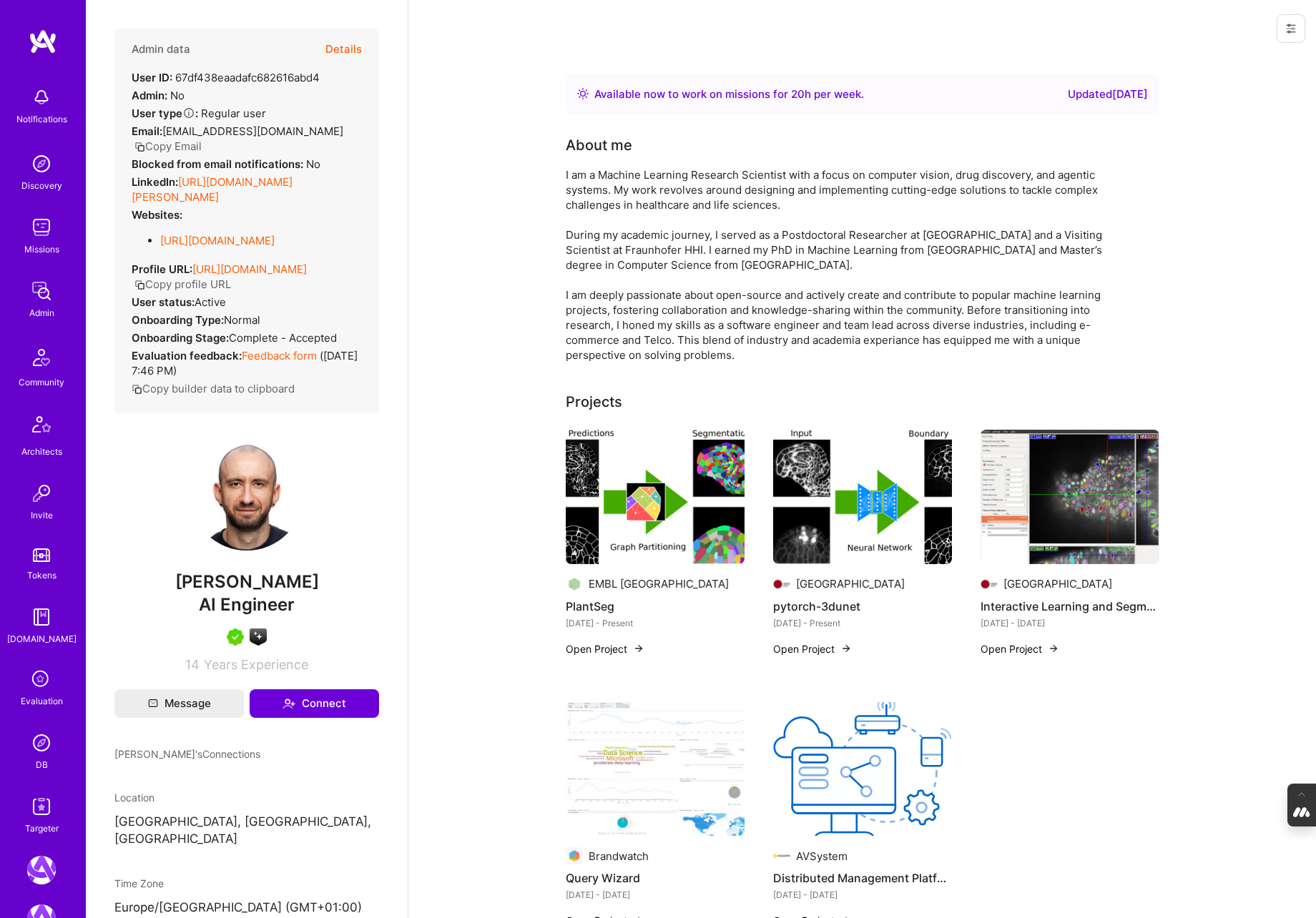
click at [348, 41] on button "Details" at bounding box center [343, 49] width 36 height 41
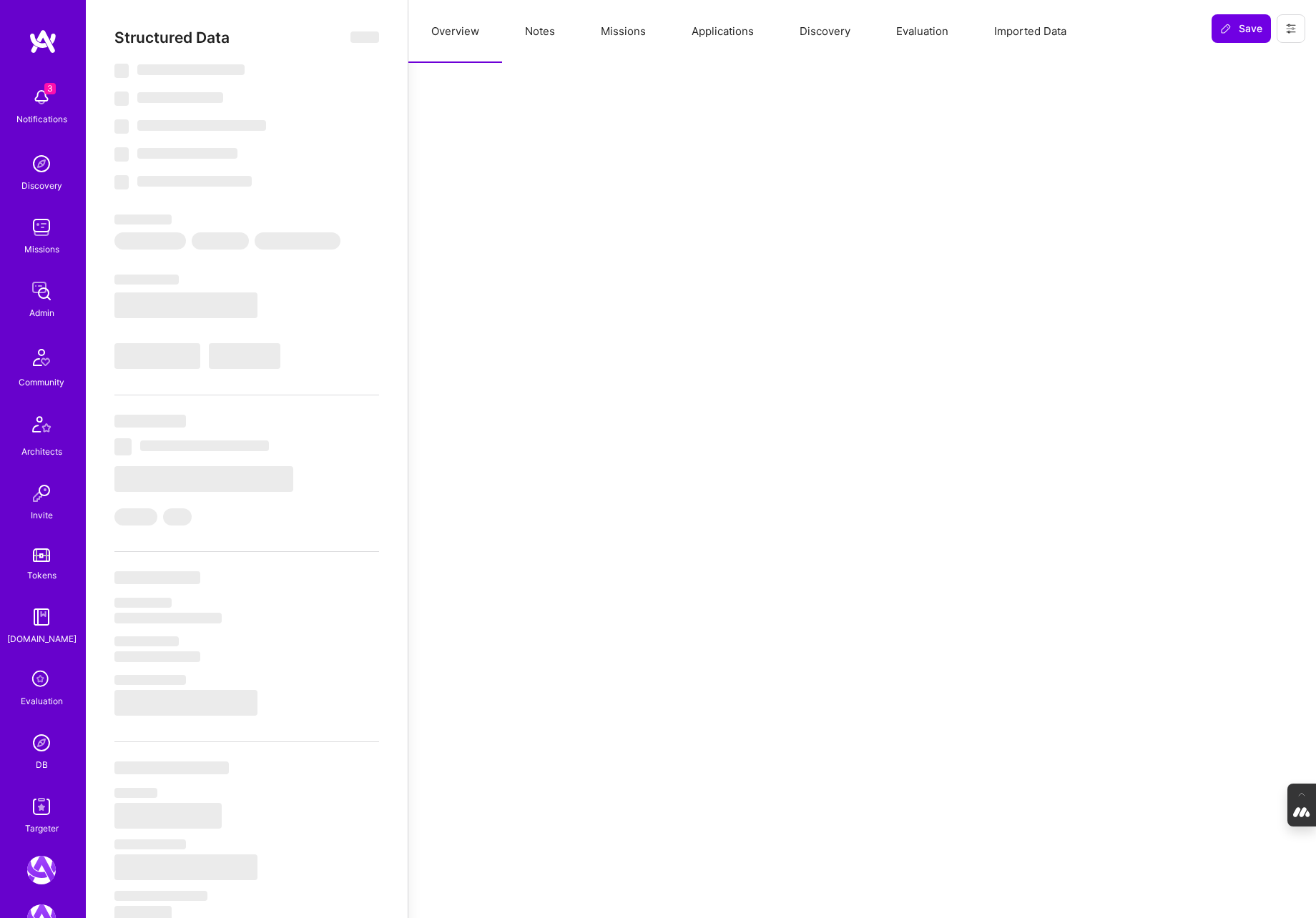
click at [915, 30] on button "Evaluation" at bounding box center [922, 32] width 98 height 63
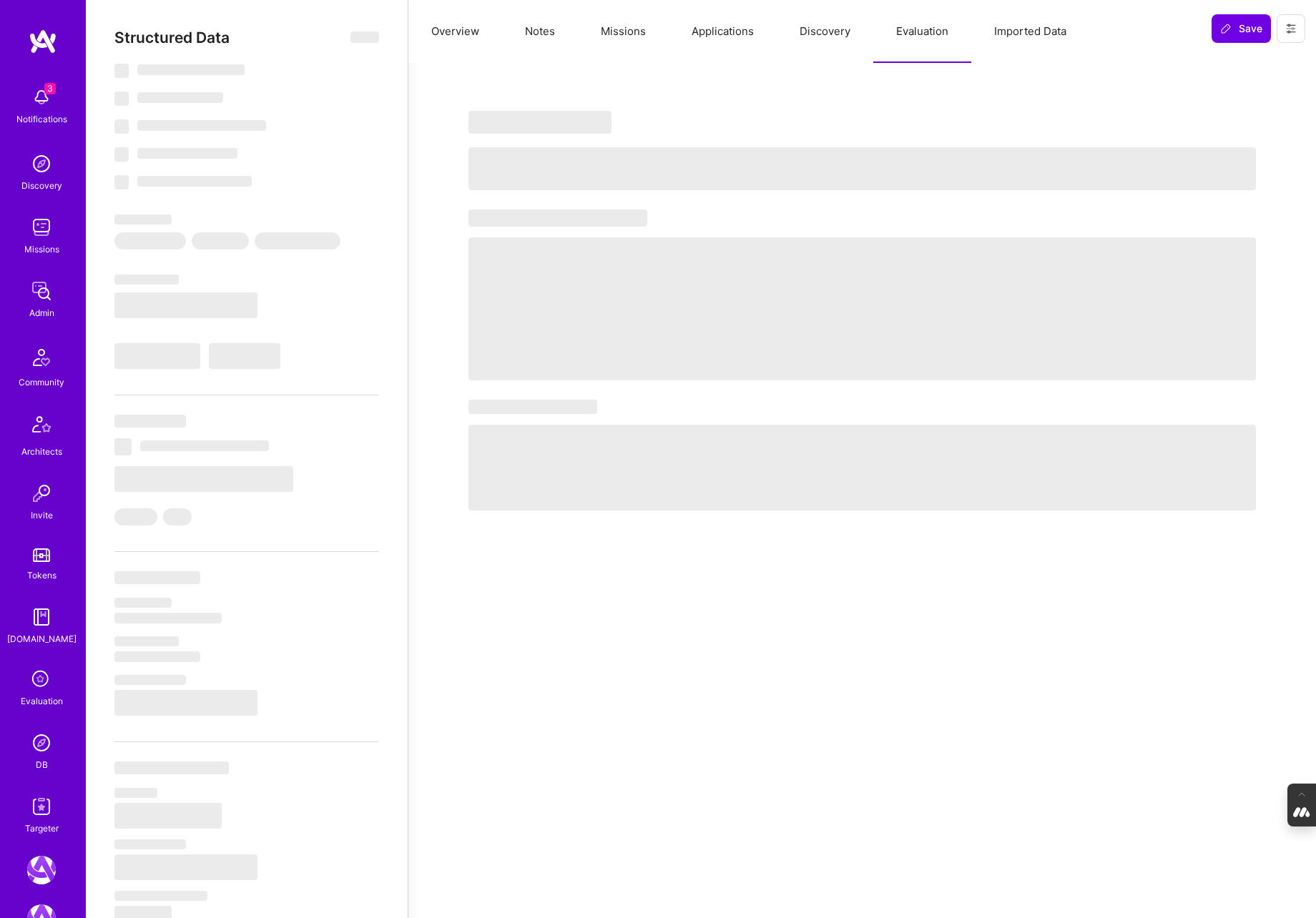
select select "Right Now"
select select "5"
select select "7"
select select "6"
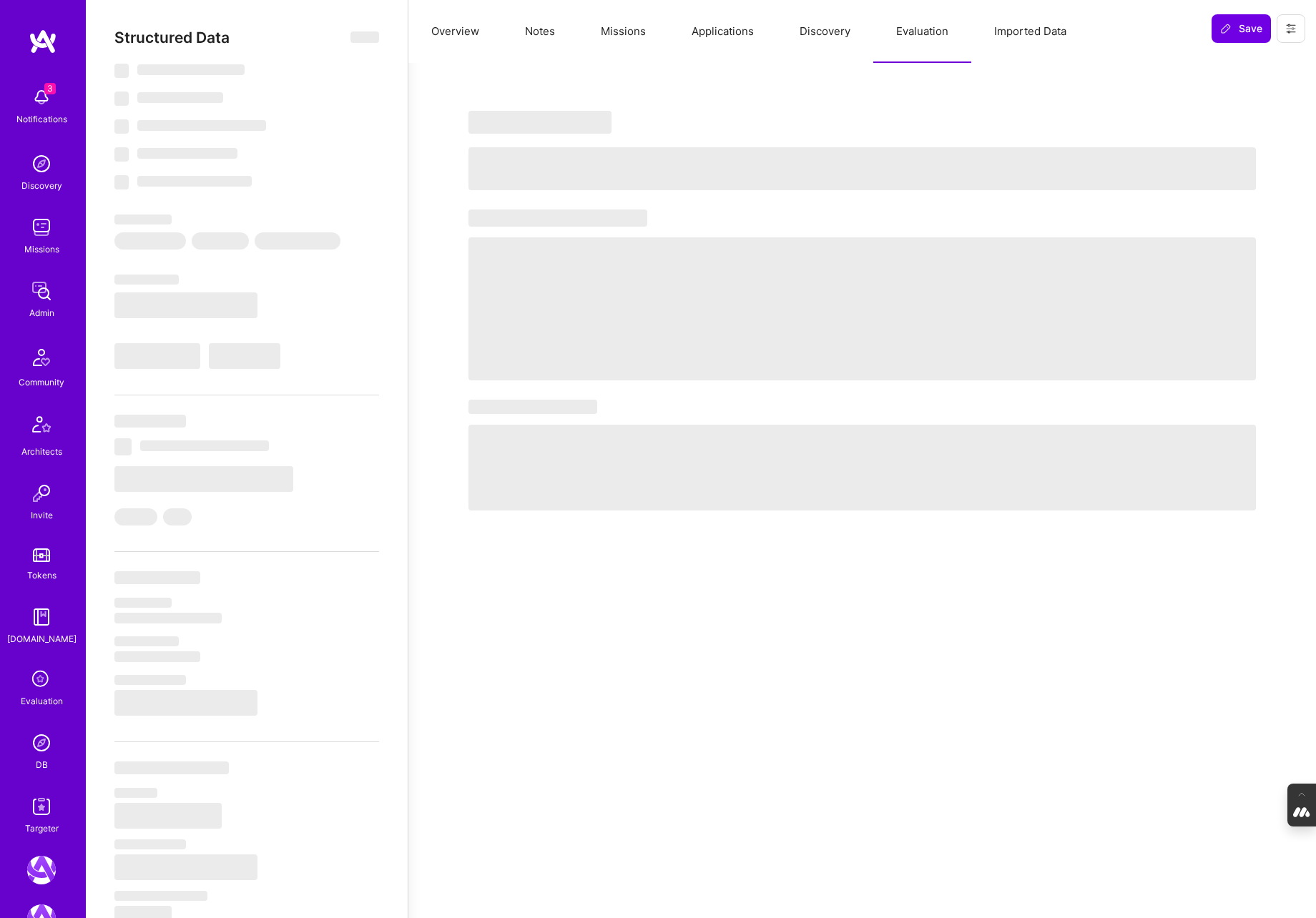
select select "DE"
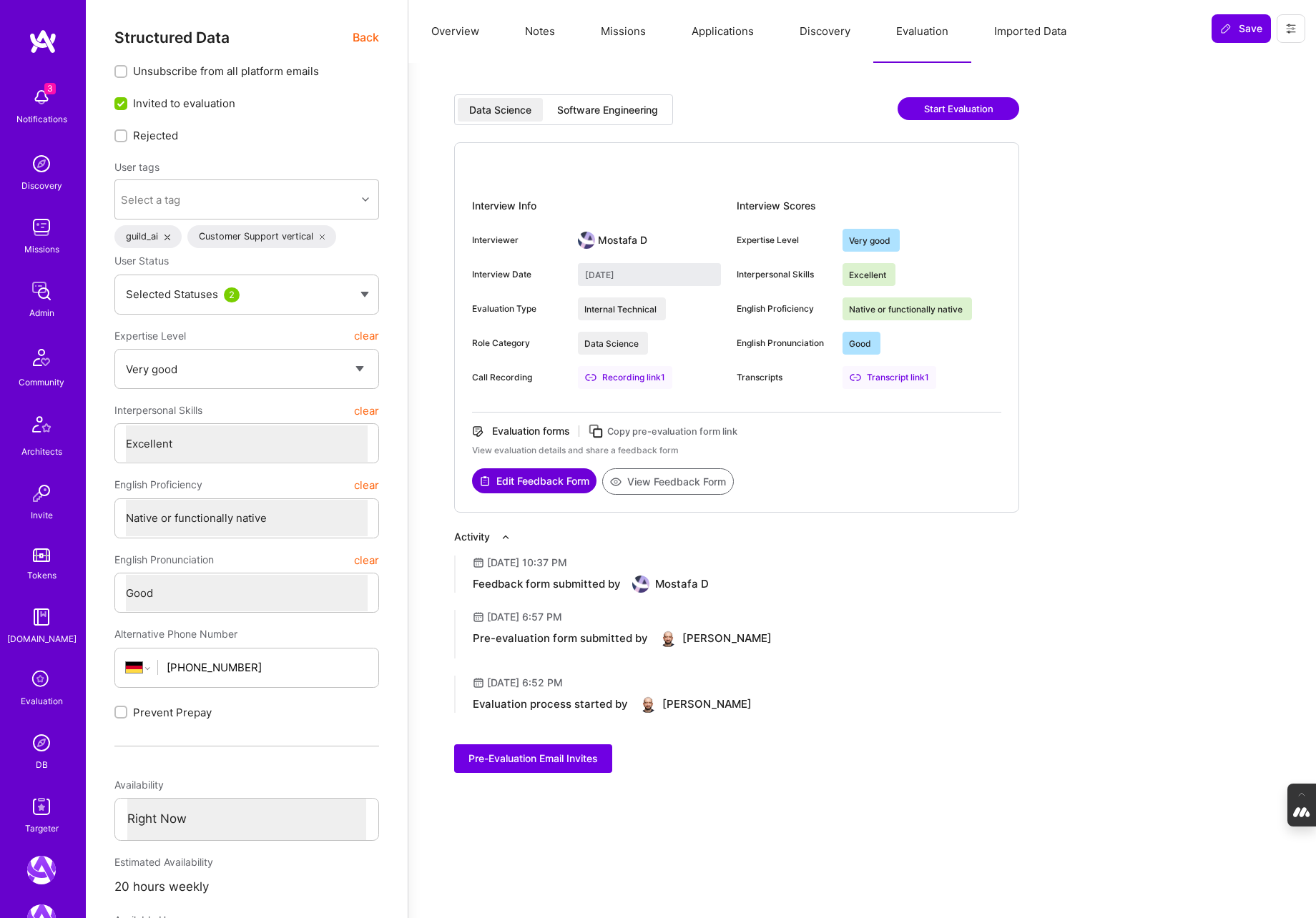
click at [676, 479] on button "View Feedback Form" at bounding box center [669, 481] width 132 height 26
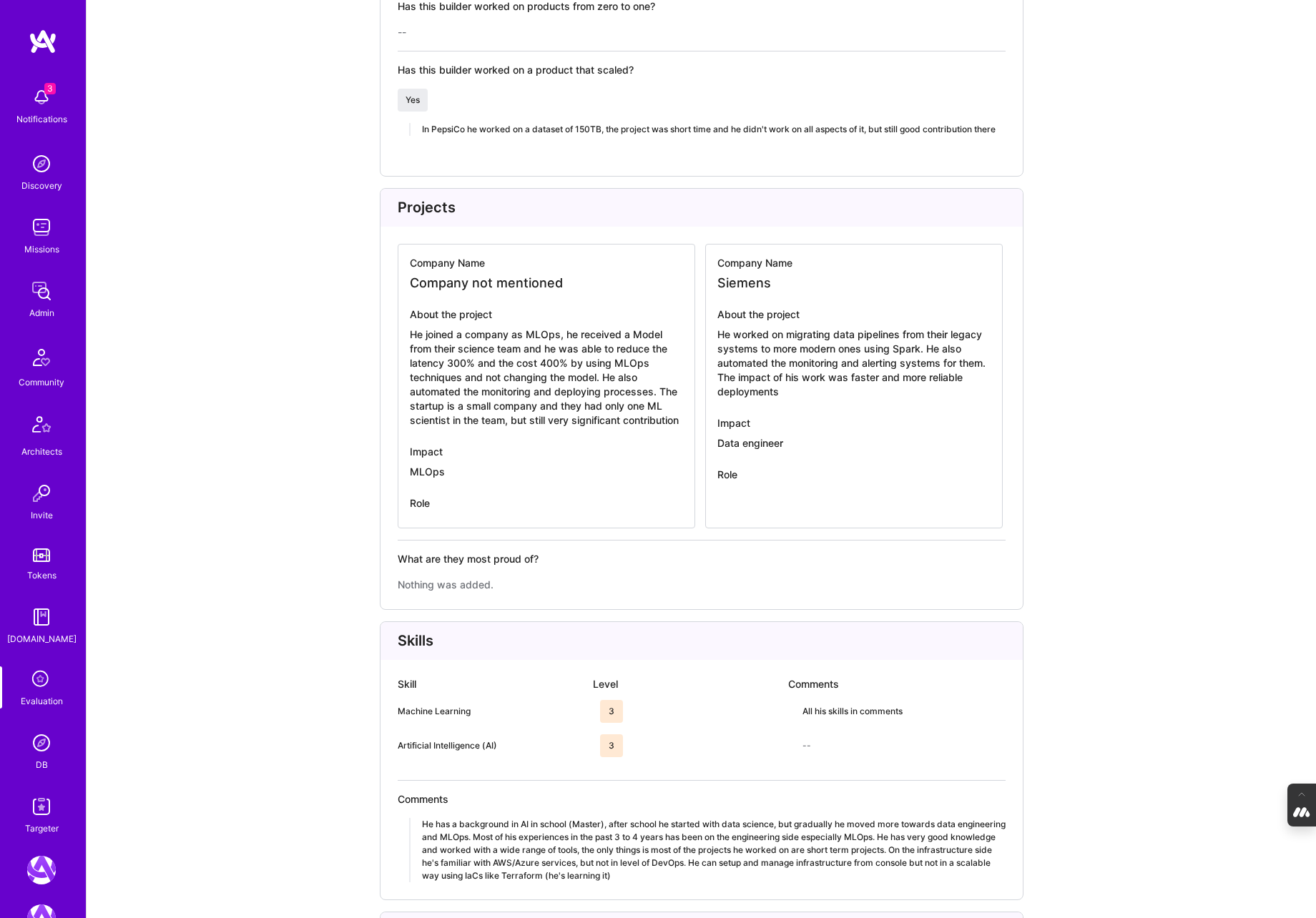
scroll to position [2327, 0]
